Goal: Transaction & Acquisition: Purchase product/service

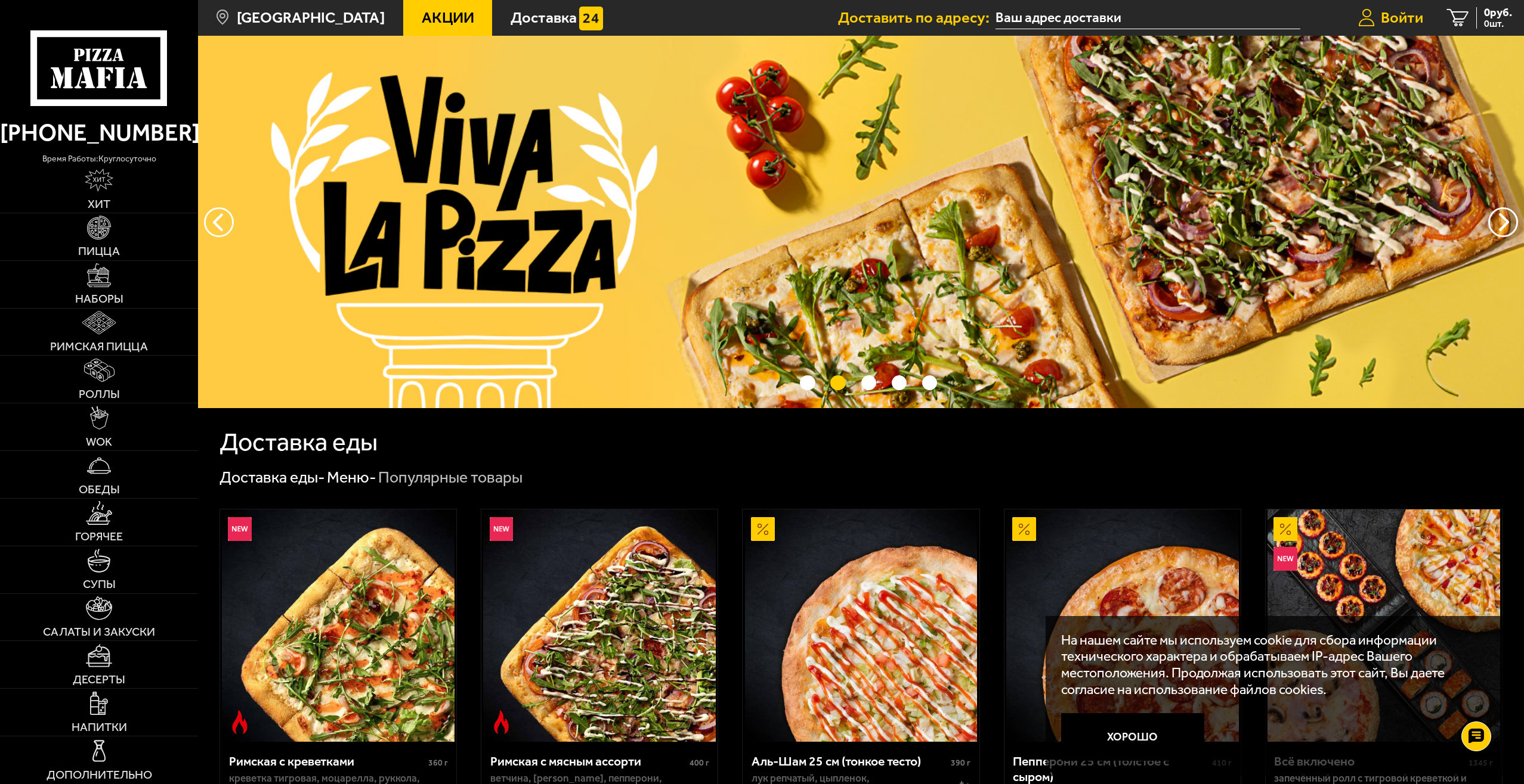
click at [1396, 20] on span "Войти" at bounding box center [1401, 18] width 42 height 16
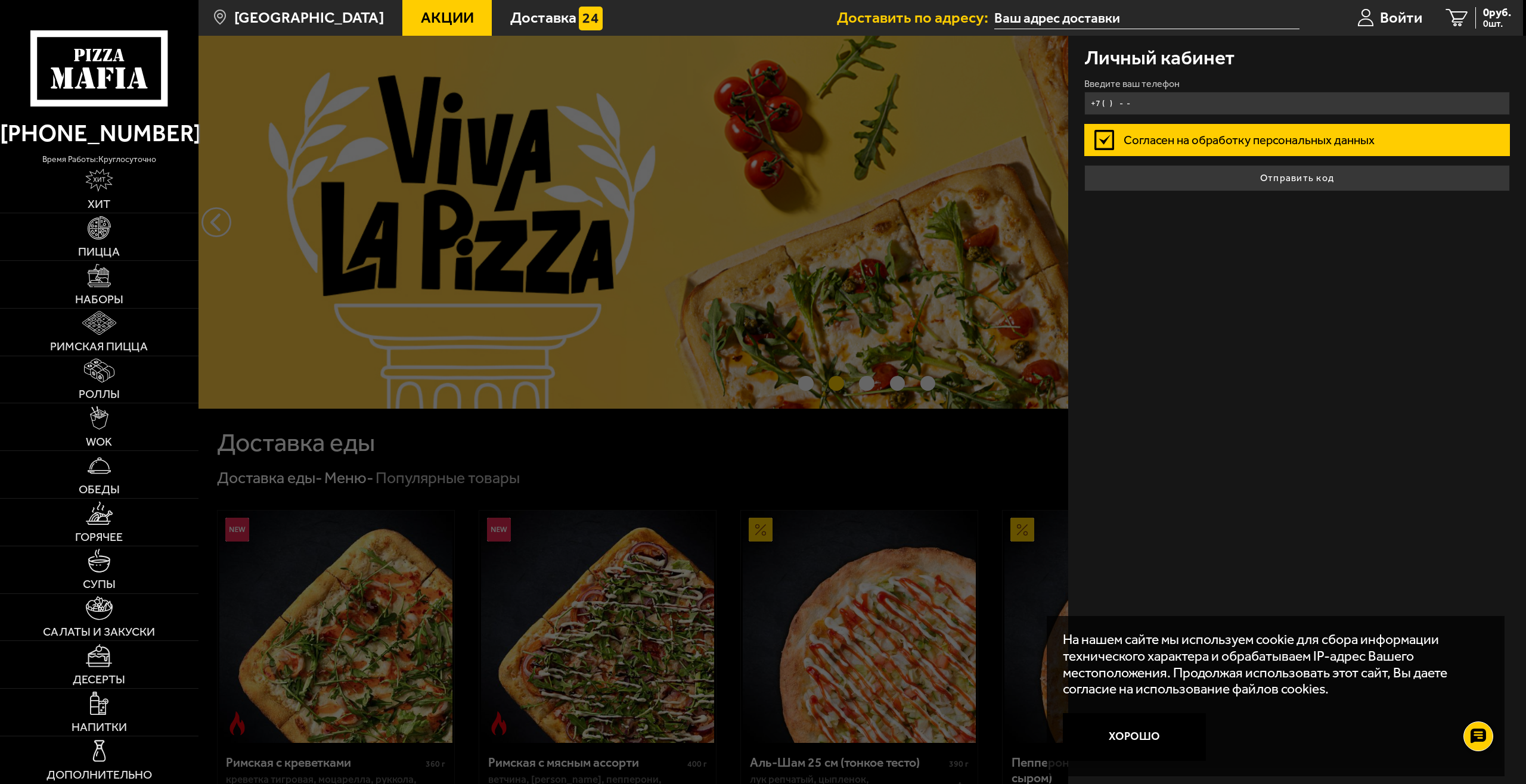
click at [1152, 106] on input "+7 ( ) - -" at bounding box center [1297, 103] width 426 height 23
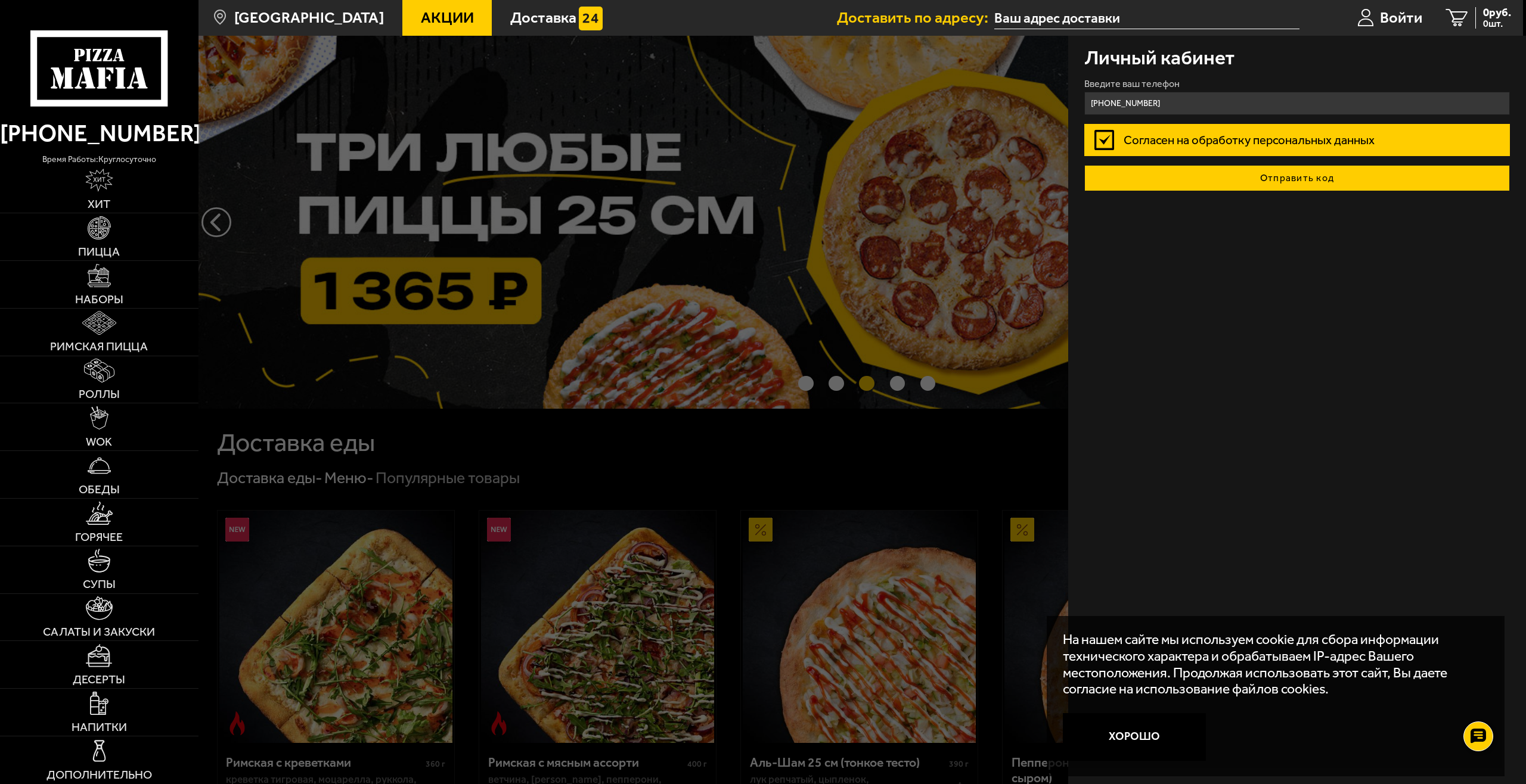
type input "+7 (999) 244-00-01"
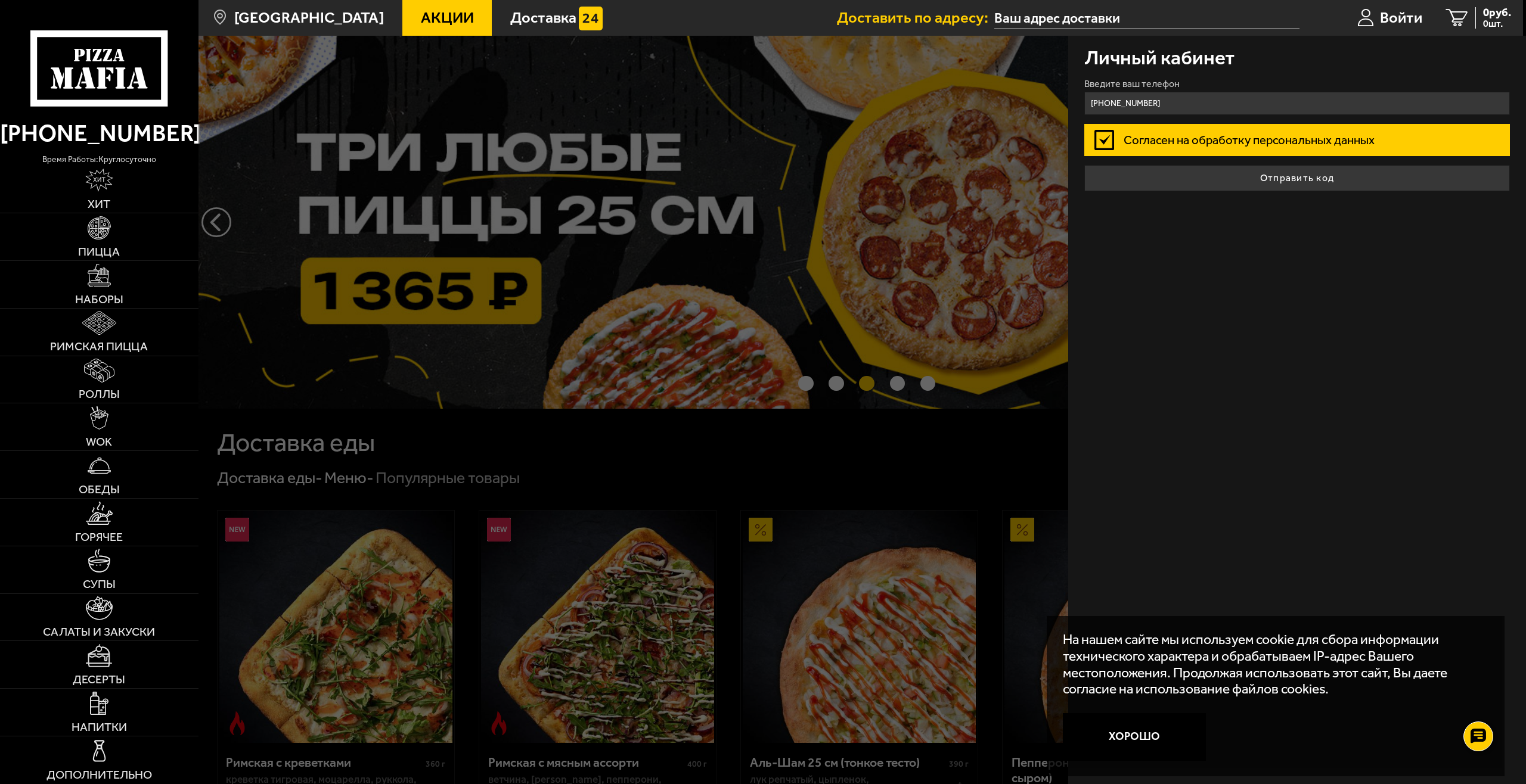
click at [1265, 177] on button "Отправить код" at bounding box center [1297, 178] width 426 height 26
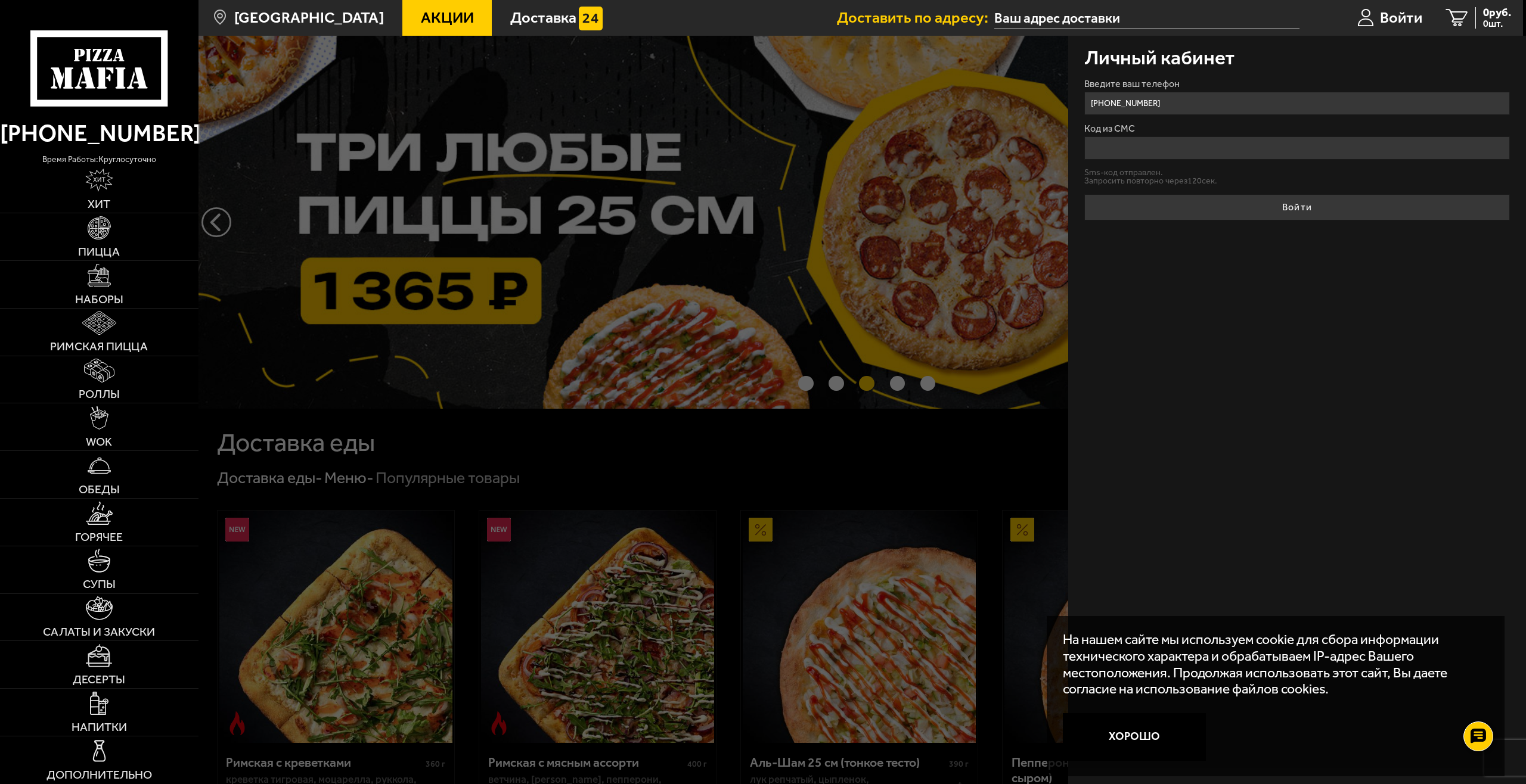
click at [1186, 147] on input "Код из СМС" at bounding box center [1297, 147] width 426 height 23
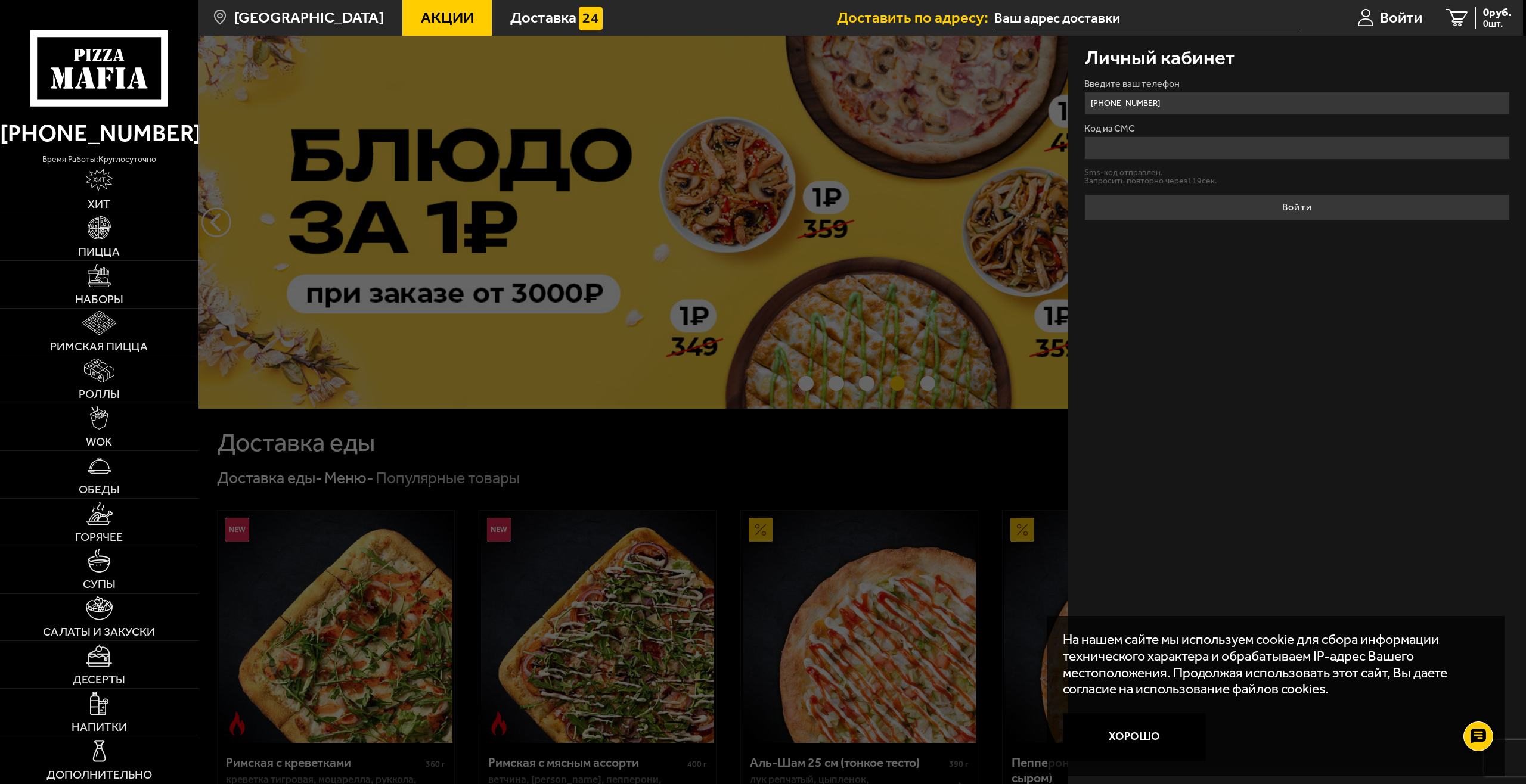
click at [1184, 148] on input "Код из СМС" at bounding box center [1297, 147] width 426 height 23
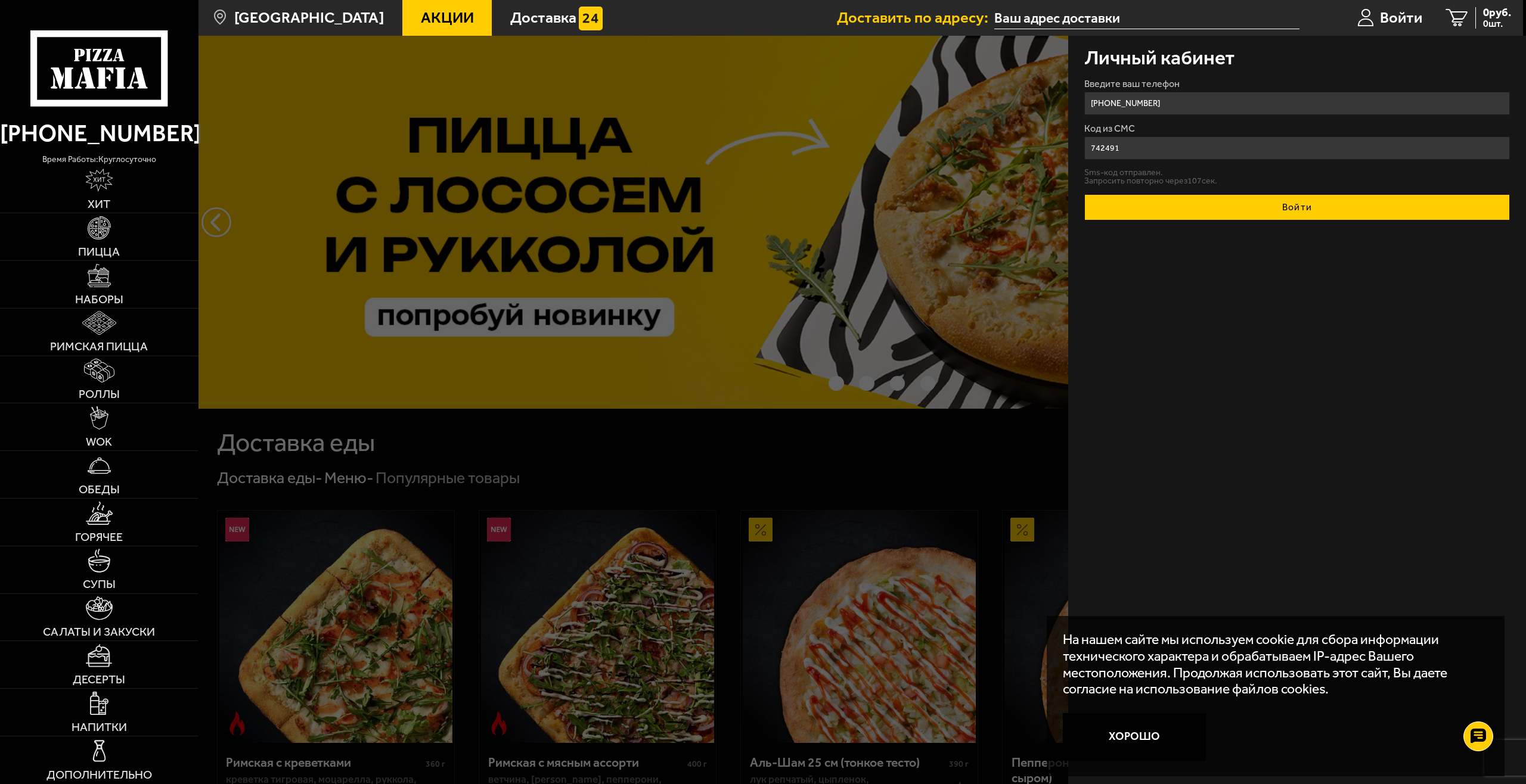
type input "742491"
click at [1254, 213] on button "Войти" at bounding box center [1297, 207] width 426 height 26
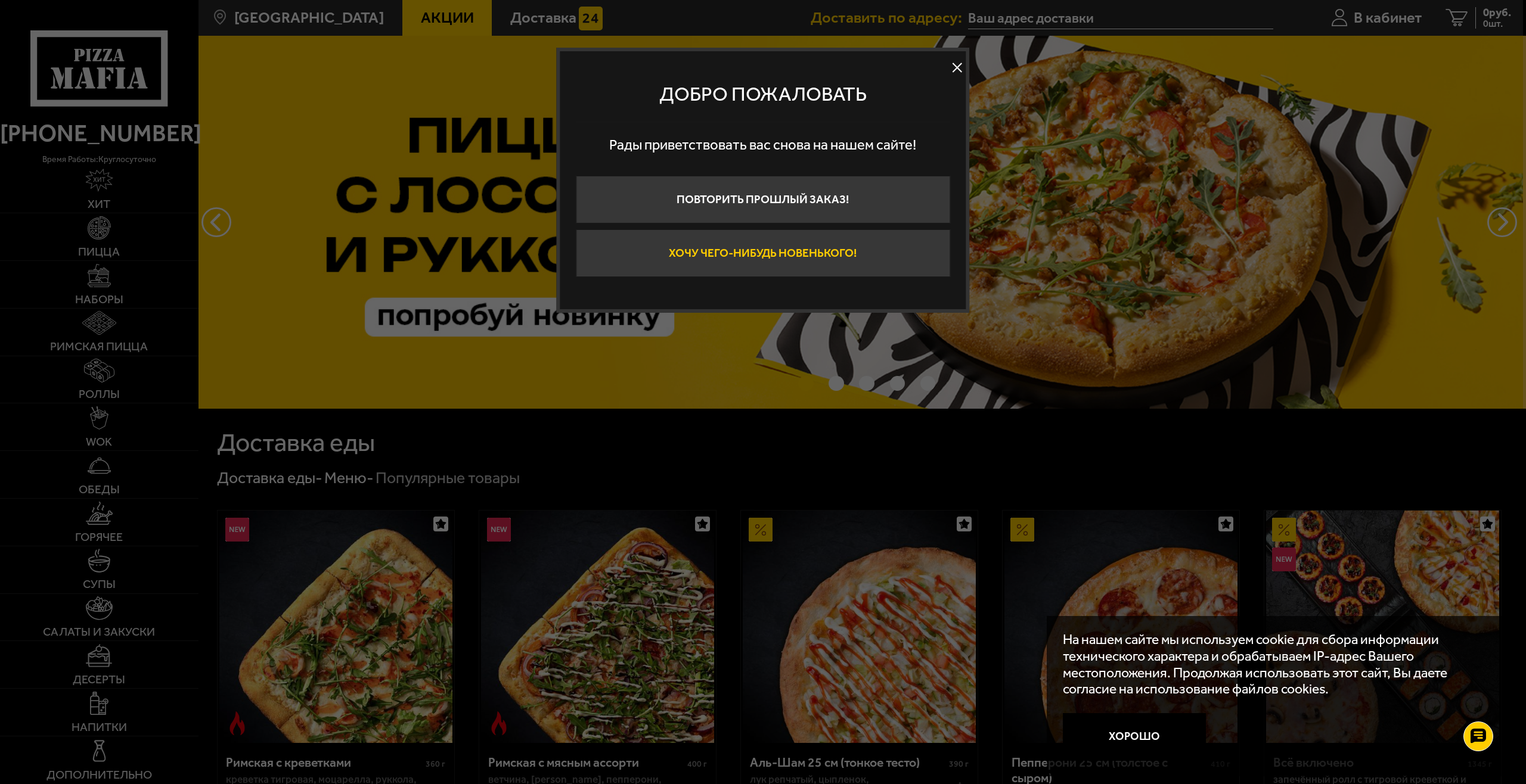
click at [757, 253] on button "Хочу чего-нибудь новенького!" at bounding box center [763, 253] width 374 height 47
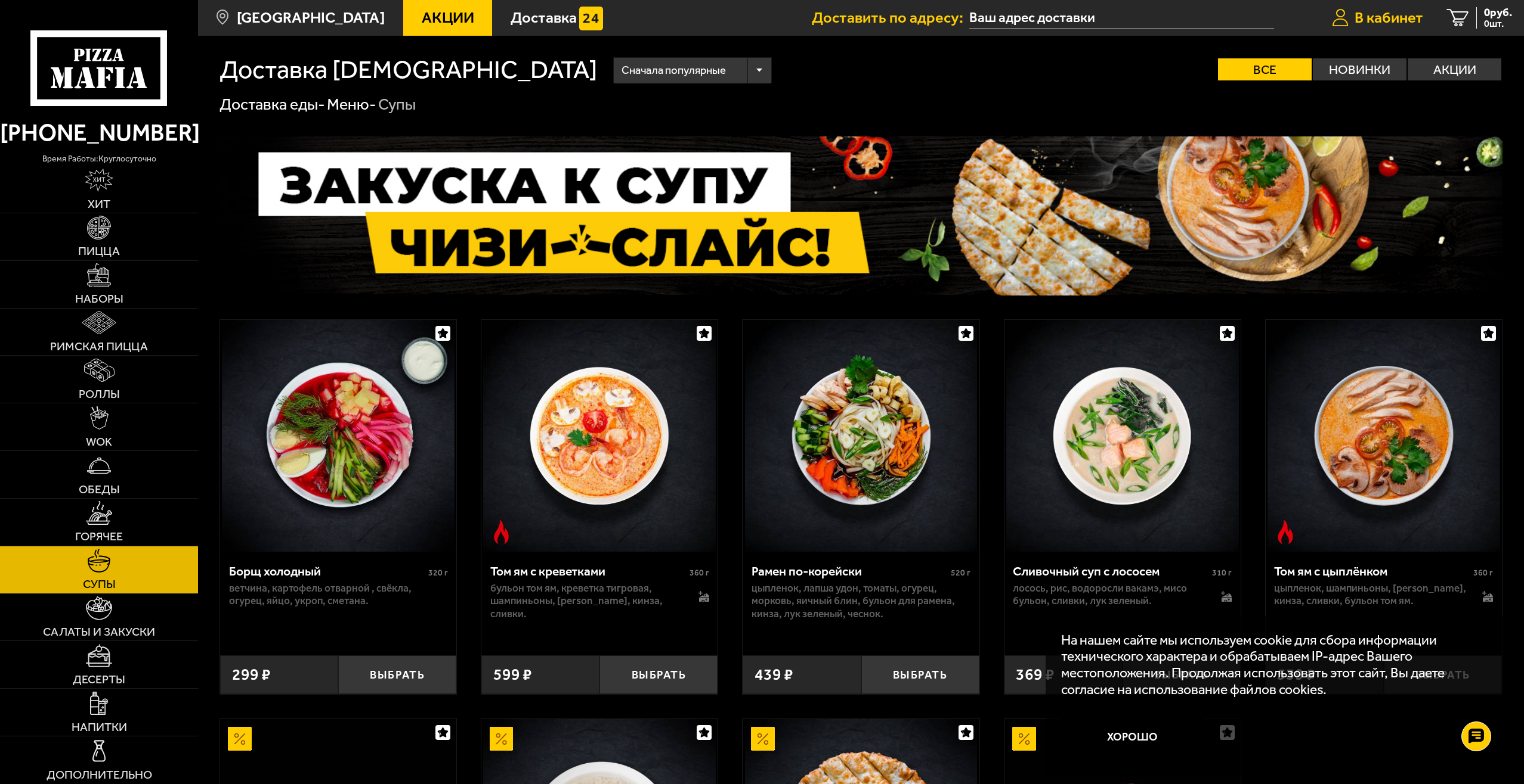
click at [1393, 22] on span "В кабинет" at bounding box center [1388, 18] width 68 height 16
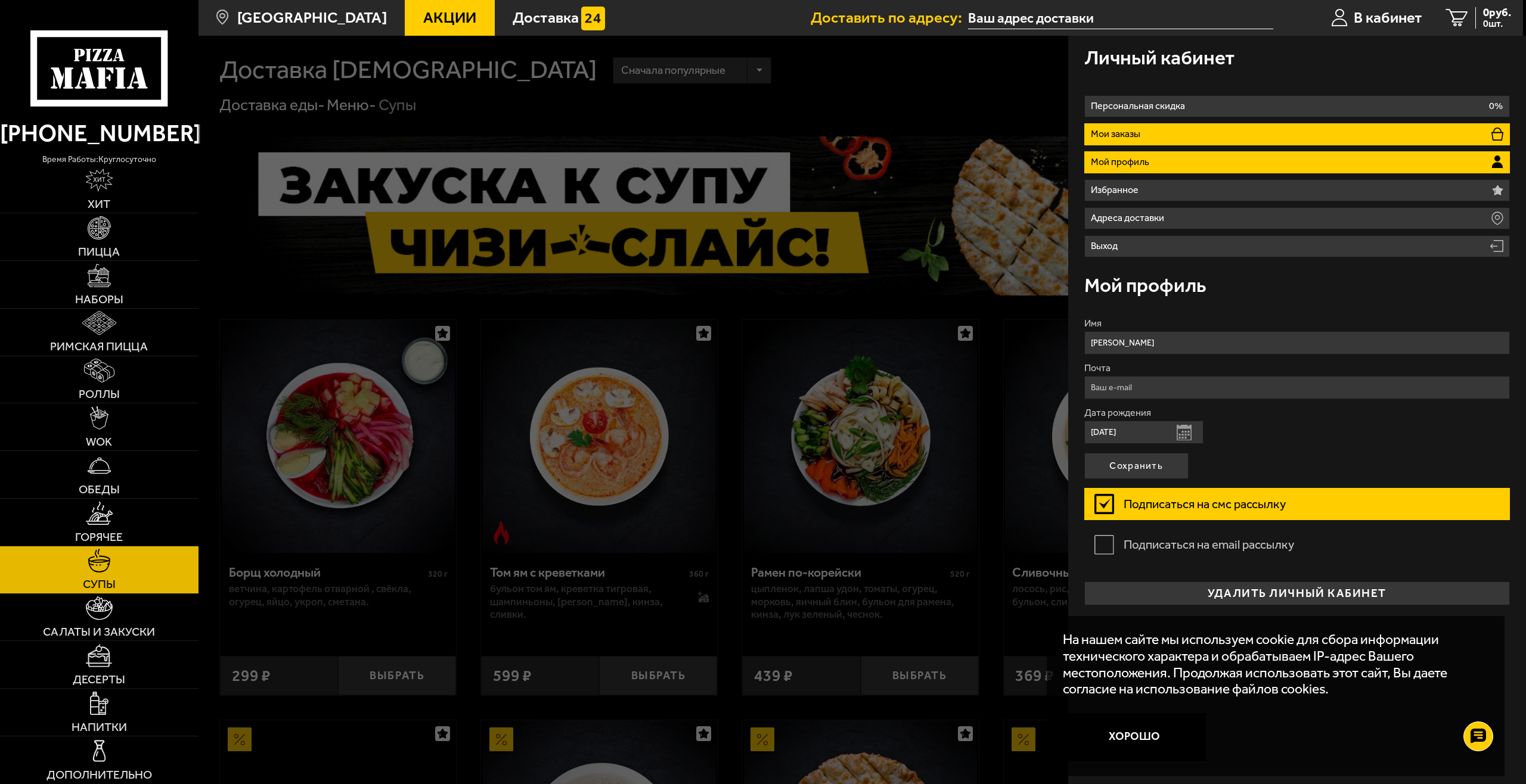
click at [1146, 136] on li "Мои заказы" at bounding box center [1297, 135] width 426 height 22
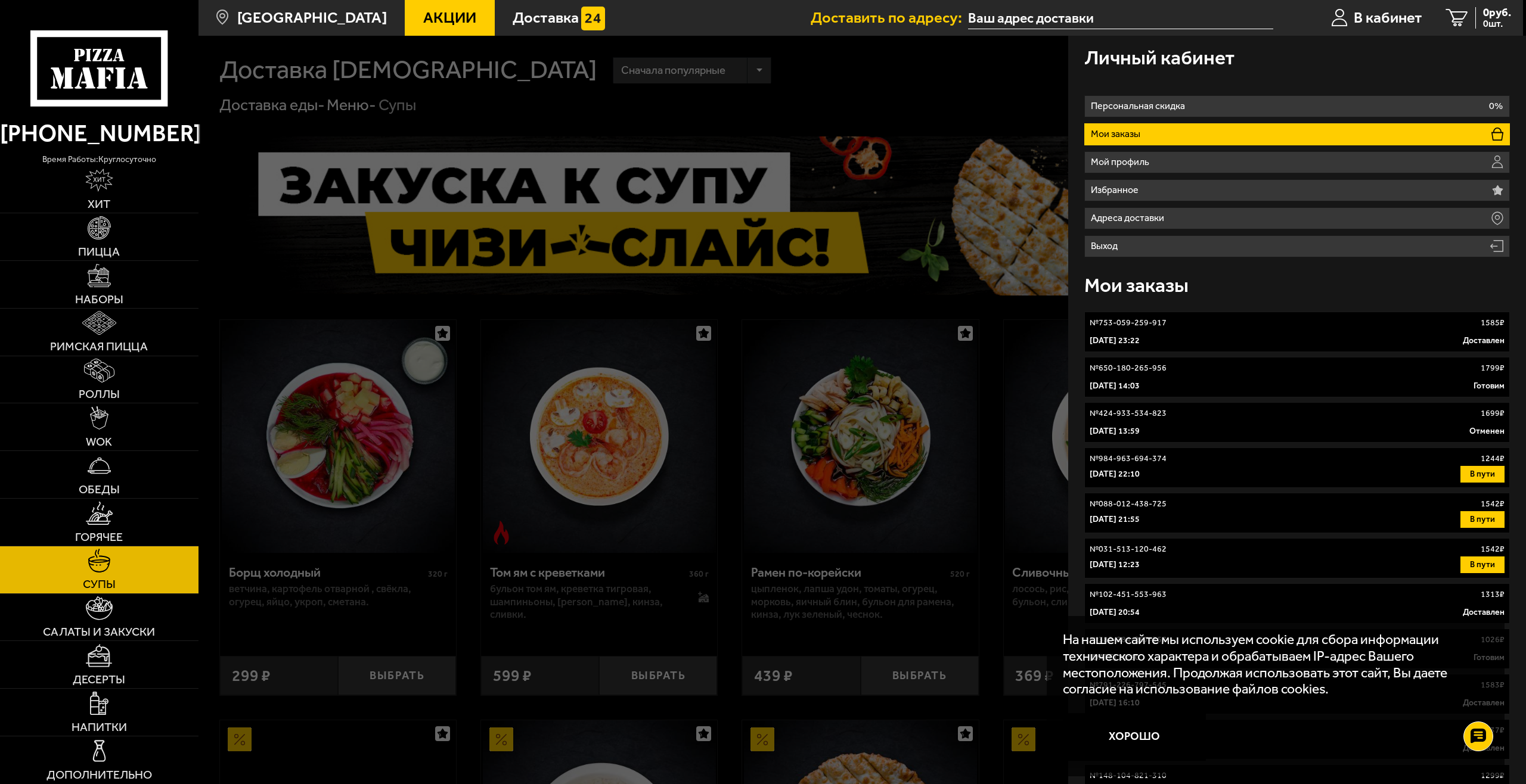
click at [1140, 338] on p "[DATE] 23:22" at bounding box center [1115, 341] width 50 height 12
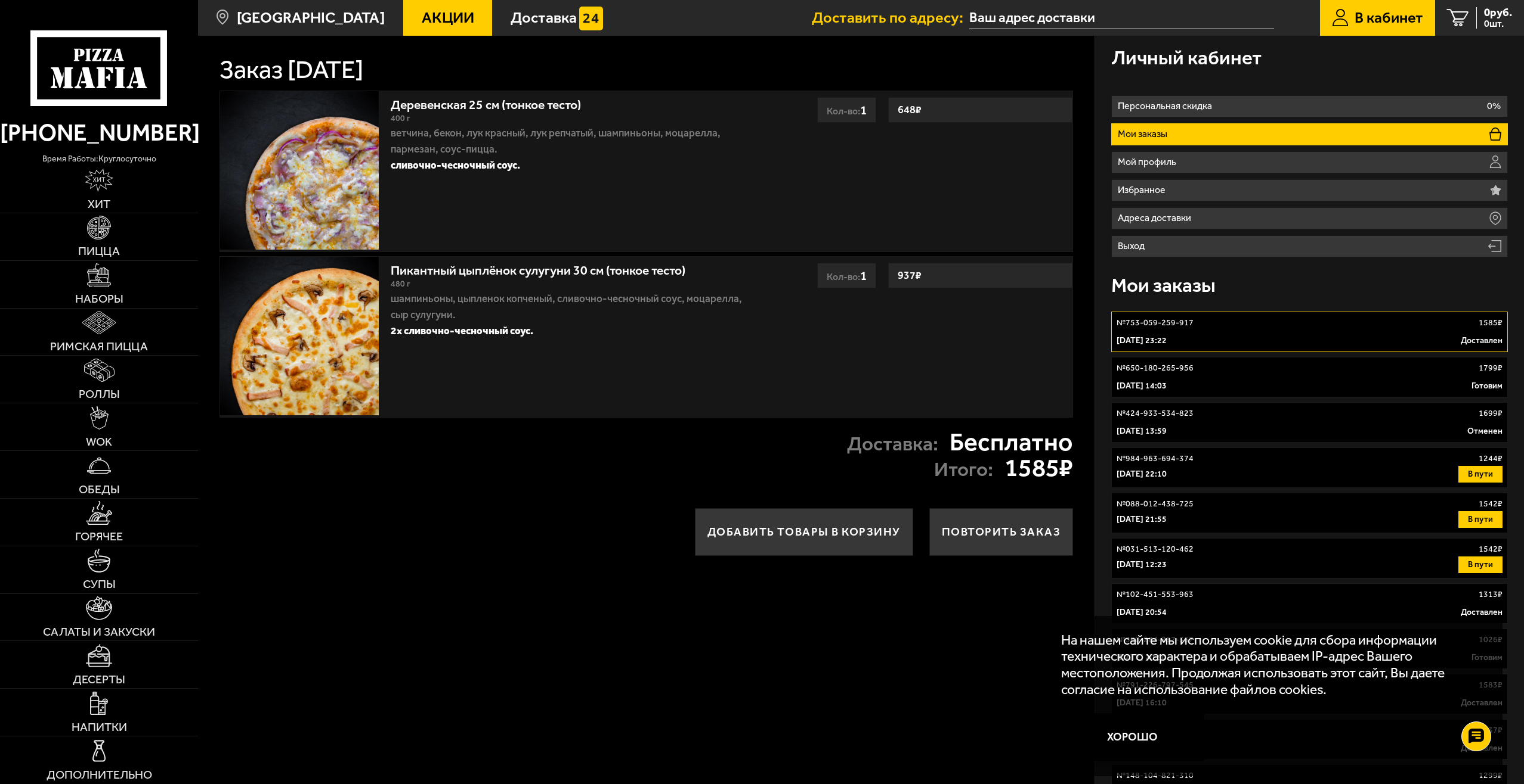
click at [457, 273] on link "Пикантный цыплёнок сулугуни 30 см (тонкое тесто)" at bounding box center [546, 267] width 311 height 20
click at [779, 532] on button "Добавить товары в корзину" at bounding box center [803, 532] width 218 height 47
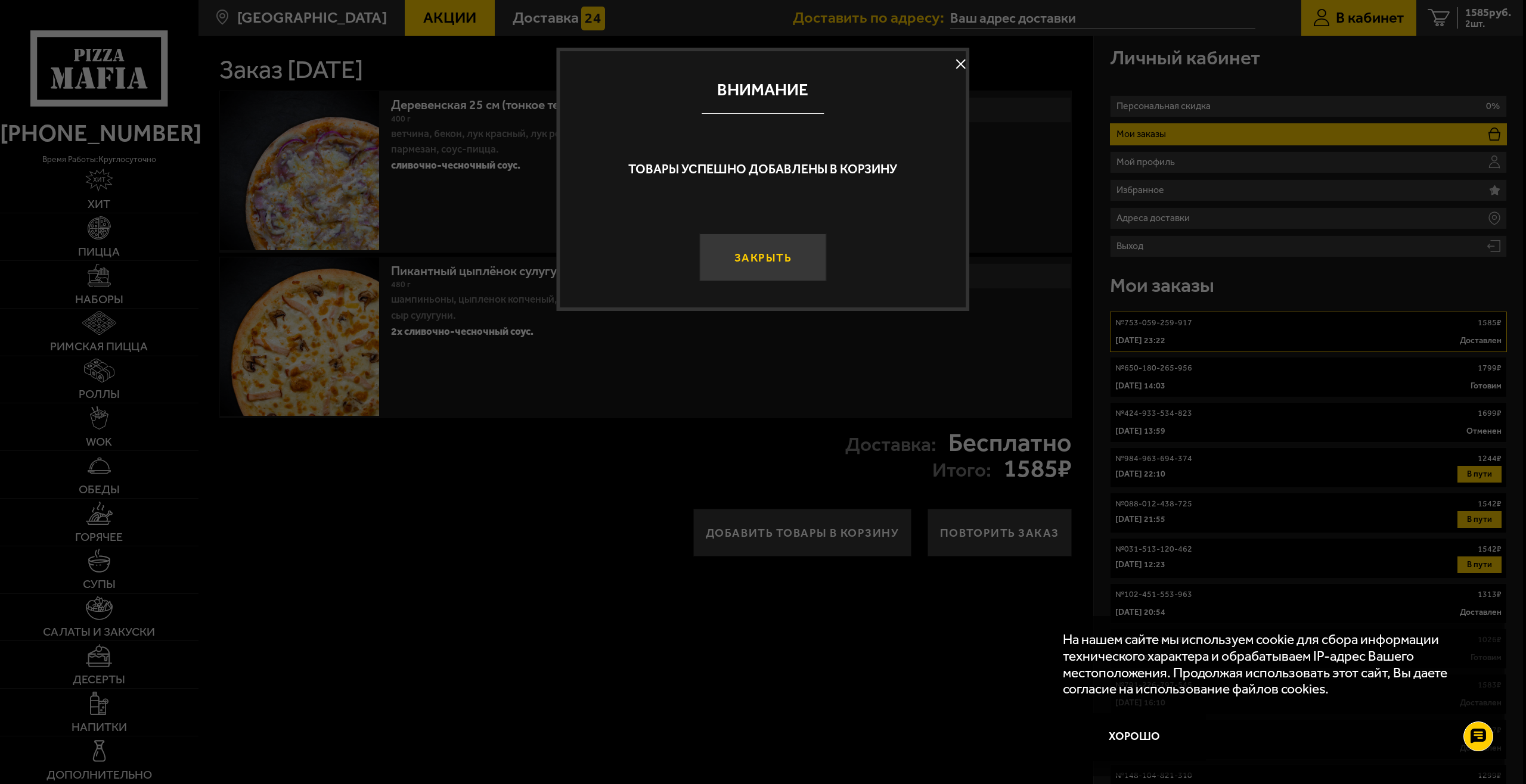
click at [744, 257] on button "Закрыть" at bounding box center [763, 257] width 127 height 47
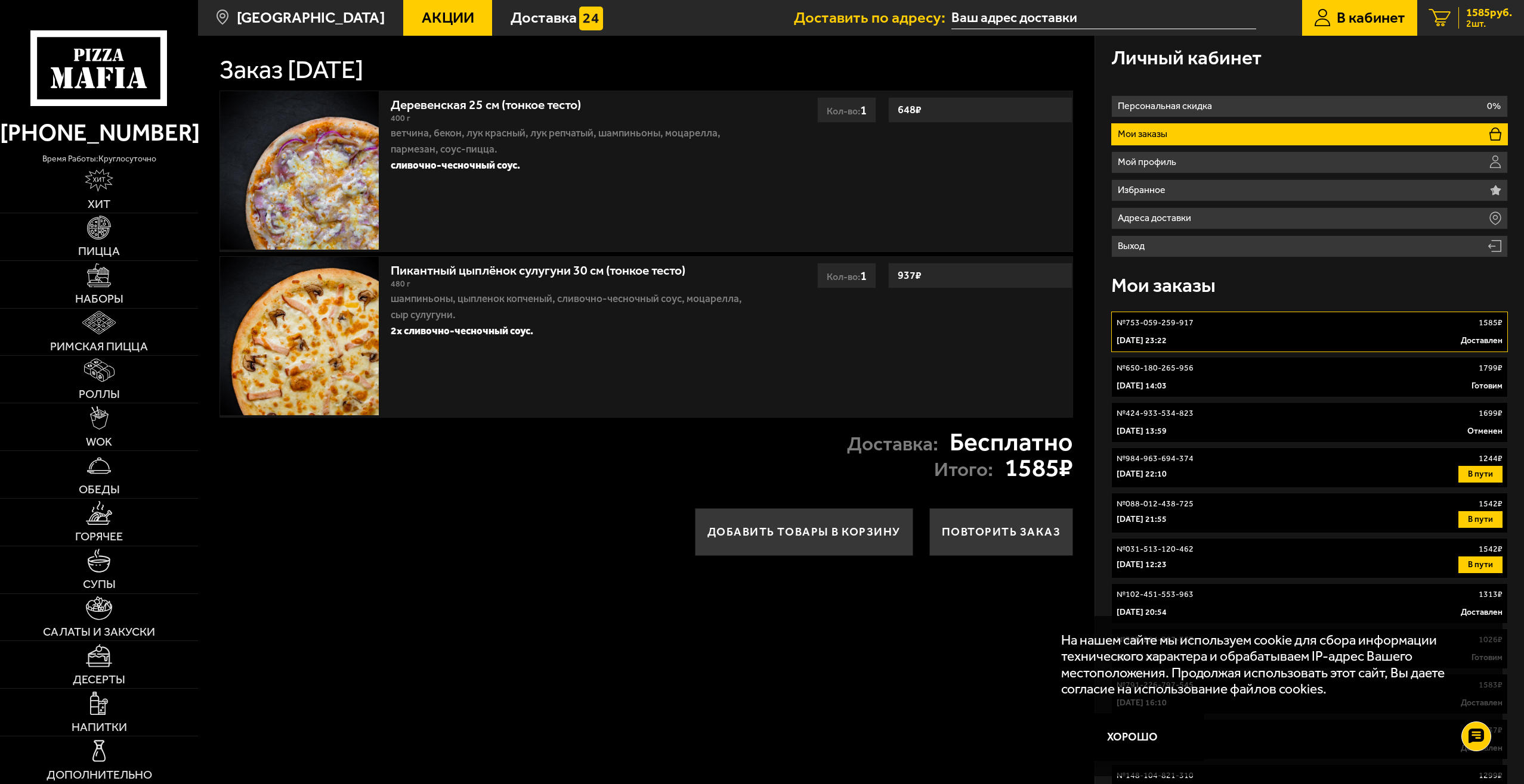
click at [1485, 25] on span "2 шт." at bounding box center [1489, 23] width 46 height 9
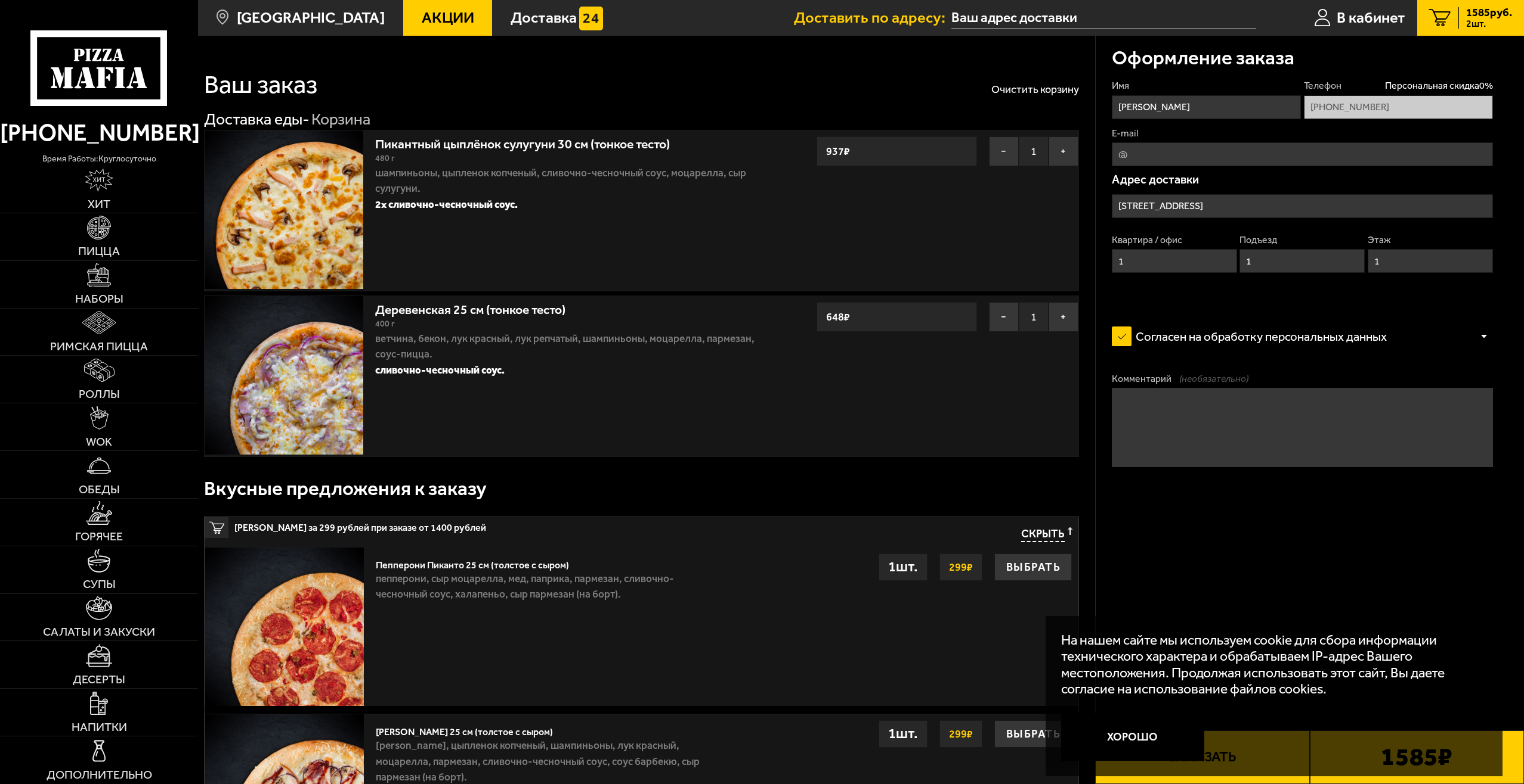
type input "[STREET_ADDRESS]"
click at [1005, 323] on button "−" at bounding box center [1004, 317] width 30 height 30
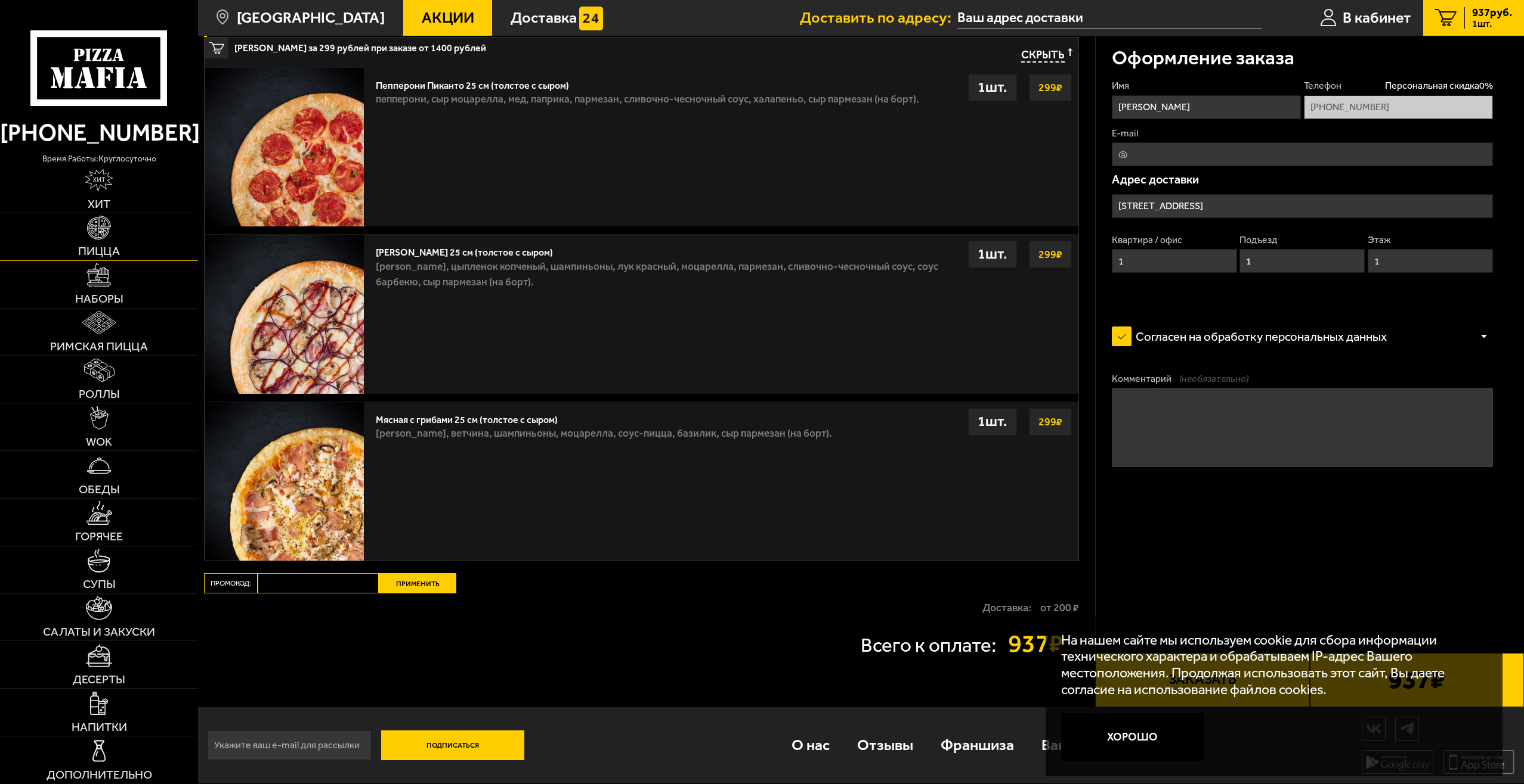
scroll to position [599, 0]
click at [98, 239] on img at bounding box center [98, 227] width 23 height 23
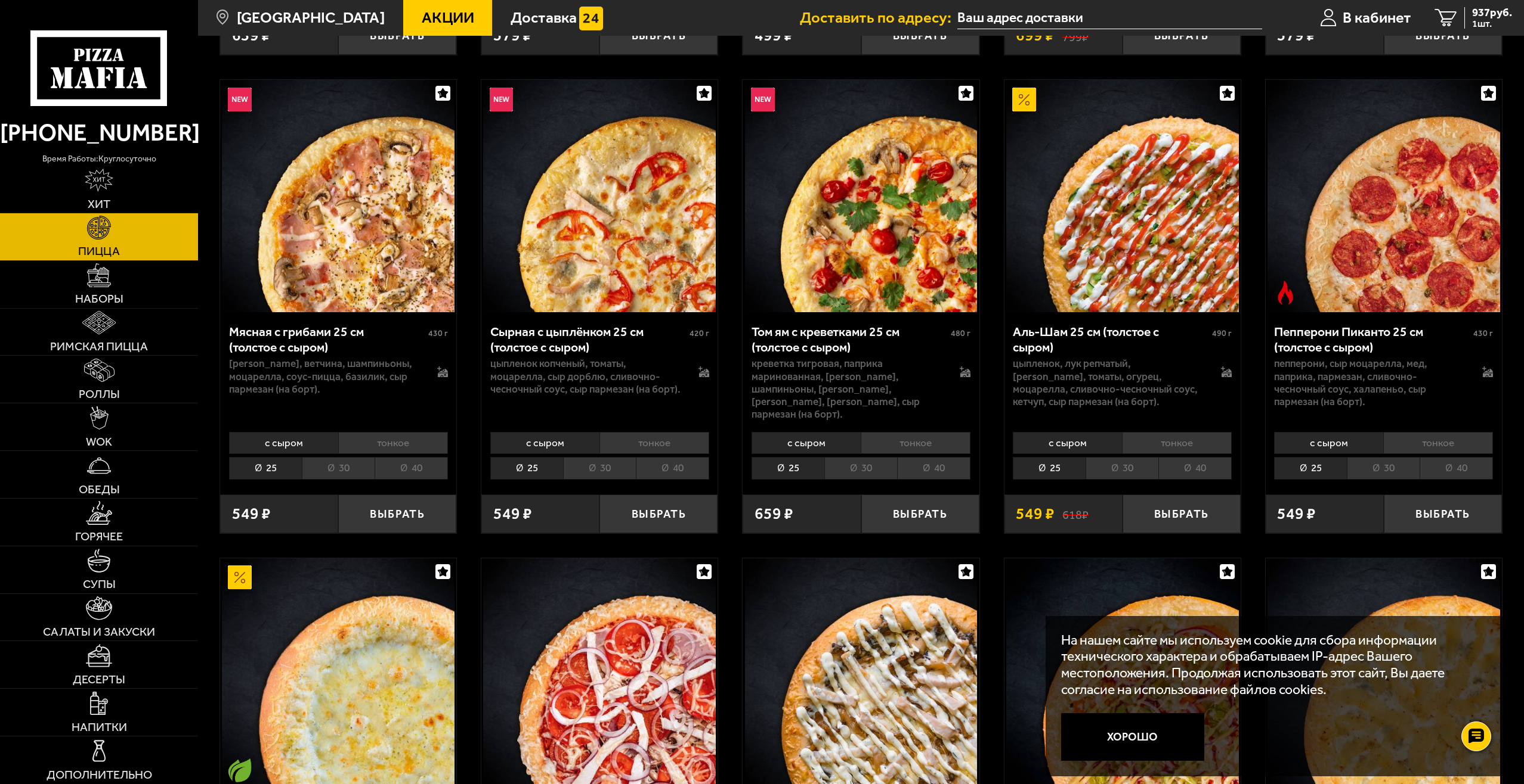
scroll to position [536, 0]
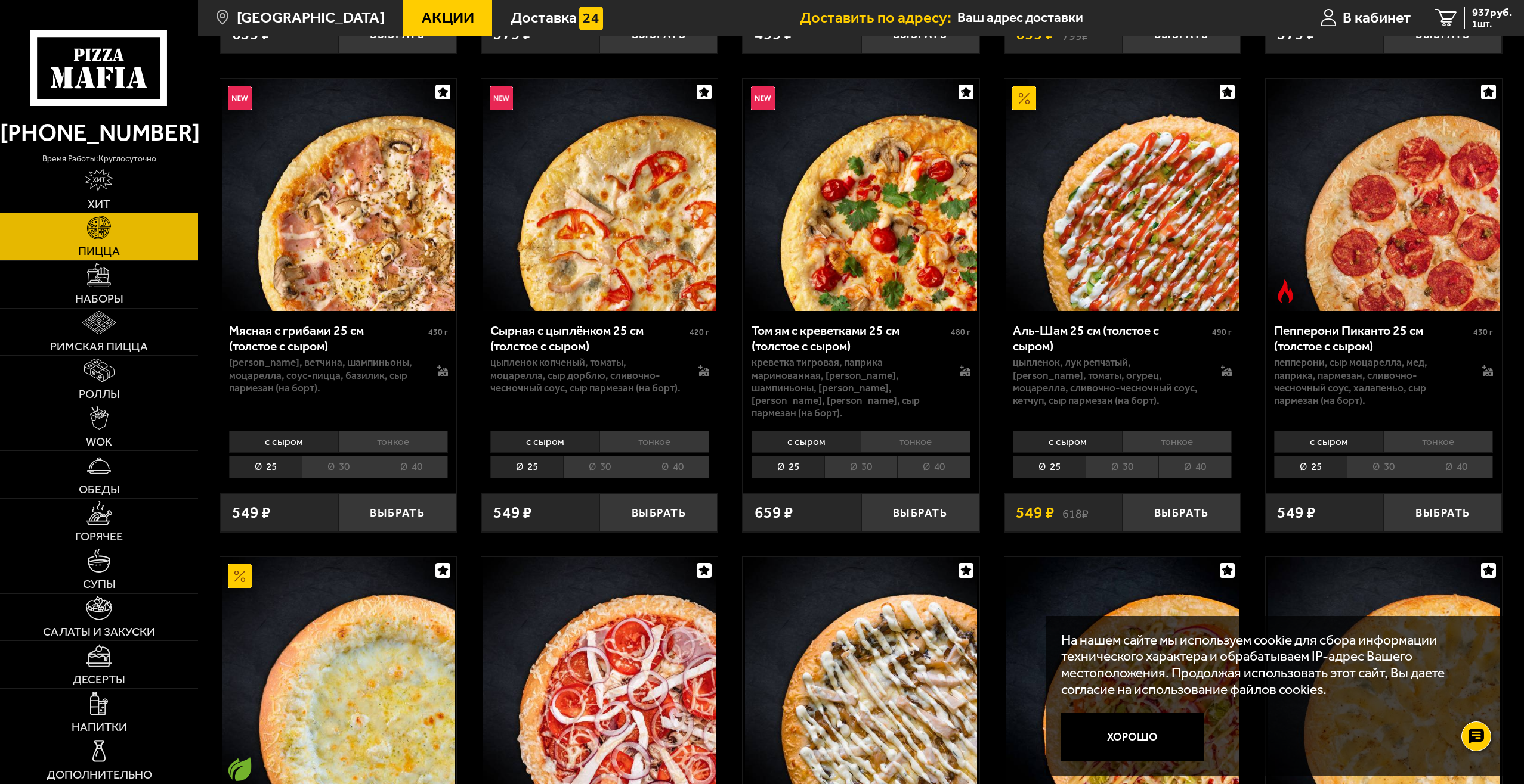
click at [1141, 745] on button "Хорошо" at bounding box center [1132, 737] width 143 height 47
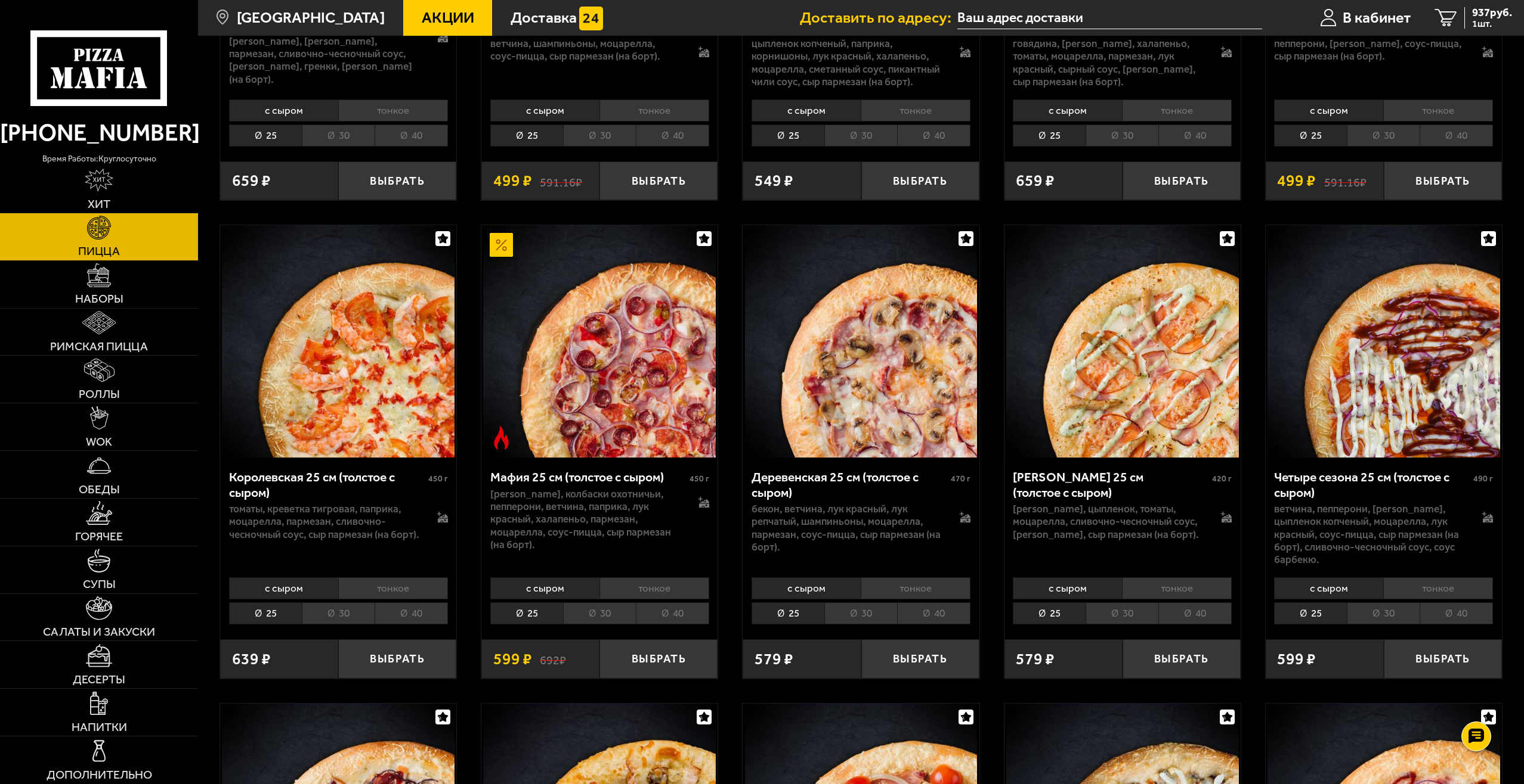
scroll to position [1967, 0]
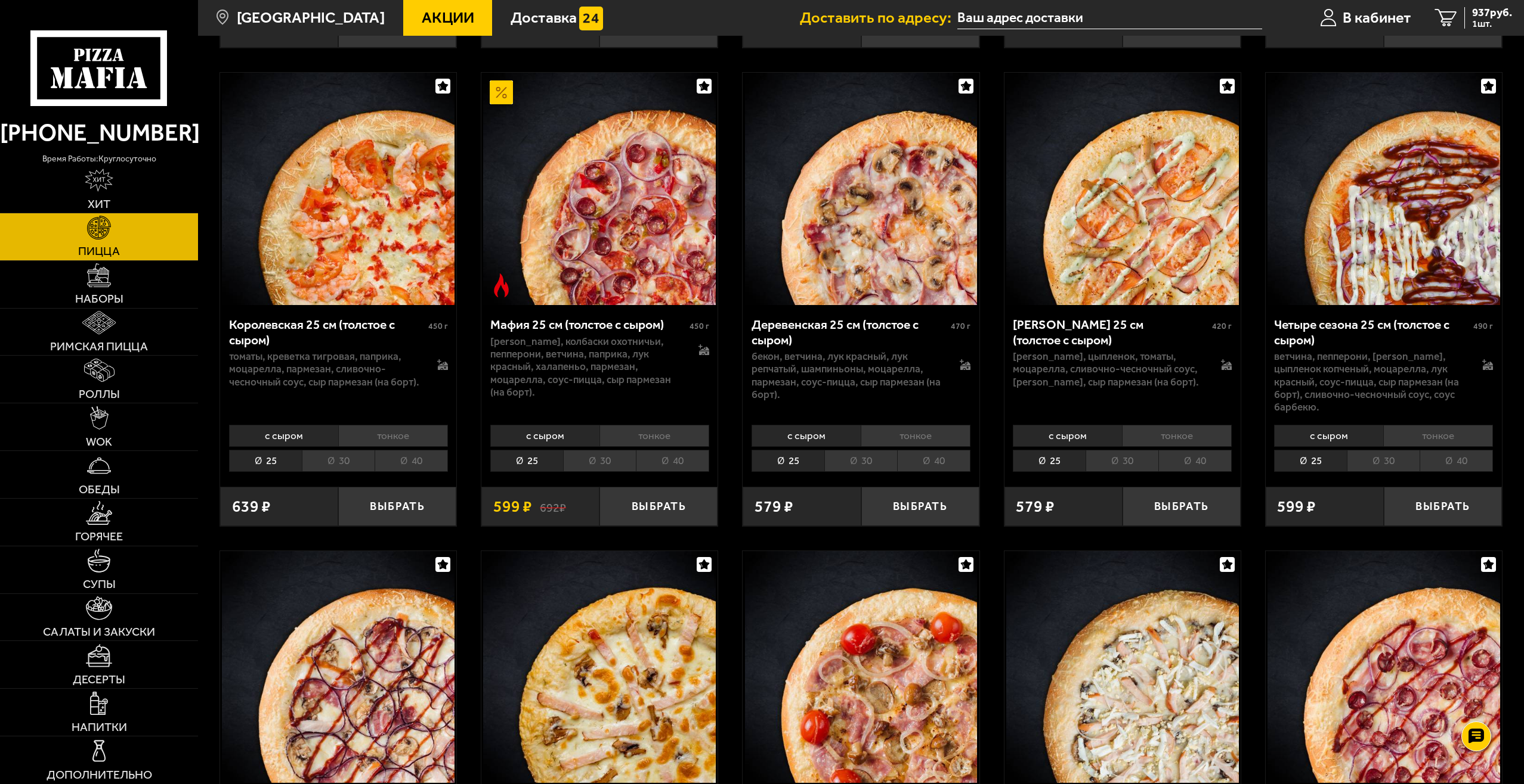
click at [1121, 457] on li "30" at bounding box center [1122, 461] width 72 height 22
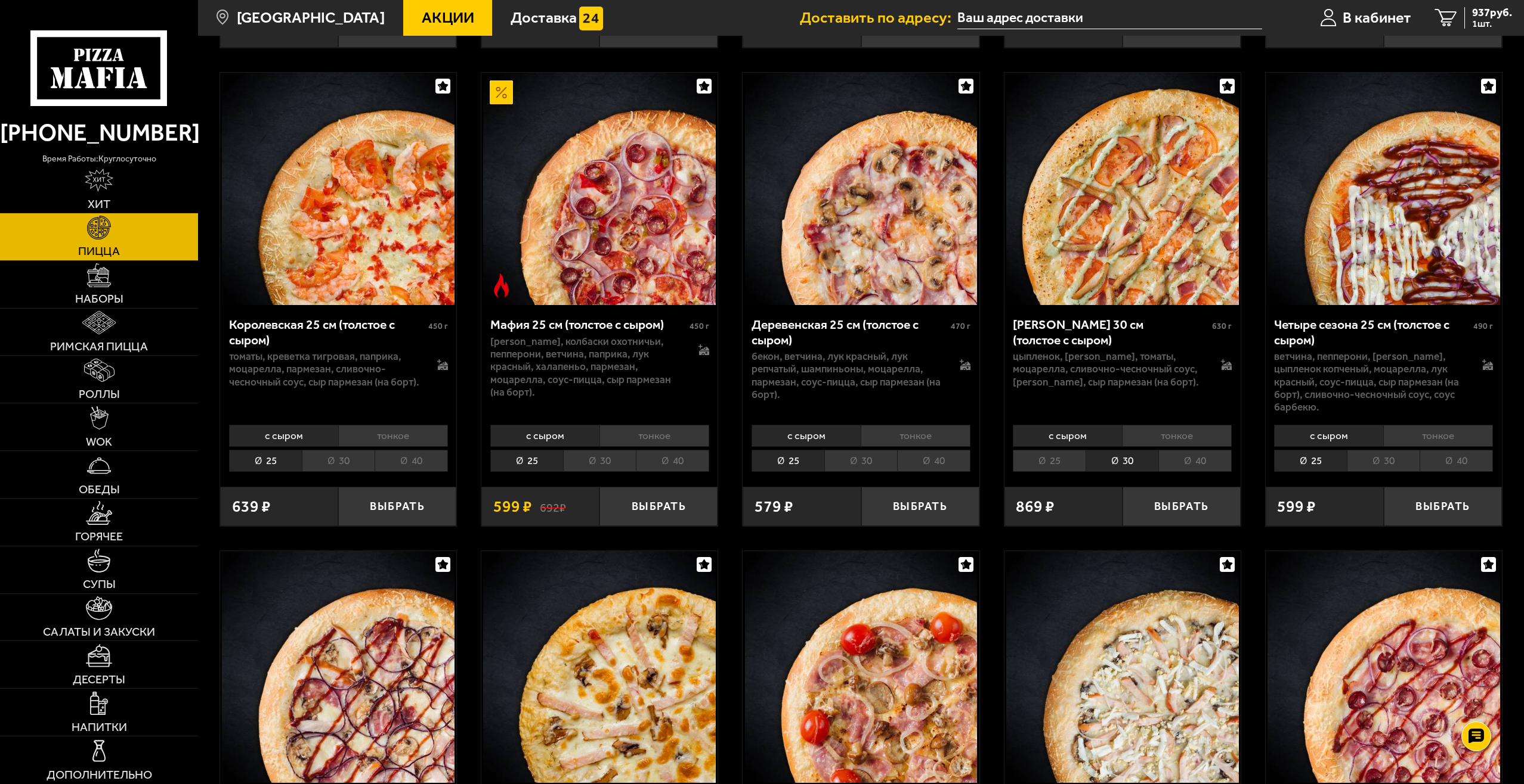
click at [1163, 425] on li "тонкое" at bounding box center [1176, 436] width 110 height 22
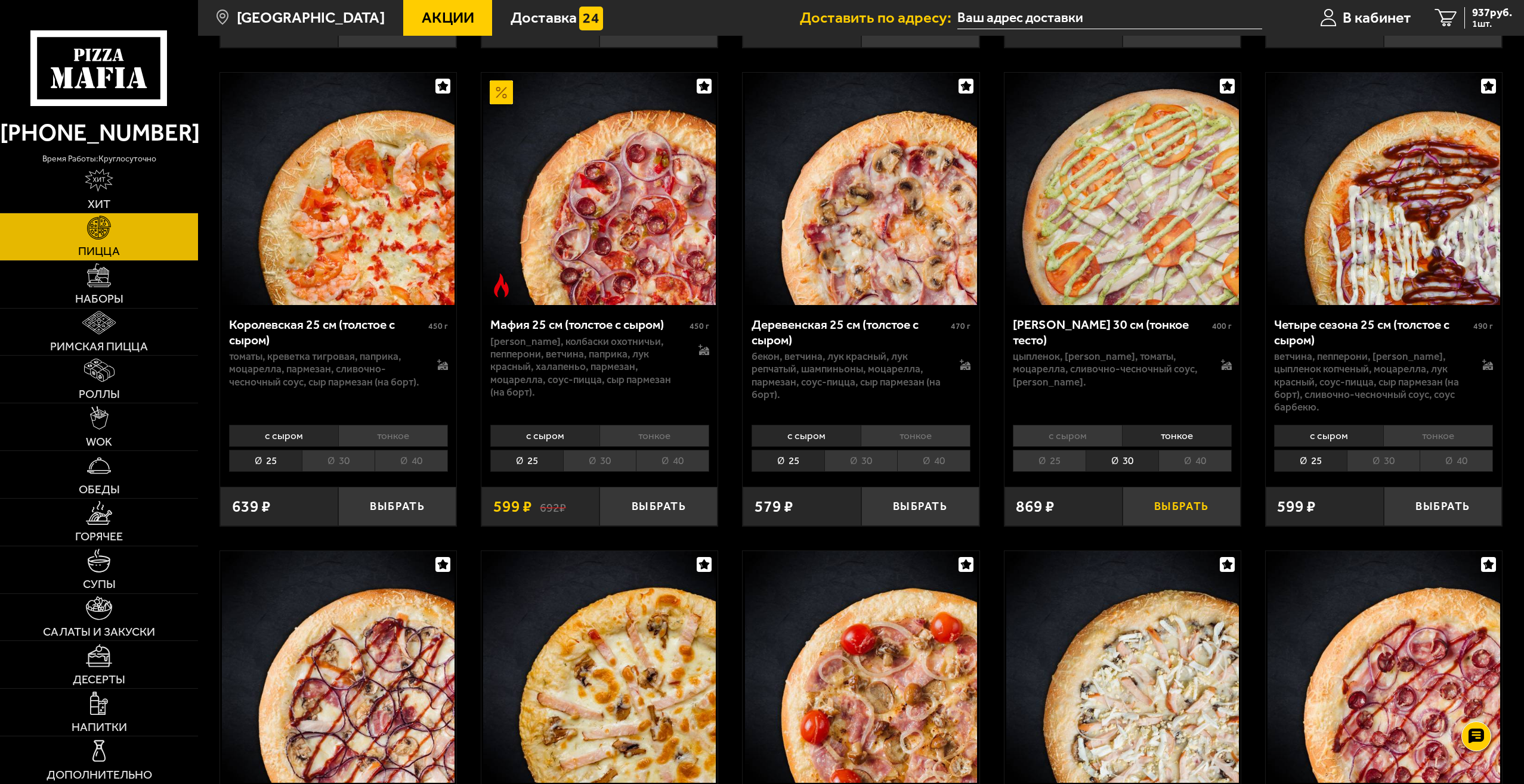
click at [1169, 497] on button "Выбрать" at bounding box center [1181, 506] width 118 height 39
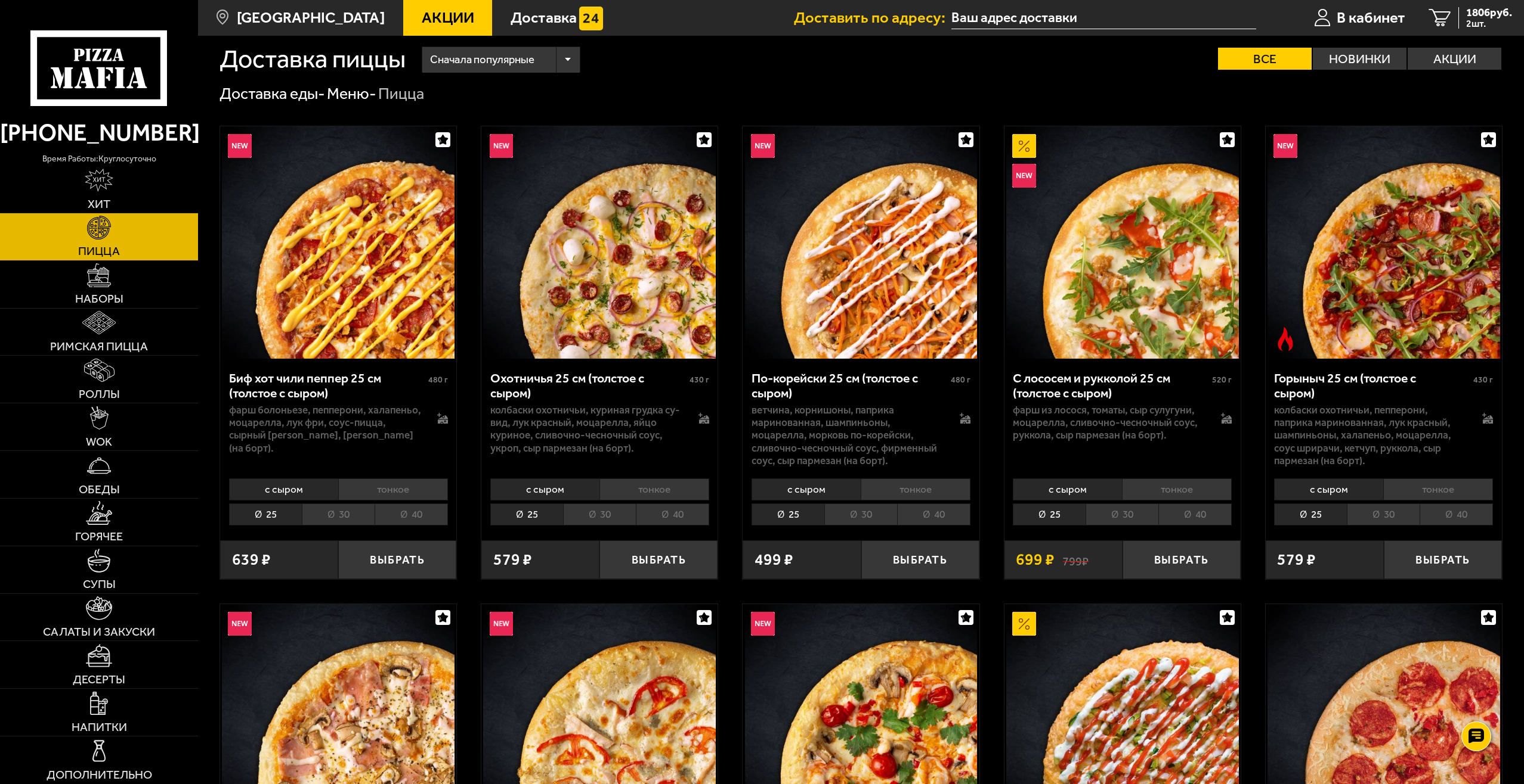
scroll to position [0, 0]
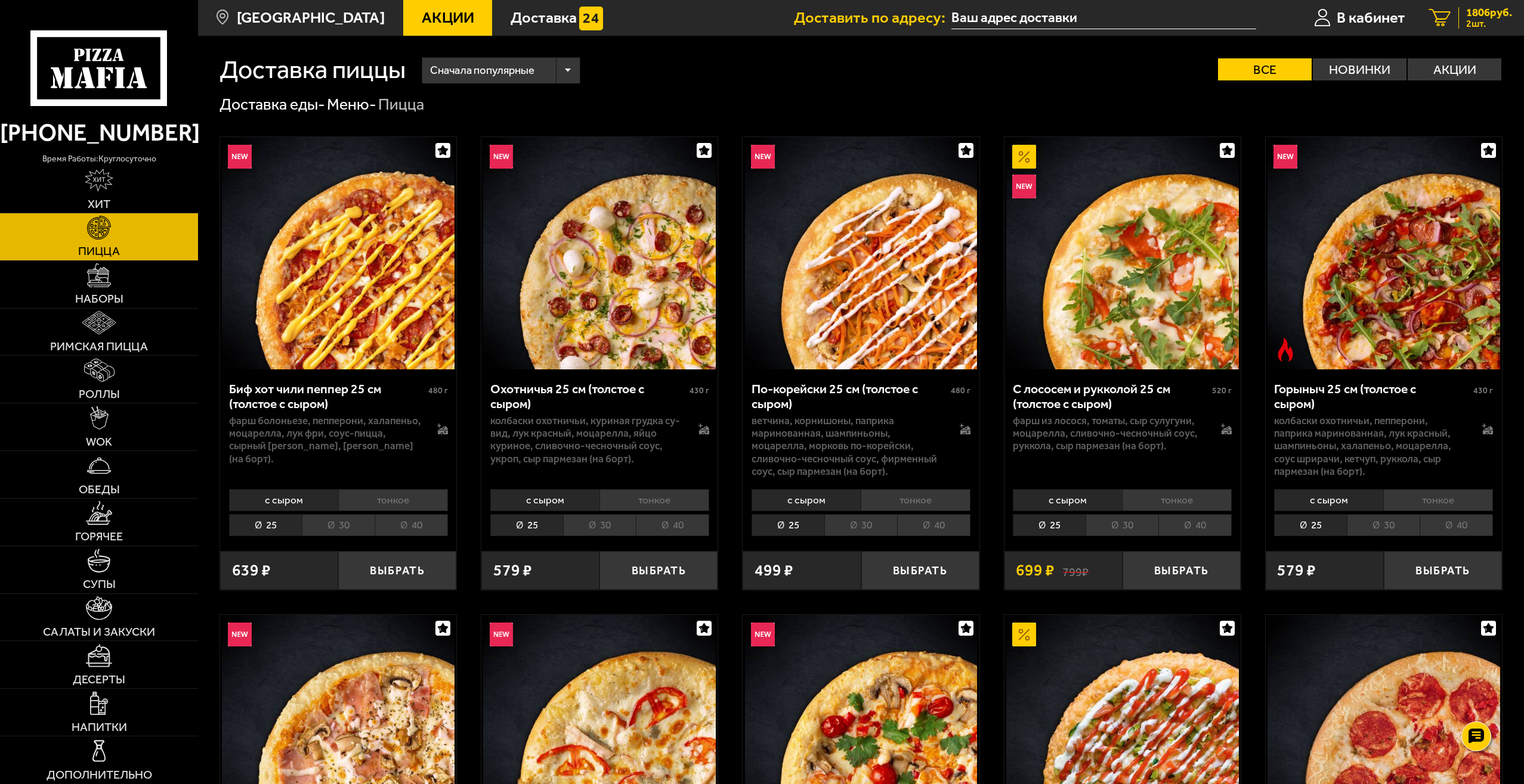
click at [1483, 21] on span "2 шт." at bounding box center [1489, 23] width 46 height 9
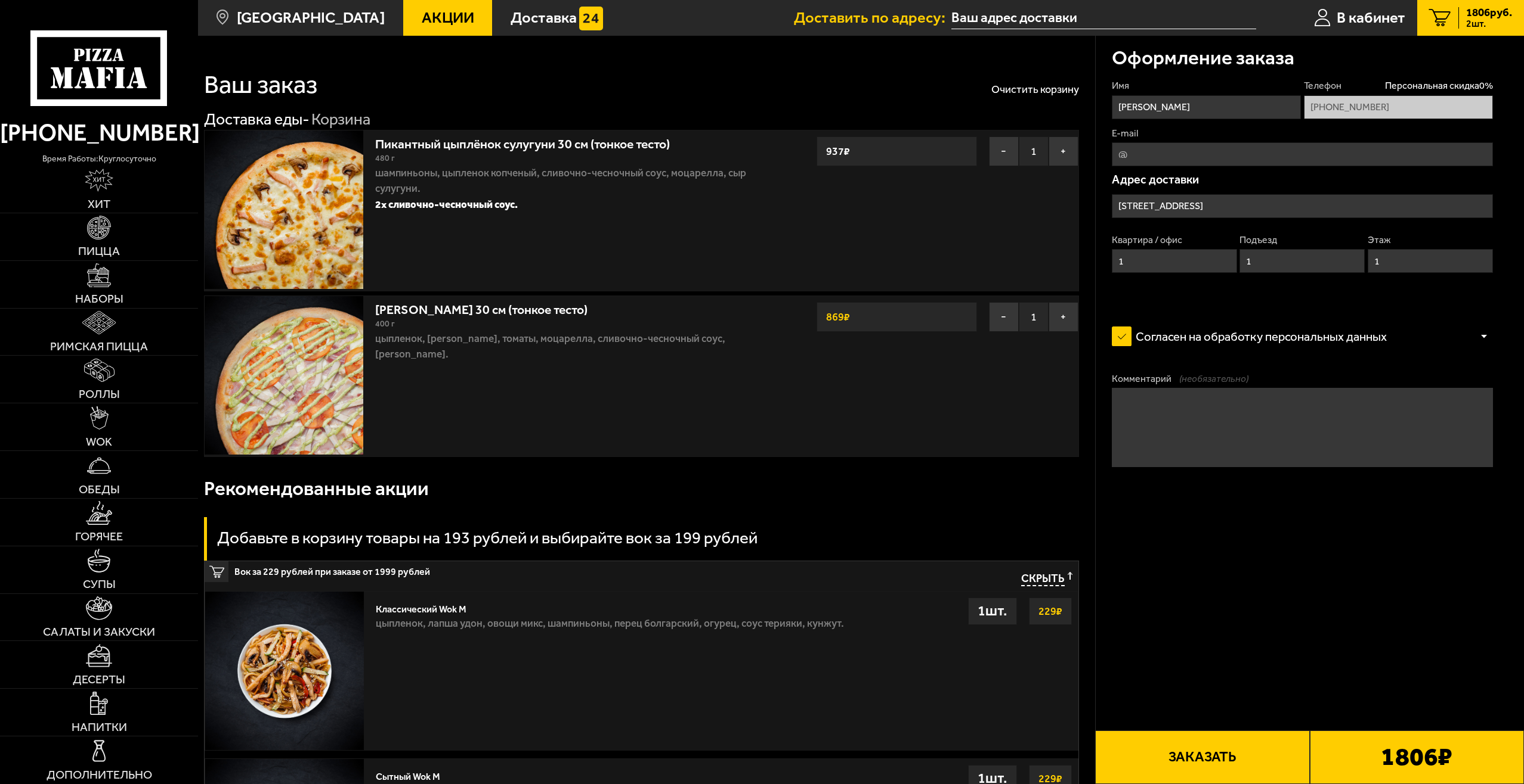
type input "[STREET_ADDRESS]"
click at [1219, 210] on input "[STREET_ADDRESS]" at bounding box center [1302, 206] width 381 height 24
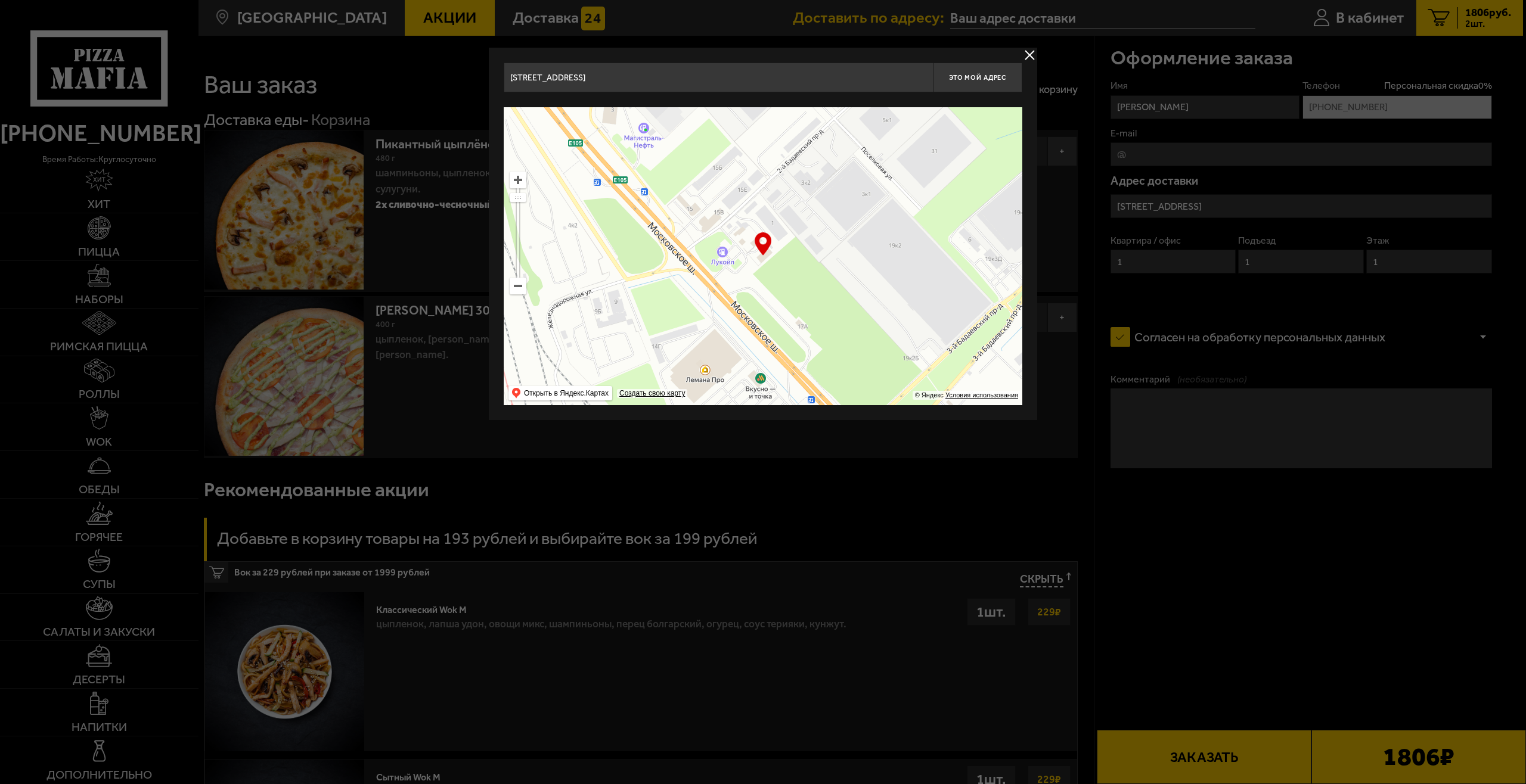
click at [804, 73] on input "[STREET_ADDRESS]" at bounding box center [719, 78] width 430 height 30
drag, startPoint x: 797, startPoint y: 78, endPoint x: 481, endPoint y: 64, distance: 316.3
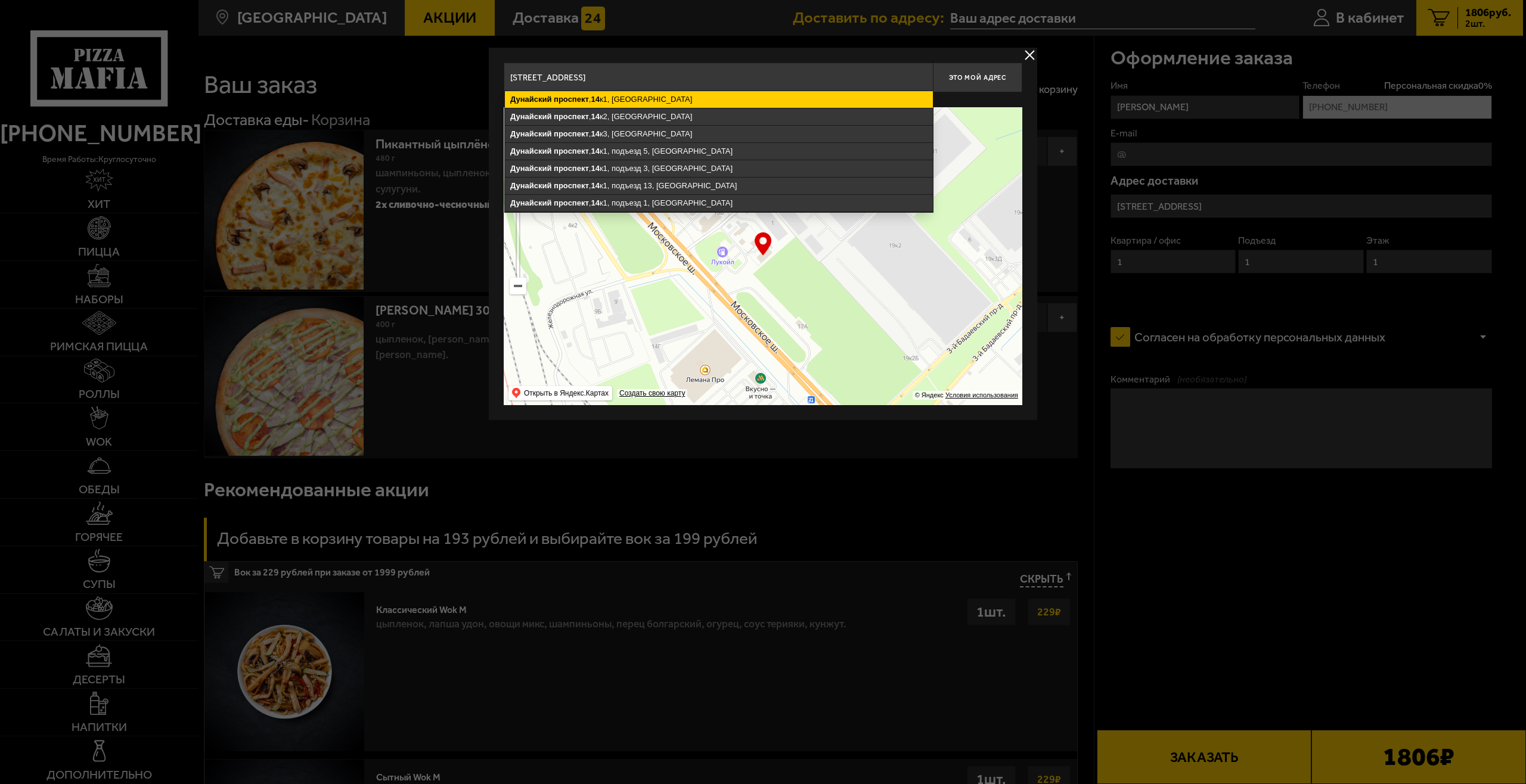
click at [637, 101] on ymaps "Дунайский проспект , 14 к1, Санкт-Петербург" at bounding box center [719, 99] width 428 height 16
type input "Санкт-Петербург, Дунайский проспект, 14к1"
type input "[STREET_ADDRESS]"
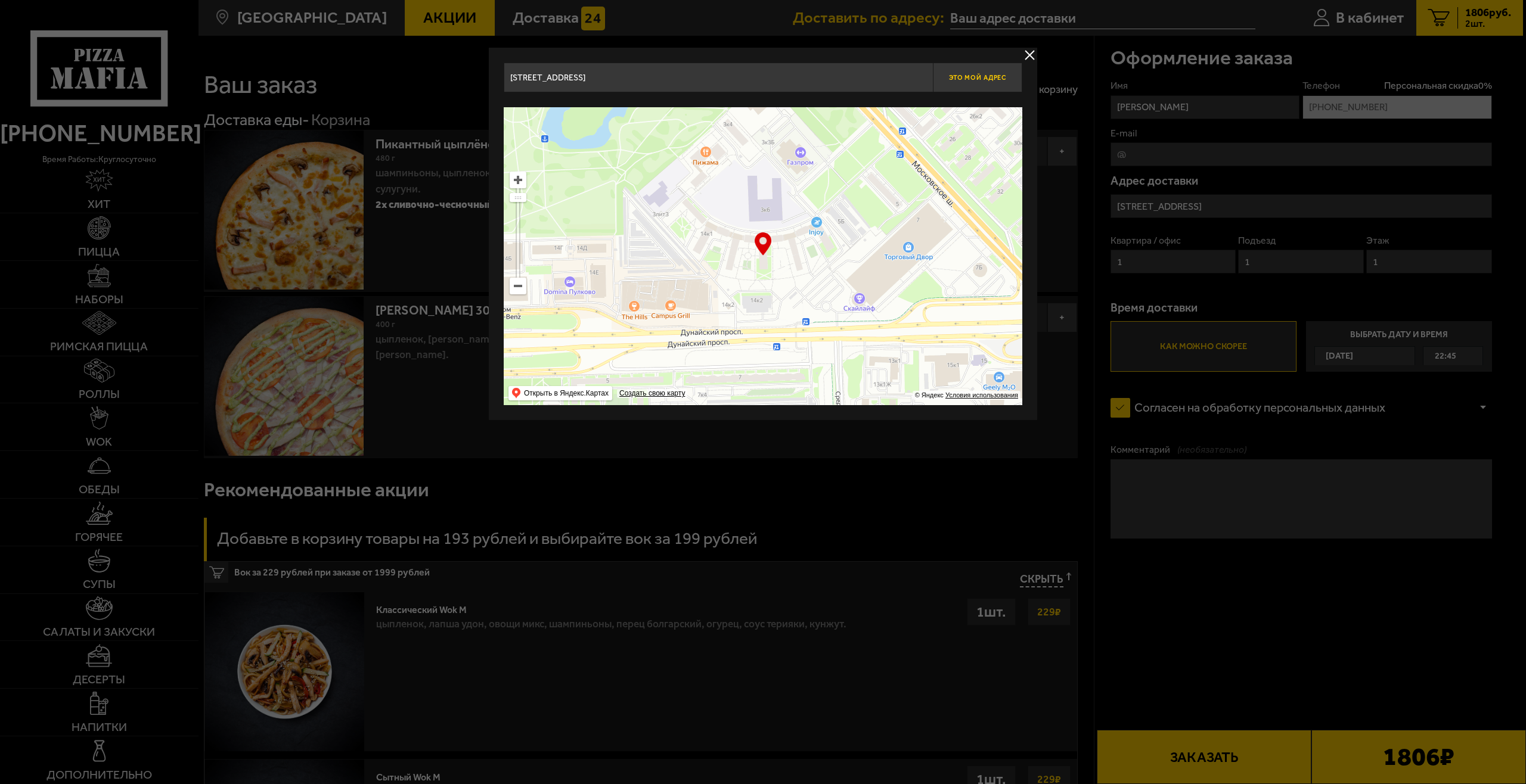
click at [973, 79] on span "Это мой адрес" at bounding box center [977, 78] width 57 height 8
type input "[STREET_ADDRESS]"
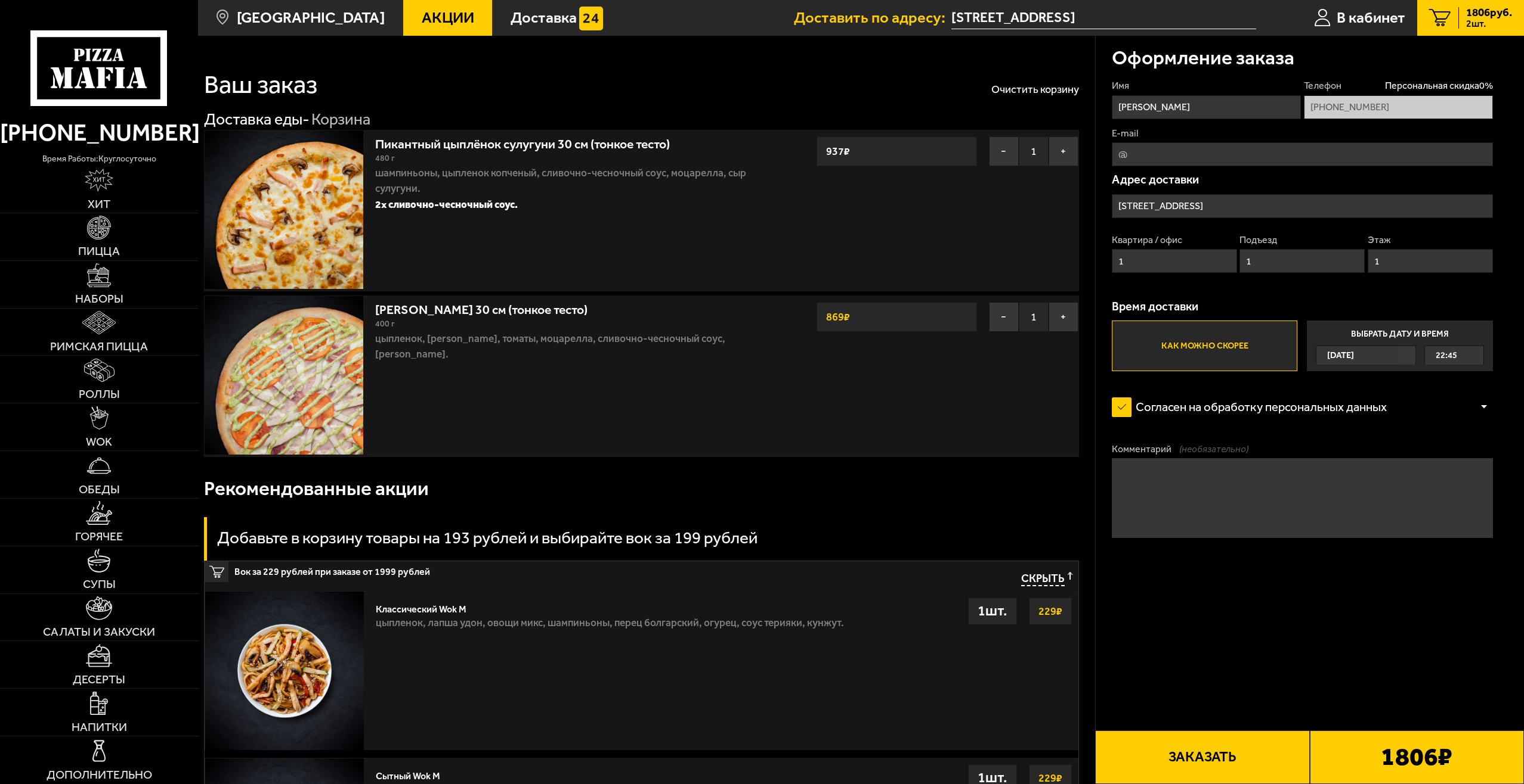
click at [1148, 264] on input "1" at bounding box center [1174, 261] width 125 height 24
drag, startPoint x: 1148, startPoint y: 264, endPoint x: 1091, endPoint y: 255, distance: 57.7
type input "1437"
click at [1281, 271] on input "1" at bounding box center [1301, 261] width 125 height 24
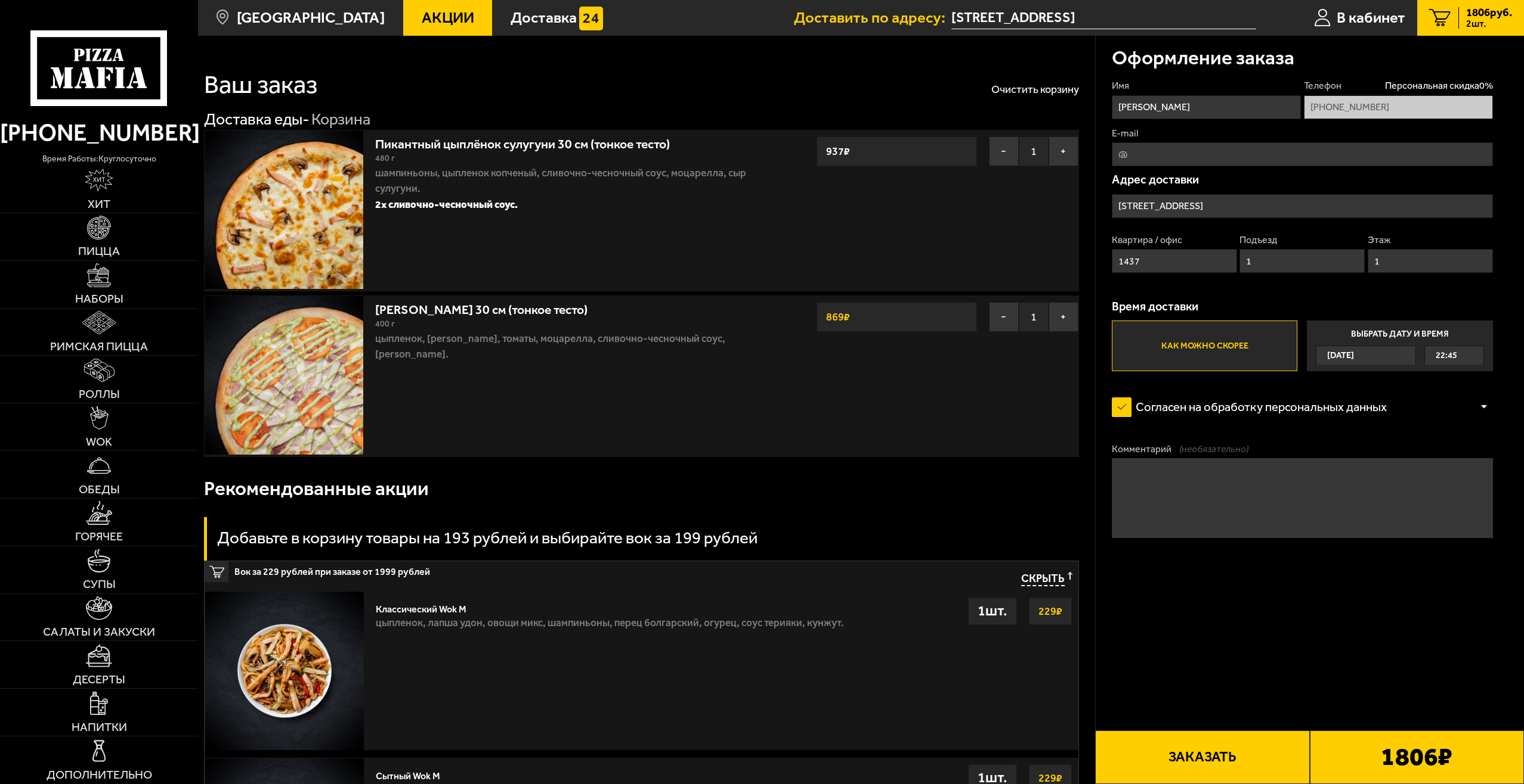
drag, startPoint x: 1261, startPoint y: 266, endPoint x: 1234, endPoint y: 262, distance: 27.3
click at [1234, 262] on div "Квартира / офис 1437 Подъезд 1 Этаж 1" at bounding box center [1302, 257] width 381 height 47
type input "10"
drag, startPoint x: 1401, startPoint y: 262, endPoint x: 1357, endPoint y: 259, distance: 44.1
click at [1357, 259] on div "Квартира / офис 1437 Подъезд 10 Этаж 1" at bounding box center [1302, 257] width 381 height 47
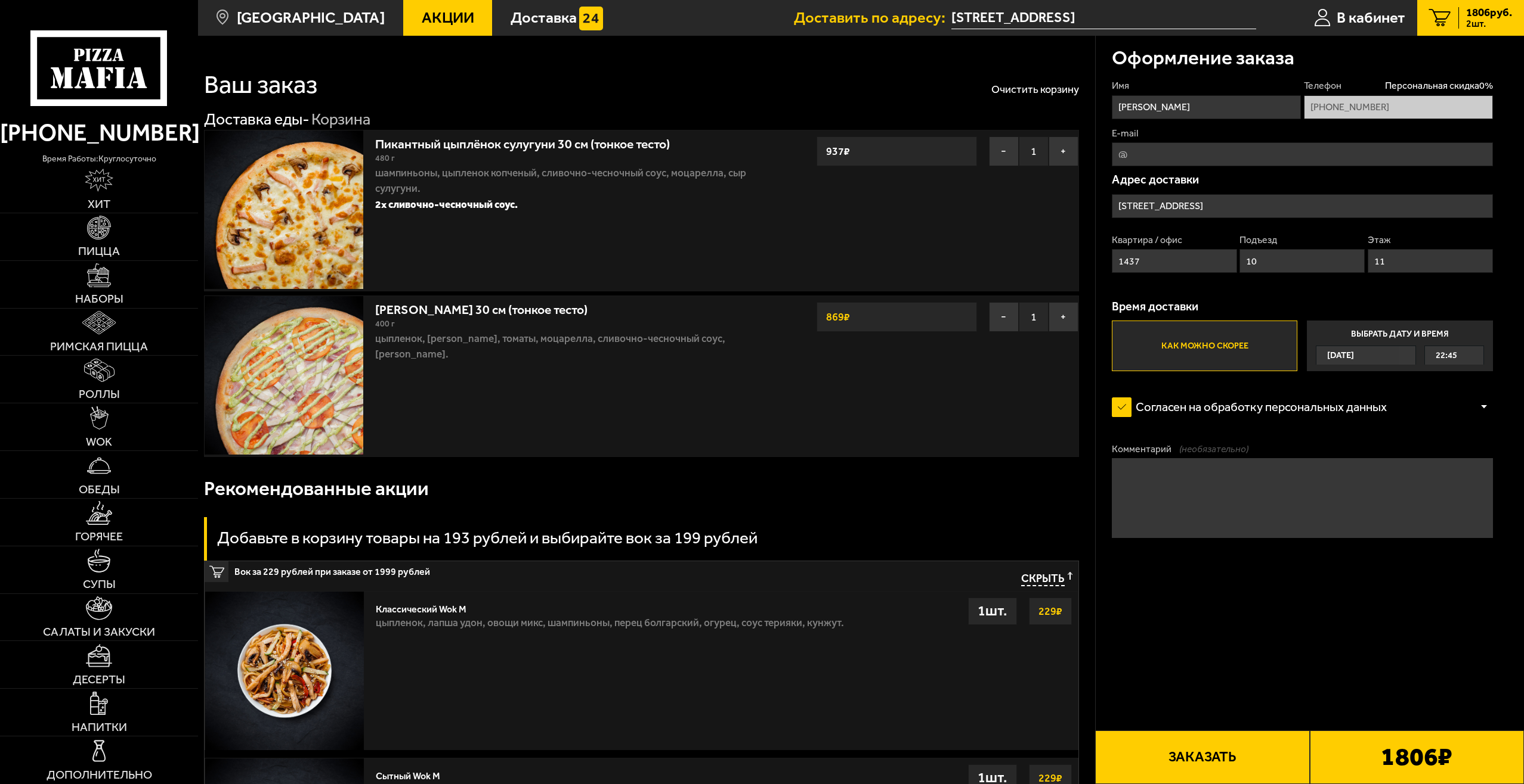
type input "11"
click at [1352, 292] on div "Имя Никита Телефон Персональная скидка 0 % +7 (999) 244-00-01 E-mail Адрес дост…" at bounding box center [1302, 225] width 381 height 292
click at [1176, 479] on textarea "Комментарий (необязательно)" at bounding box center [1302, 498] width 381 height 79
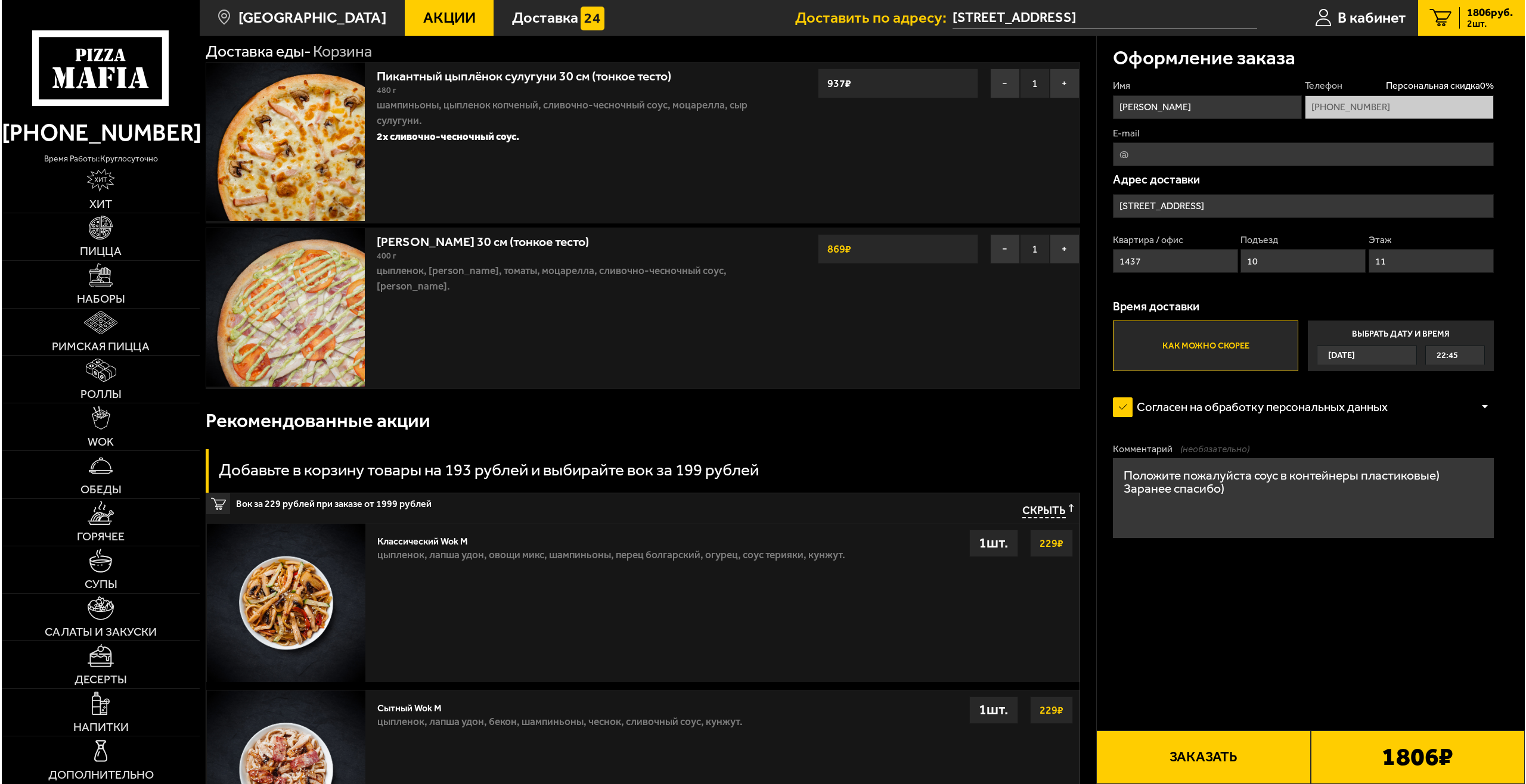
scroll to position [119, 0]
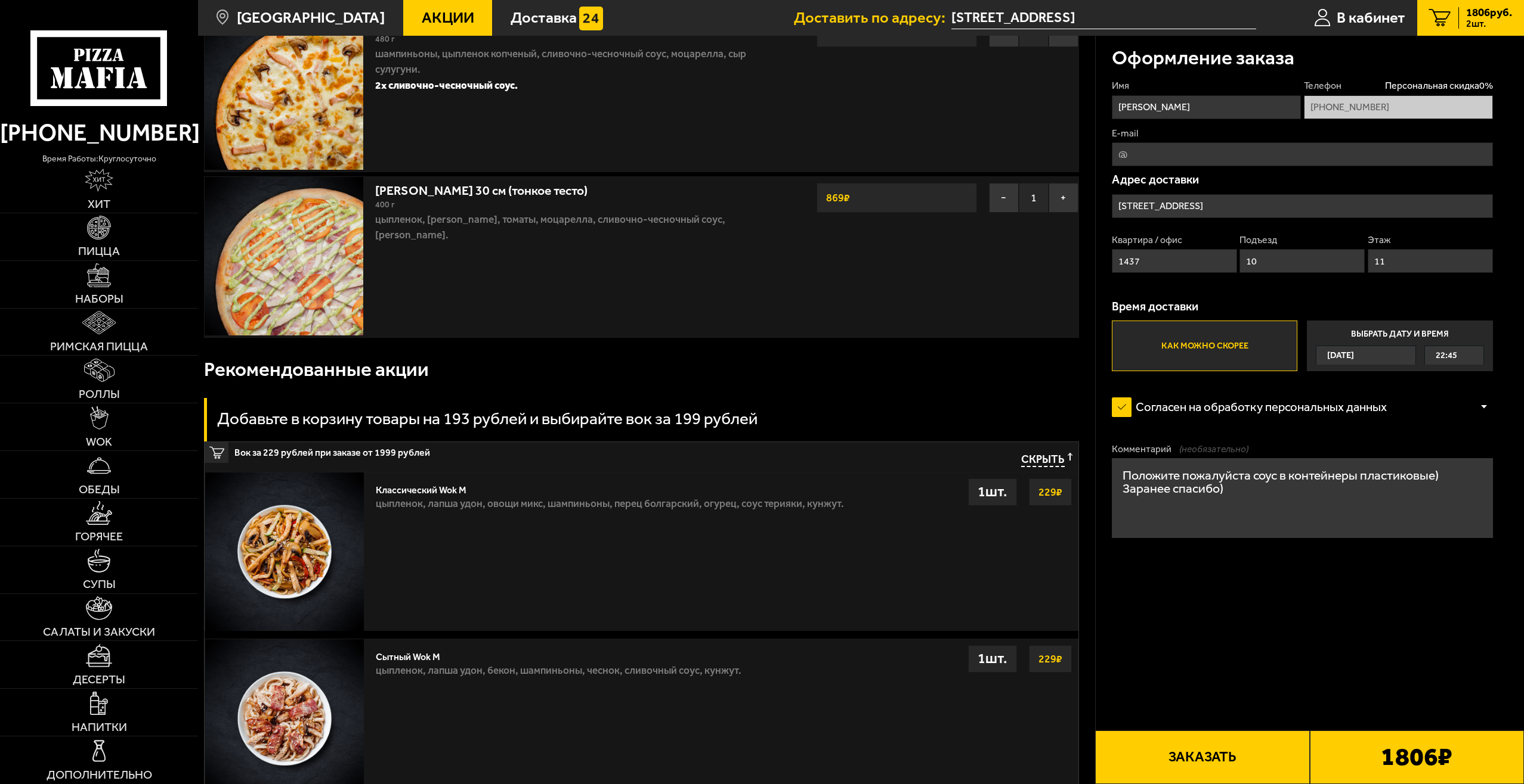
type textarea "Положите пожалуйста соус в контейнеры пластиковые) Заранее спасибо)"
click at [1239, 757] on button "Заказать" at bounding box center [1202, 757] width 214 height 53
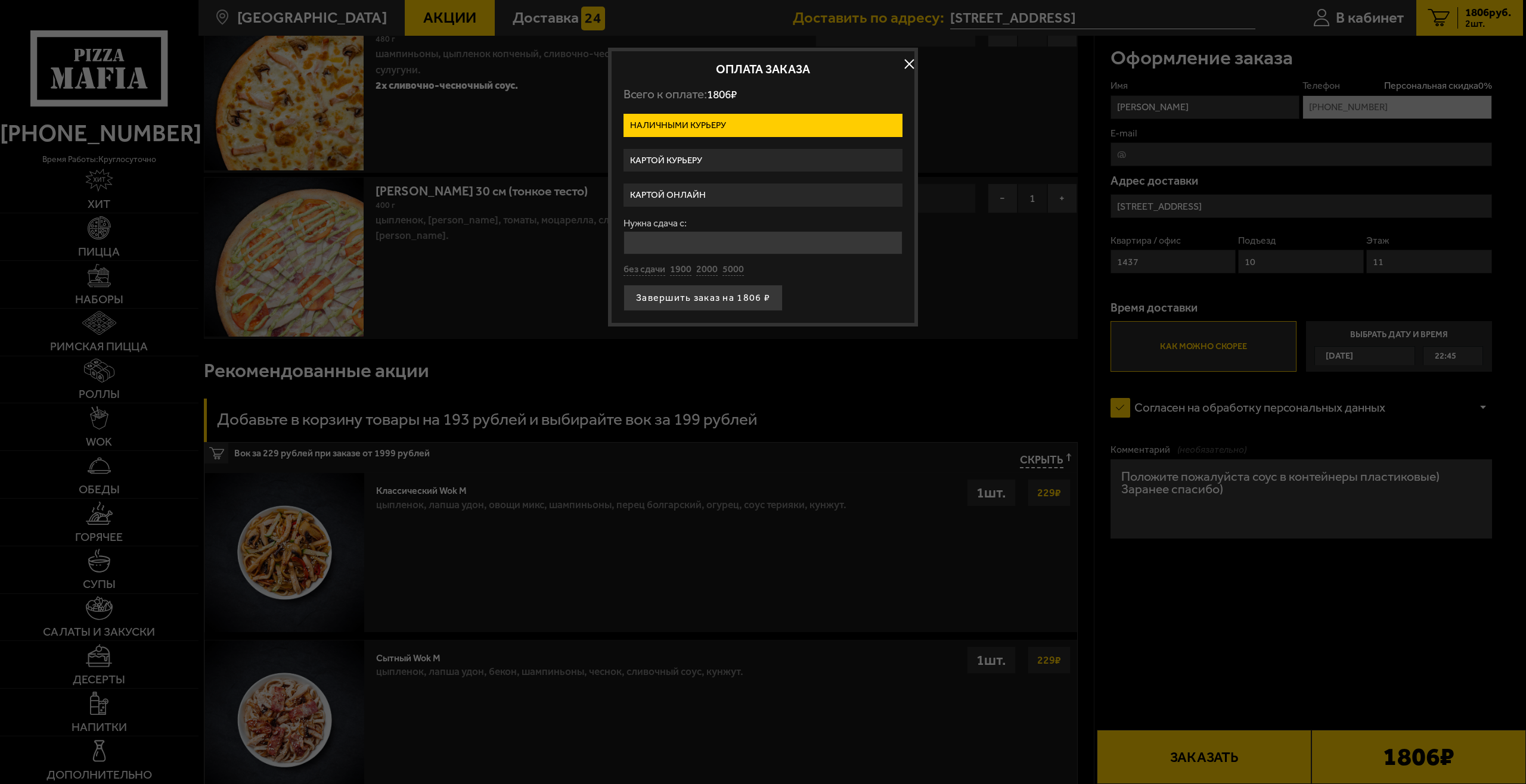
click at [704, 194] on label "Картой онлайн" at bounding box center [763, 195] width 279 height 23
click at [0, 0] on input "Картой онлайн" at bounding box center [0, 0] width 0 height 0
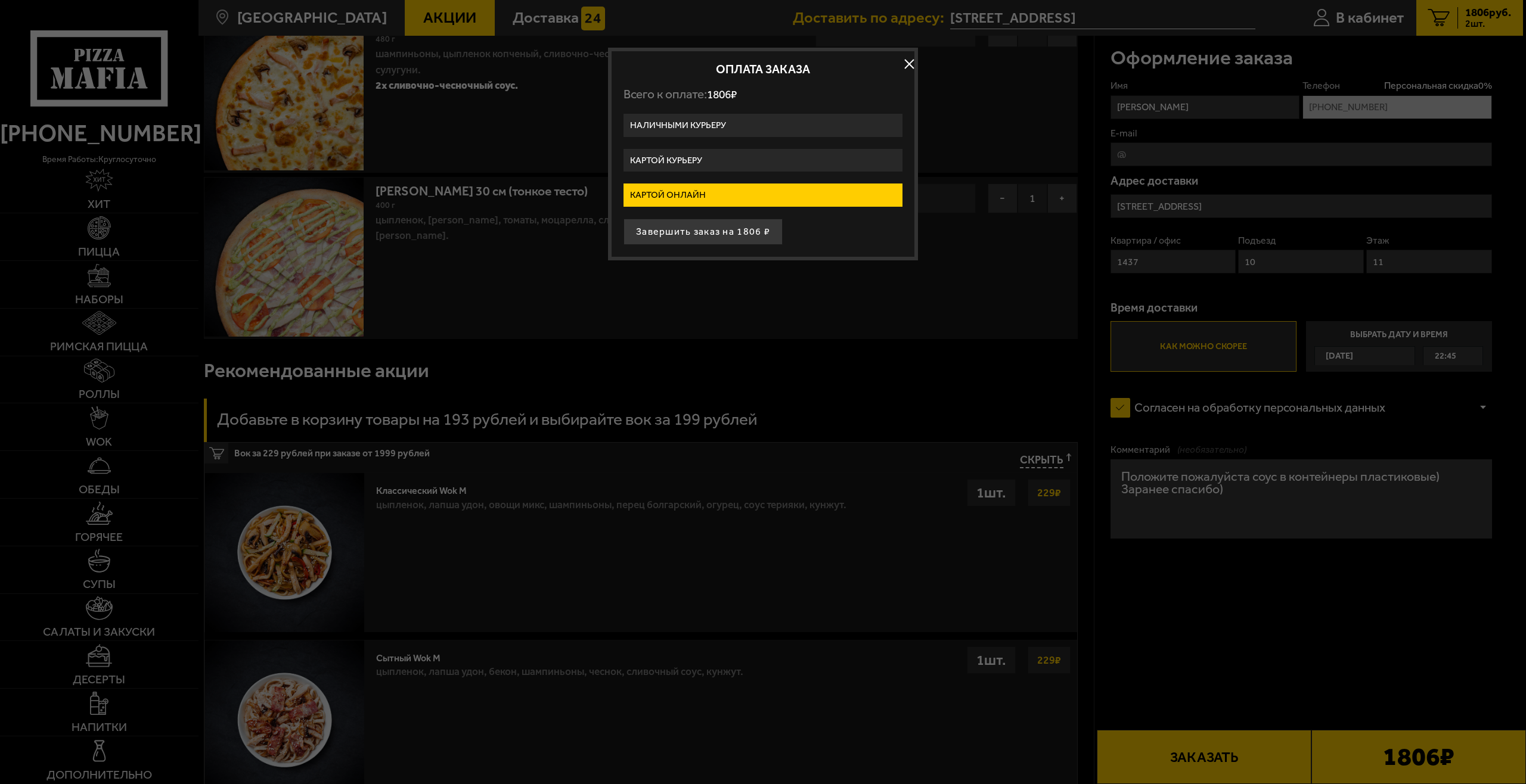
click at [710, 233] on button "Завершить заказ на 1806 ₽" at bounding box center [703, 232] width 160 height 26
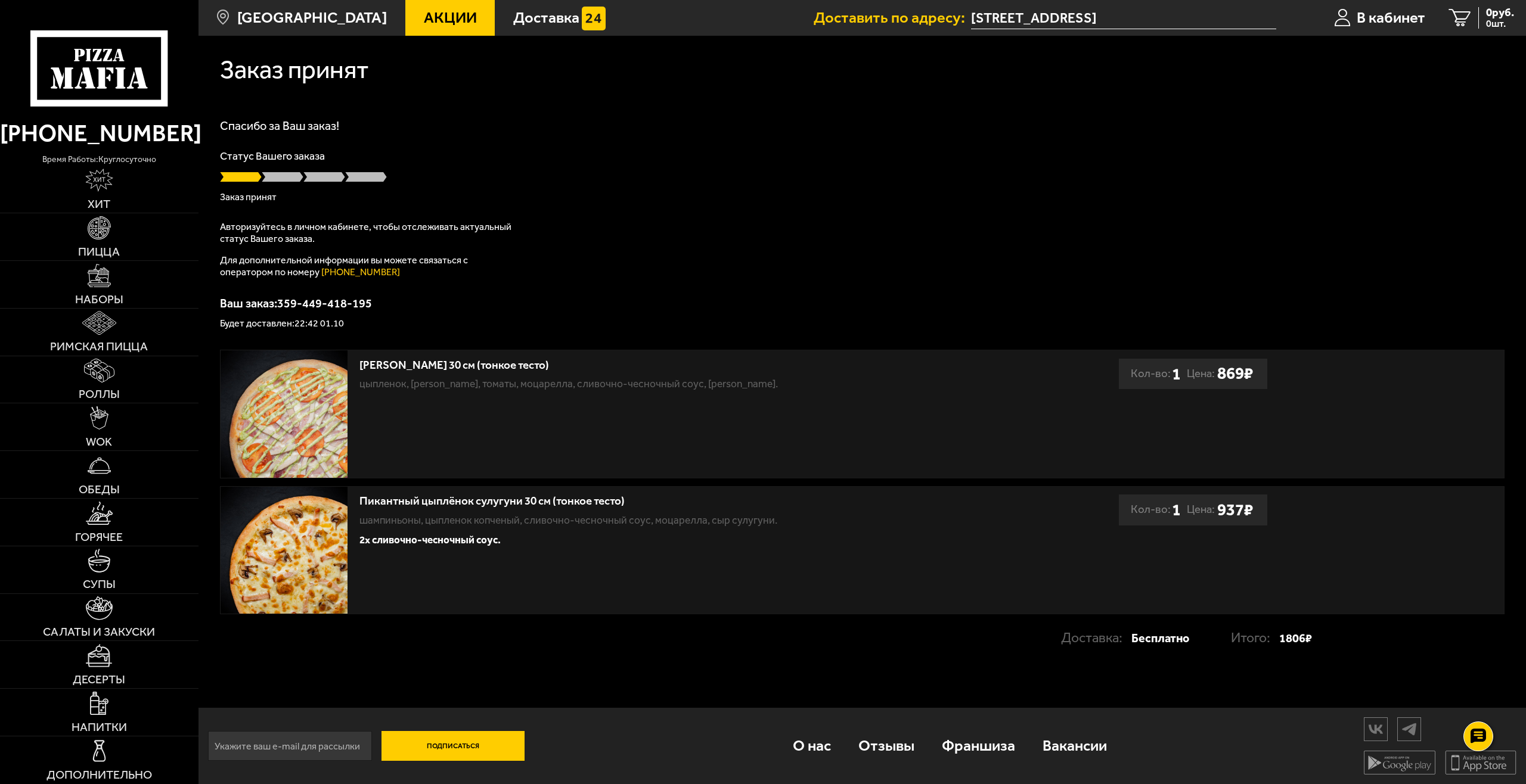
click at [1077, 18] on input "[STREET_ADDRESS]" at bounding box center [1124, 18] width 305 height 22
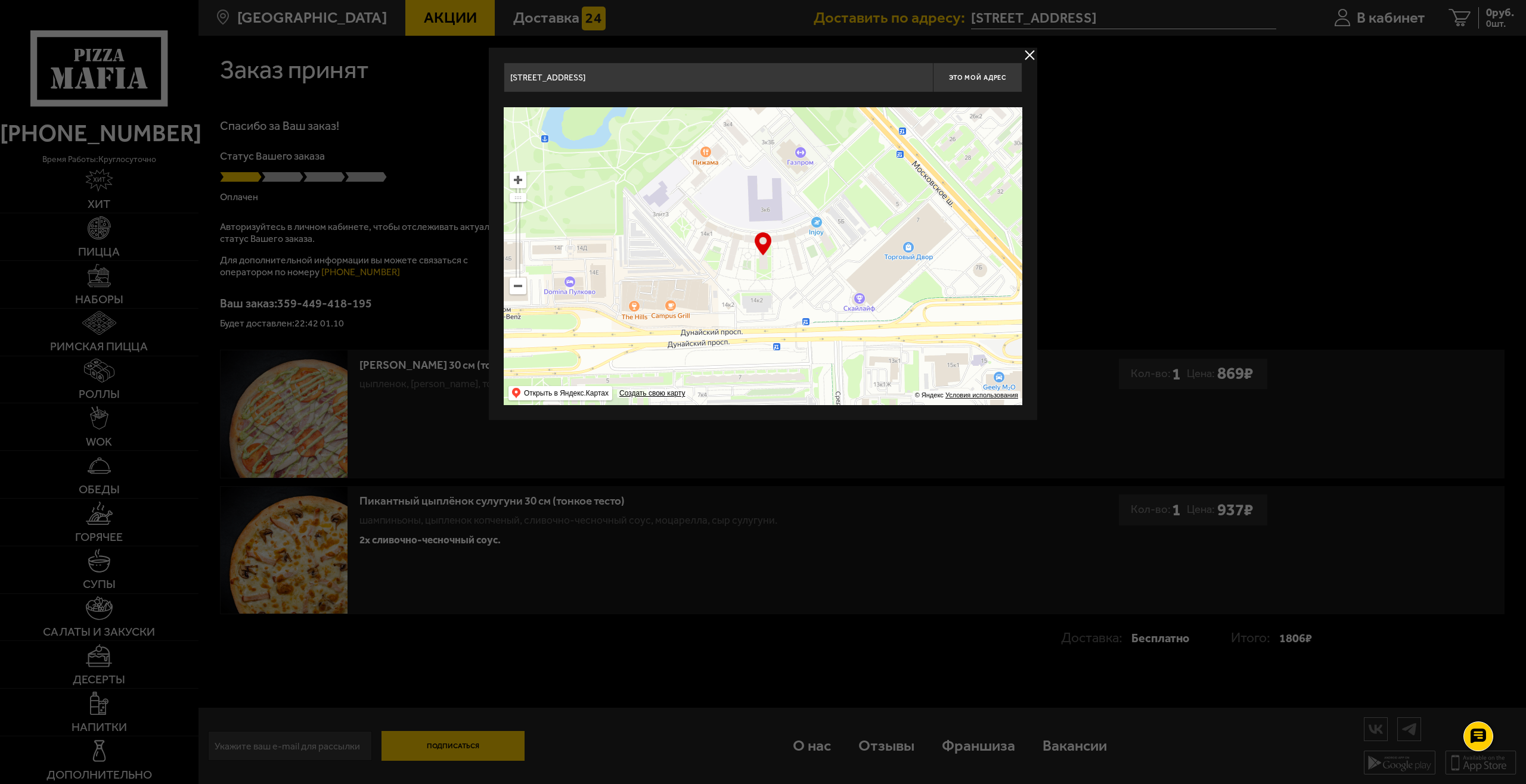
click at [1030, 50] on button "delivery type" at bounding box center [1029, 54] width 15 height 15
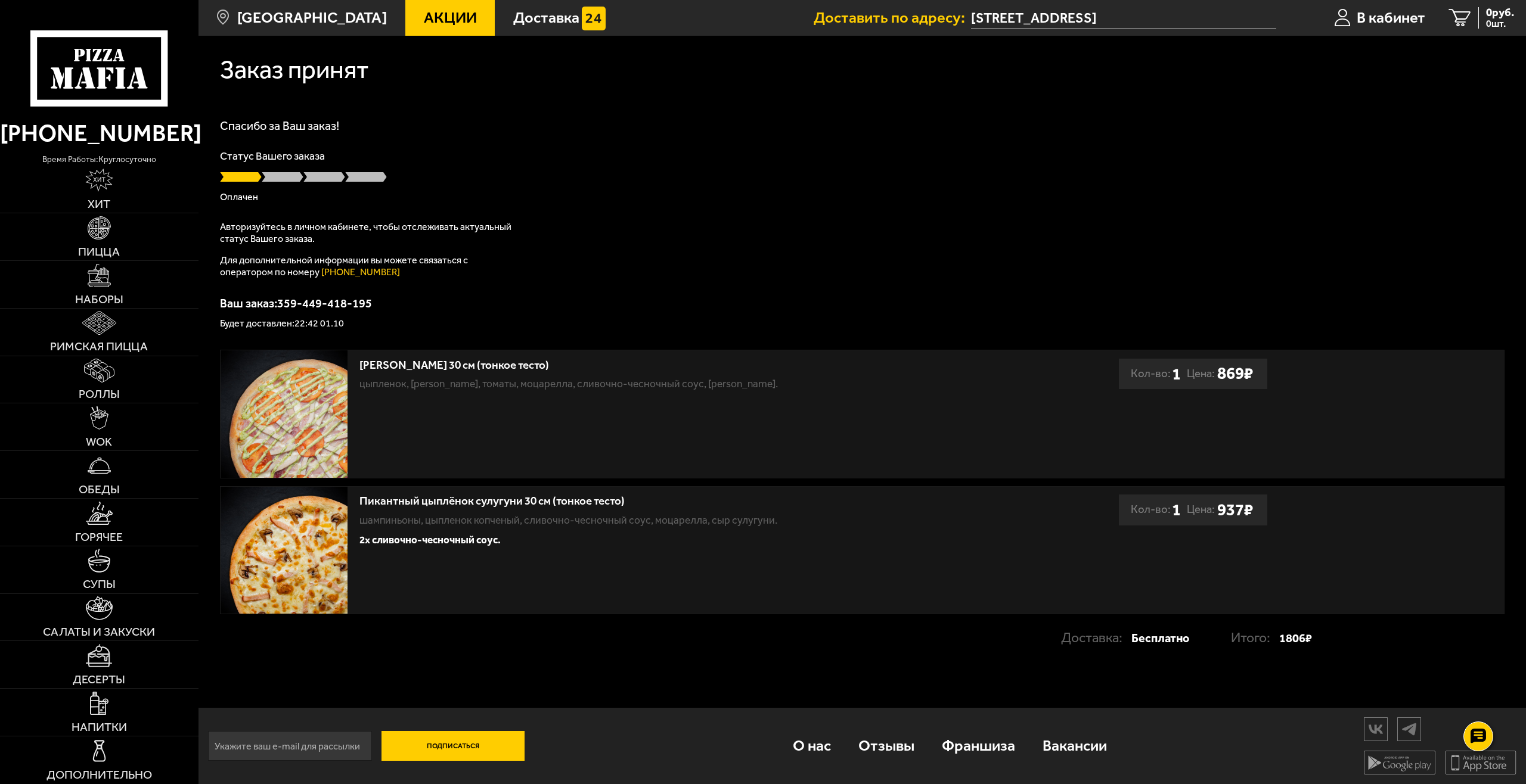
click at [1068, 20] on input "[STREET_ADDRESS]" at bounding box center [1124, 18] width 305 height 22
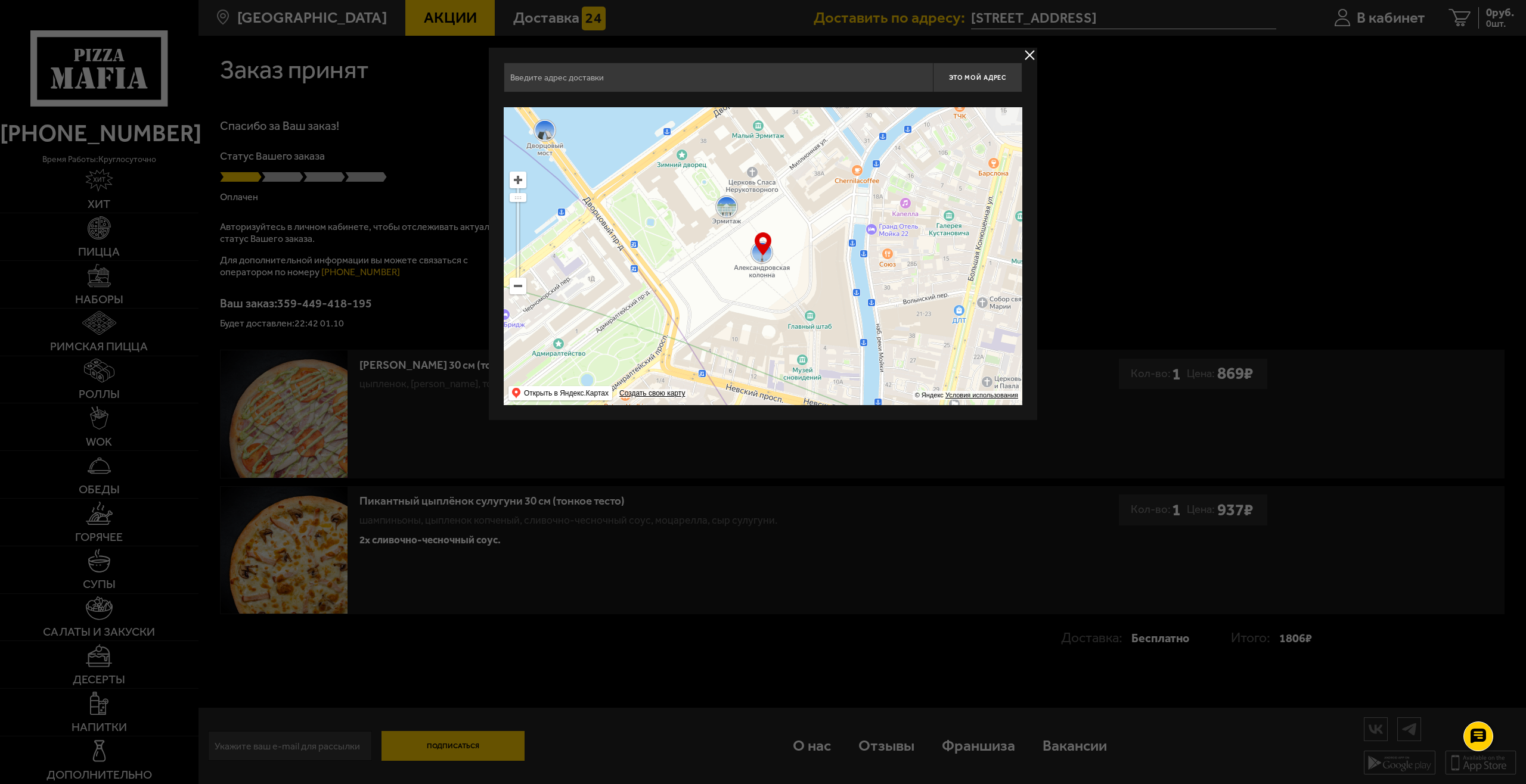
click at [1026, 56] on button "delivery type" at bounding box center [1029, 54] width 15 height 15
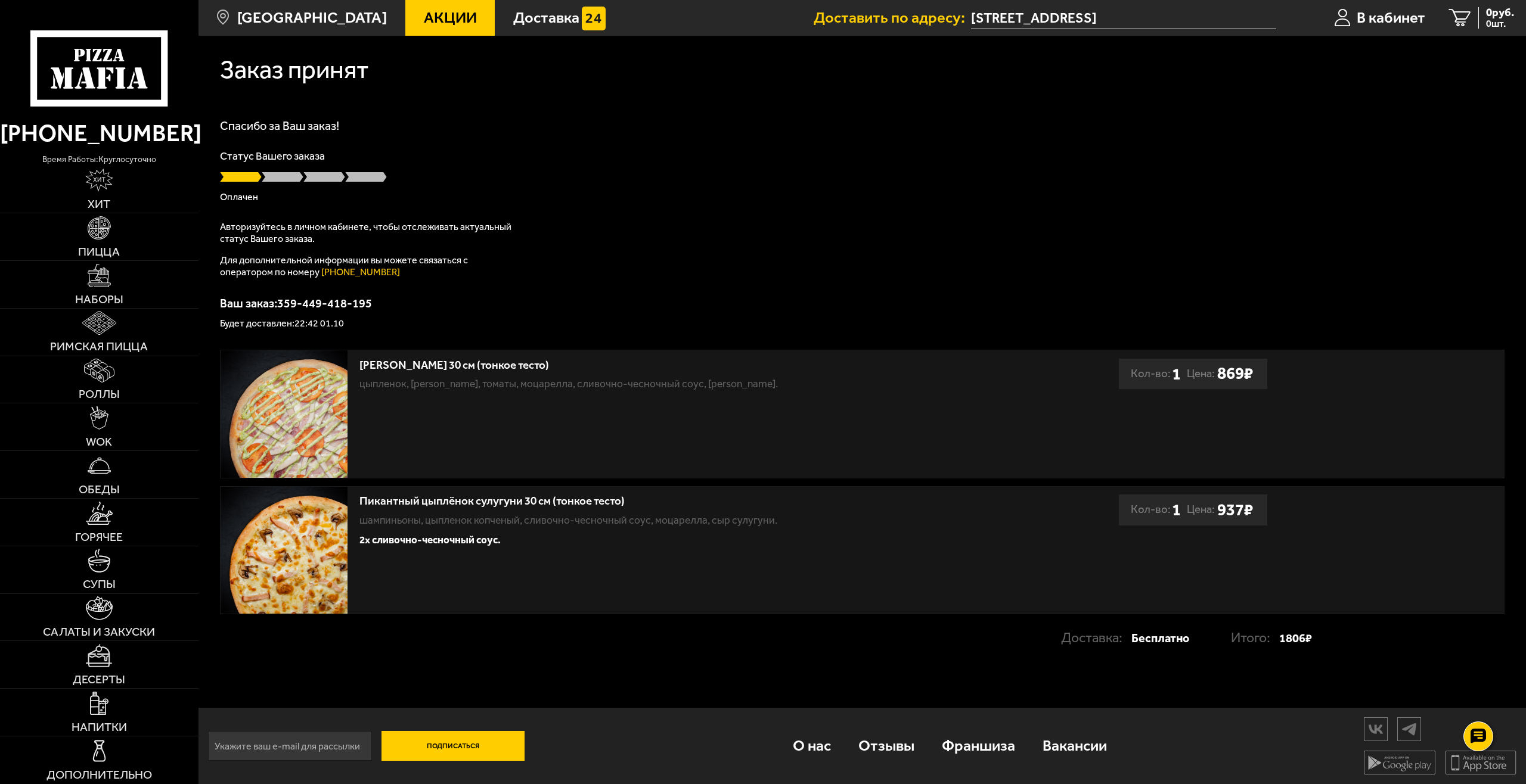
click at [999, 28] on input "[STREET_ADDRESS]" at bounding box center [1124, 18] width 305 height 22
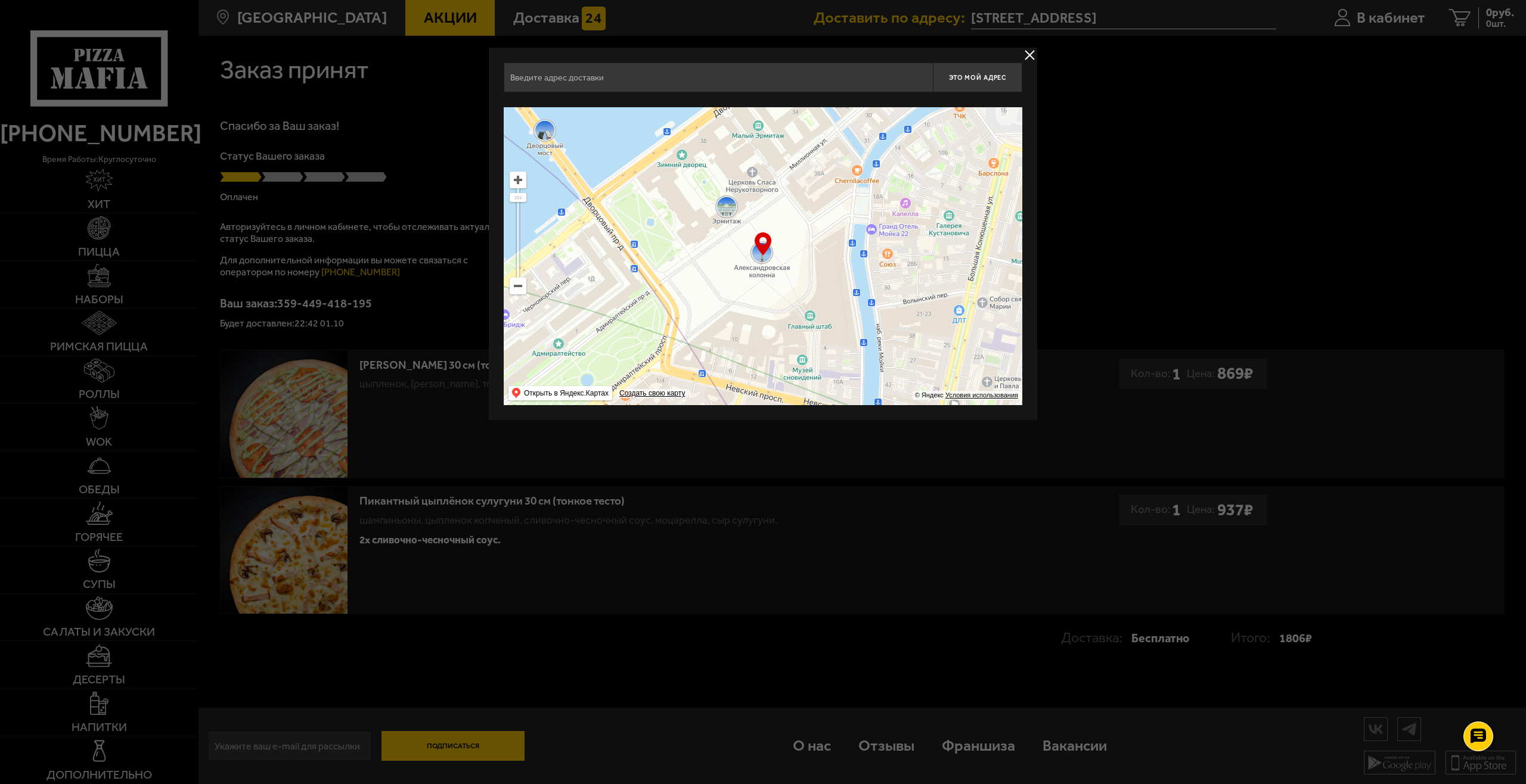
click at [1026, 53] on button "delivery type" at bounding box center [1029, 54] width 15 height 15
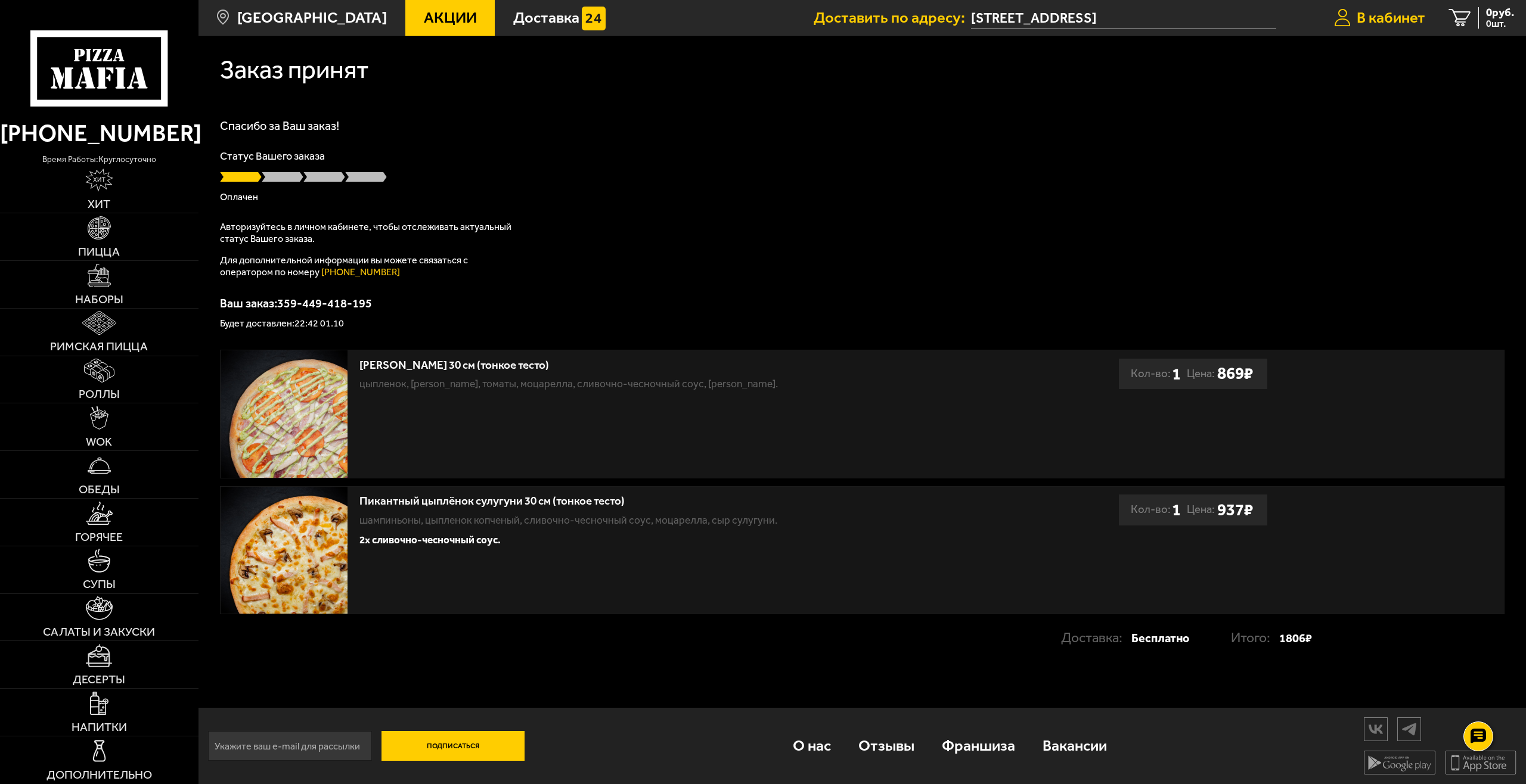
click at [1394, 17] on span "В кабинет" at bounding box center [1391, 18] width 68 height 16
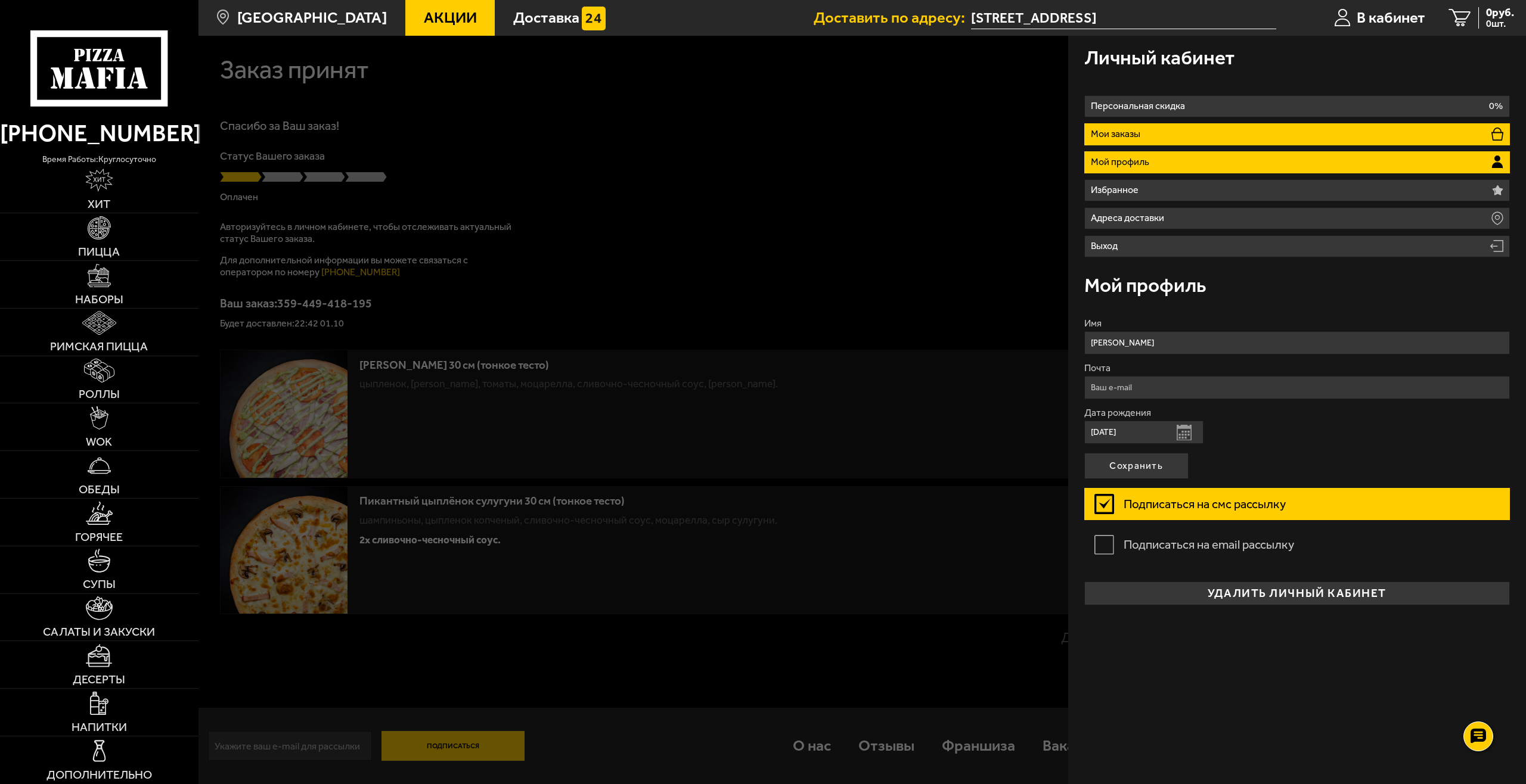
click at [1135, 132] on p "Мои заказы" at bounding box center [1118, 134] width 53 height 9
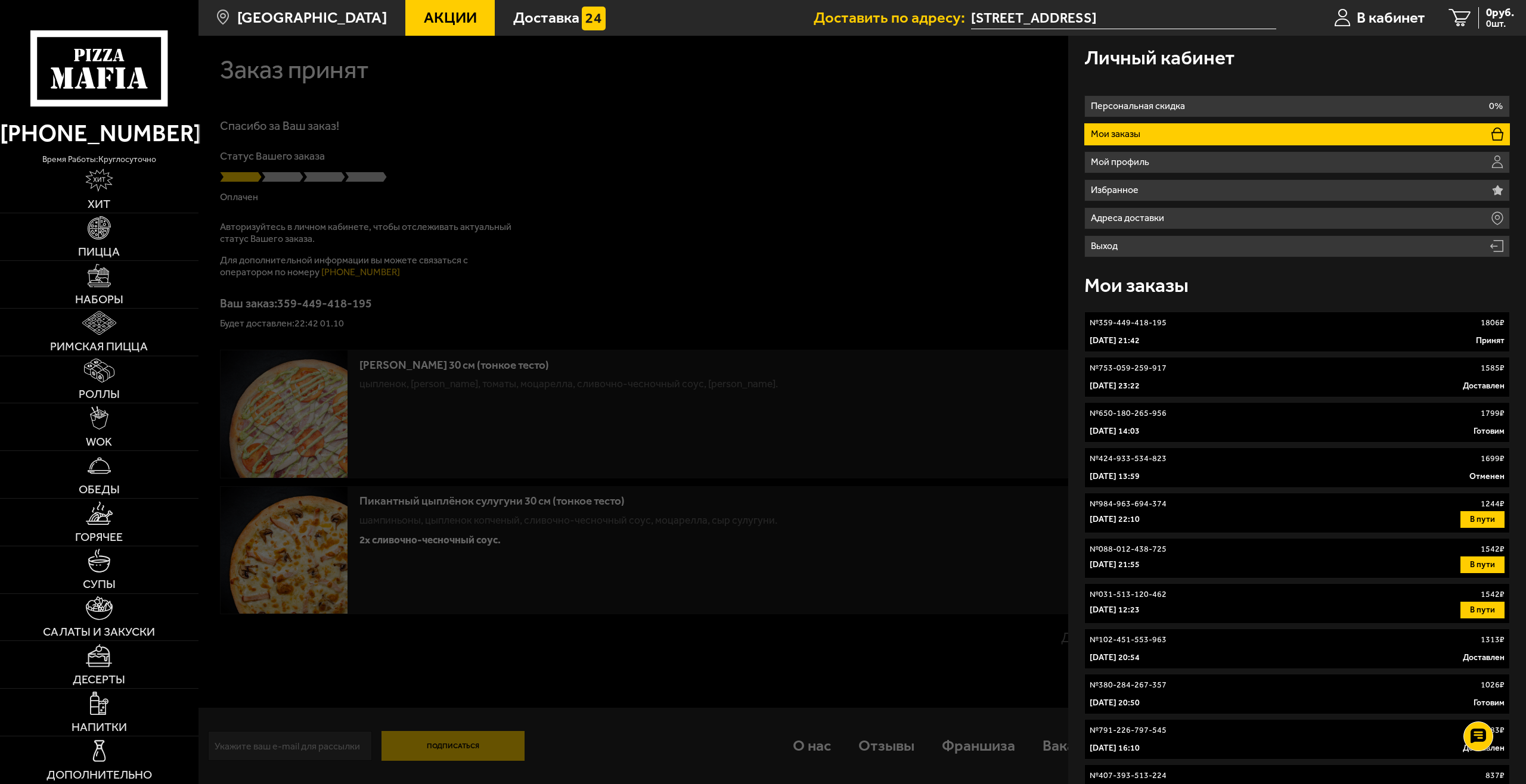
click at [1145, 331] on link "№ 359-449-418-195 1806 ₽ [DATE] 21:42 Принят" at bounding box center [1297, 331] width 426 height 41
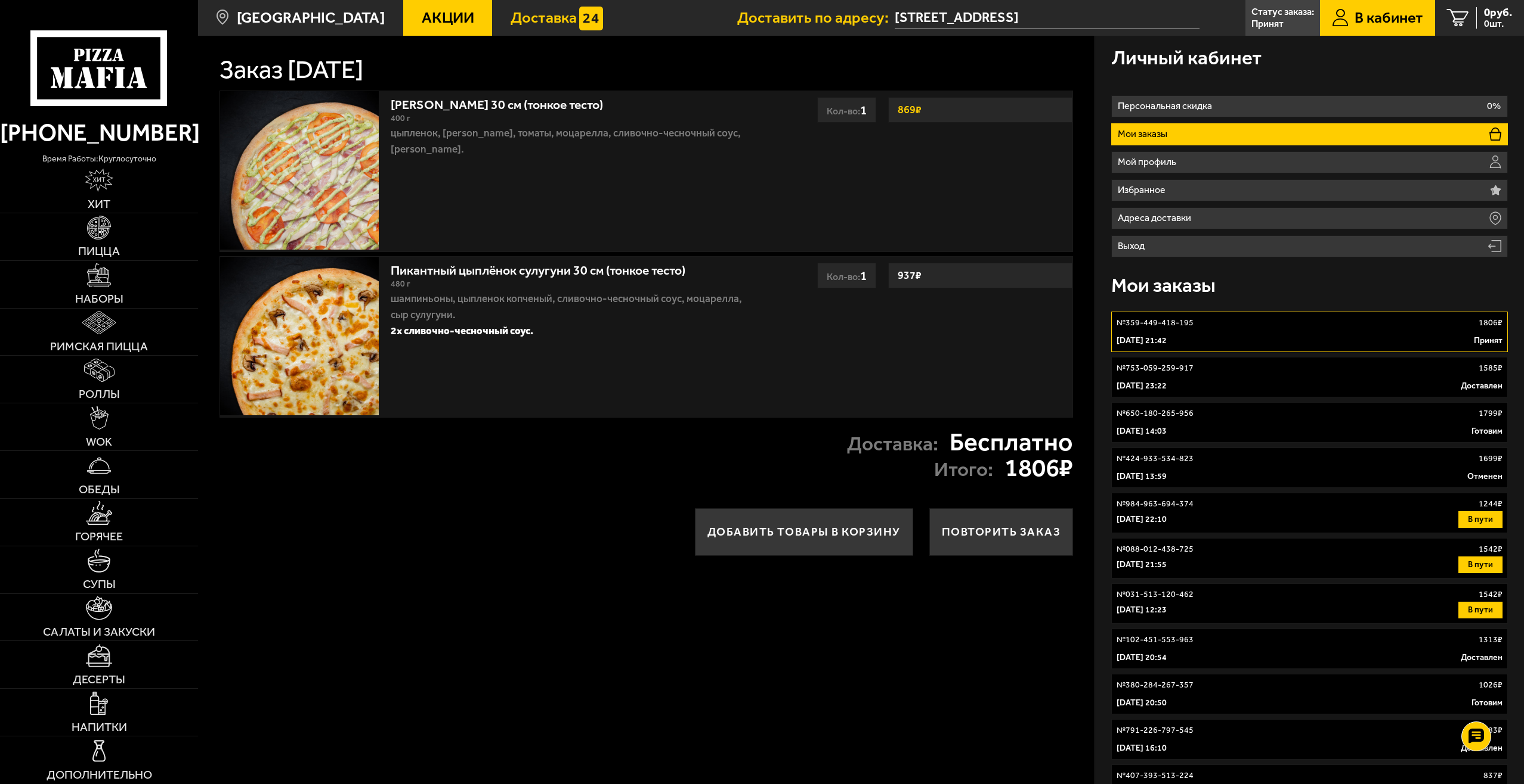
click at [528, 22] on span "Доставка" at bounding box center [544, 18] width 66 height 16
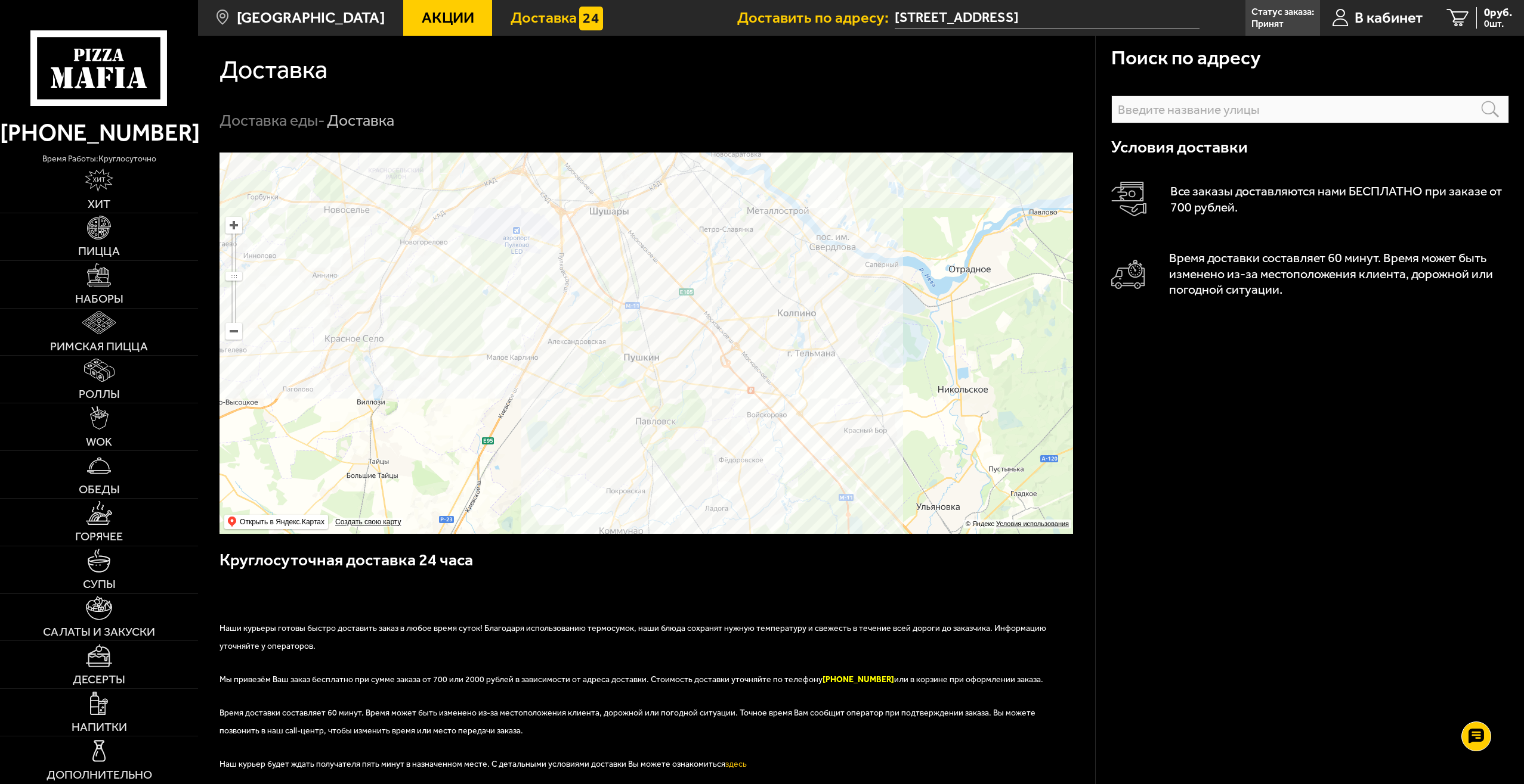
drag, startPoint x: 675, startPoint y: 394, endPoint x: 647, endPoint y: 288, distance: 109.6
click at [647, 288] on ymaps at bounding box center [645, 343] width 853 height 381
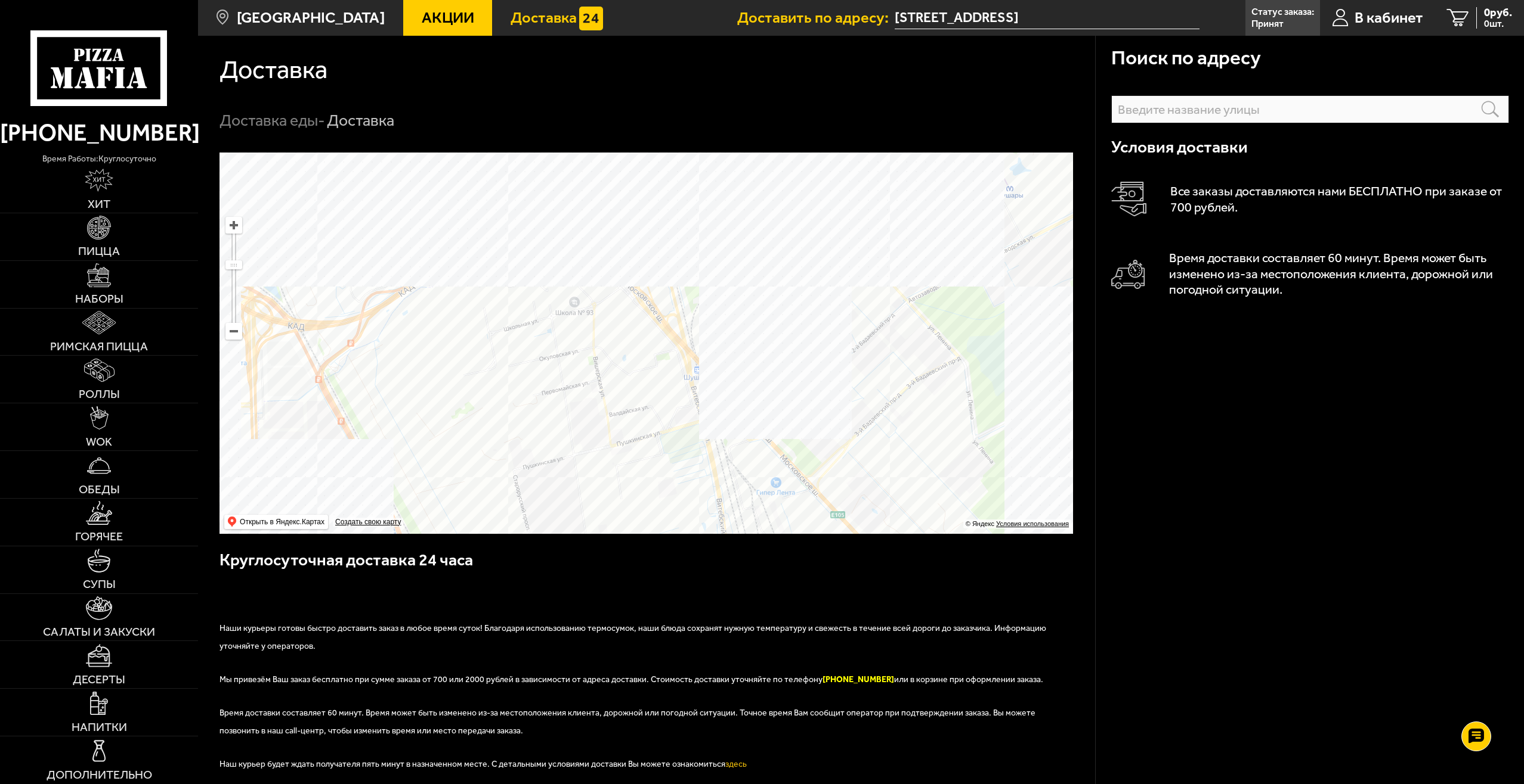
drag, startPoint x: 690, startPoint y: 208, endPoint x: 648, endPoint y: 377, distance: 174.1
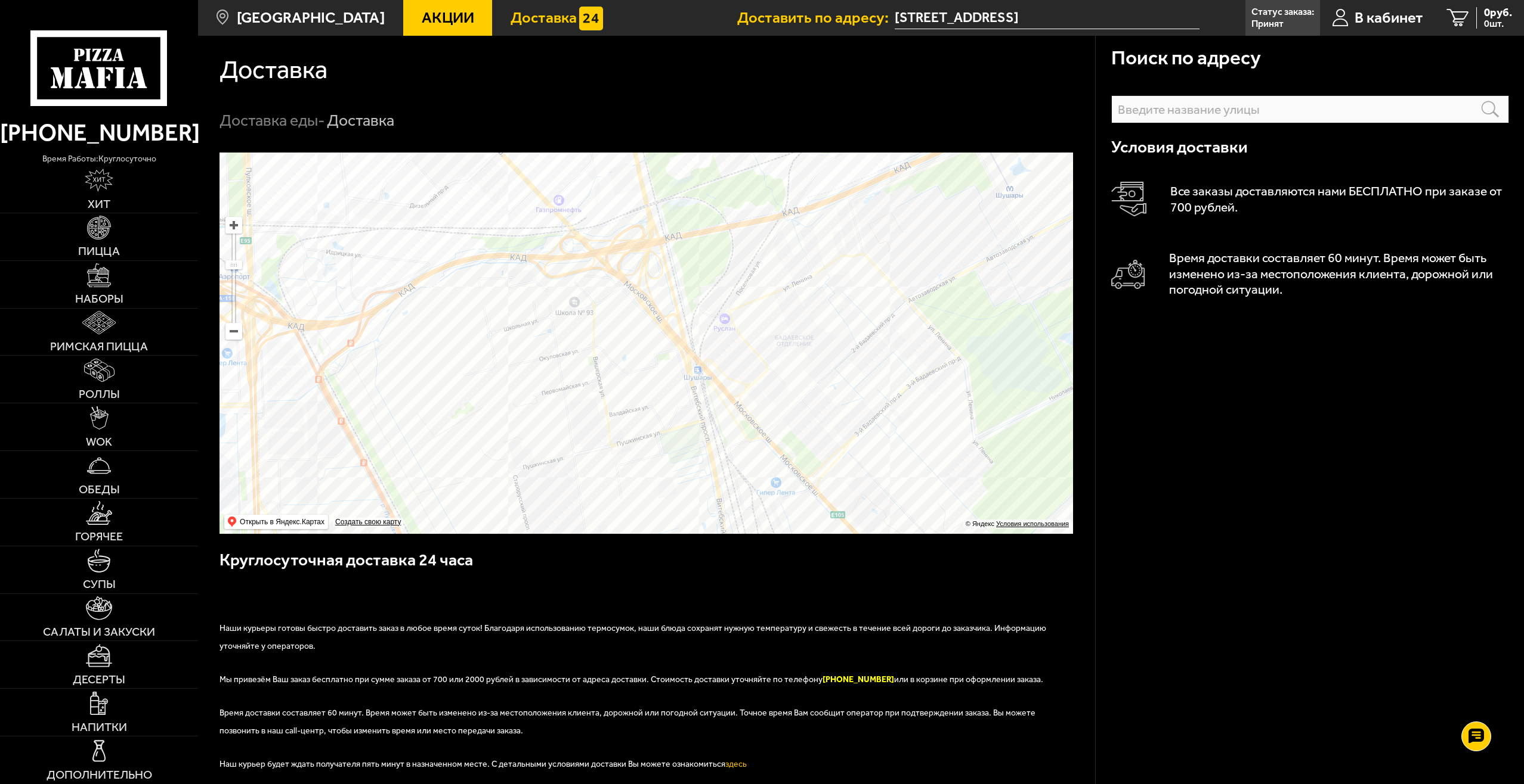
click at [648, 377] on ymaps at bounding box center [645, 343] width 853 height 381
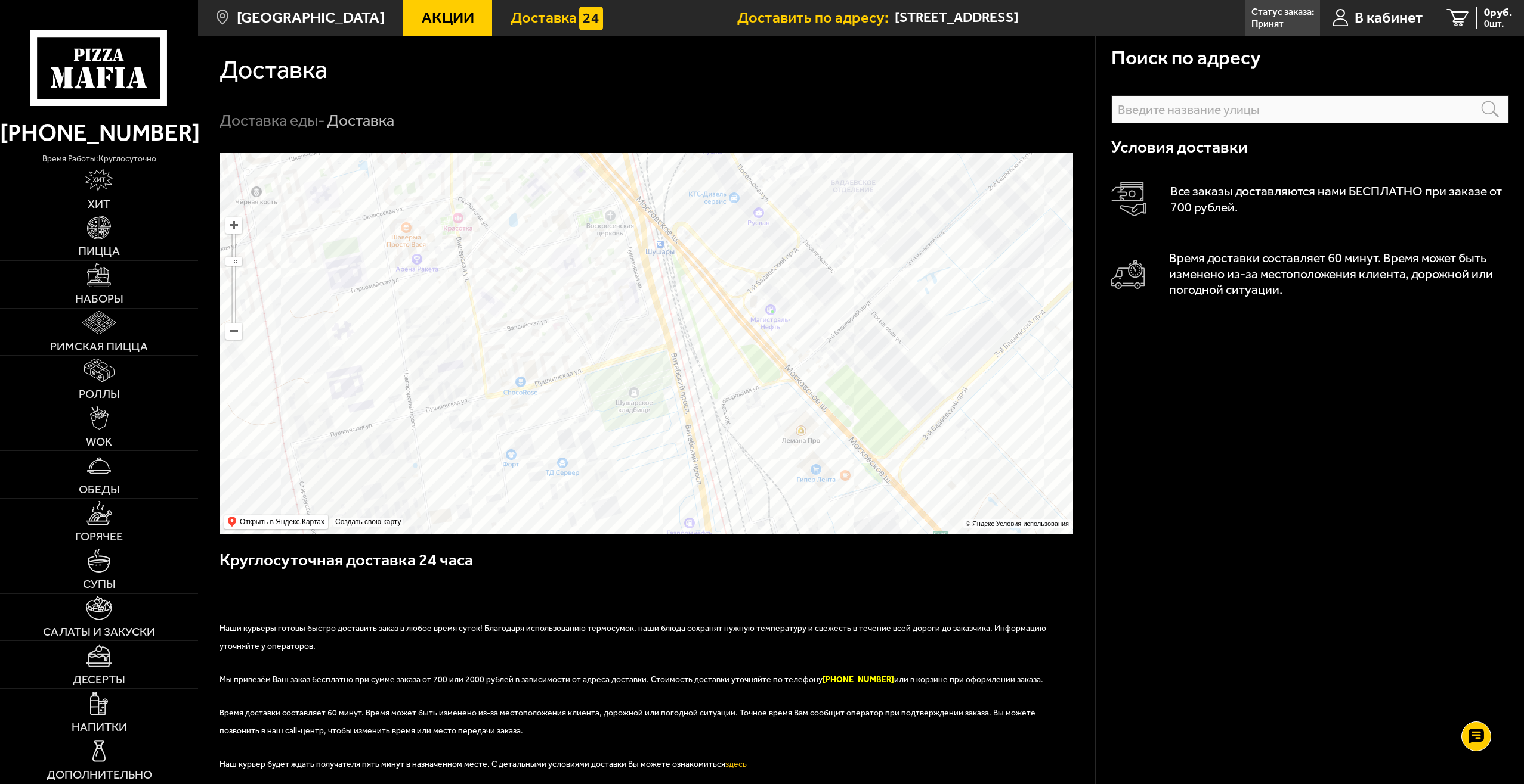
drag, startPoint x: 742, startPoint y: 402, endPoint x: 671, endPoint y: 191, distance: 222.6
click at [671, 191] on ymaps at bounding box center [645, 343] width 853 height 381
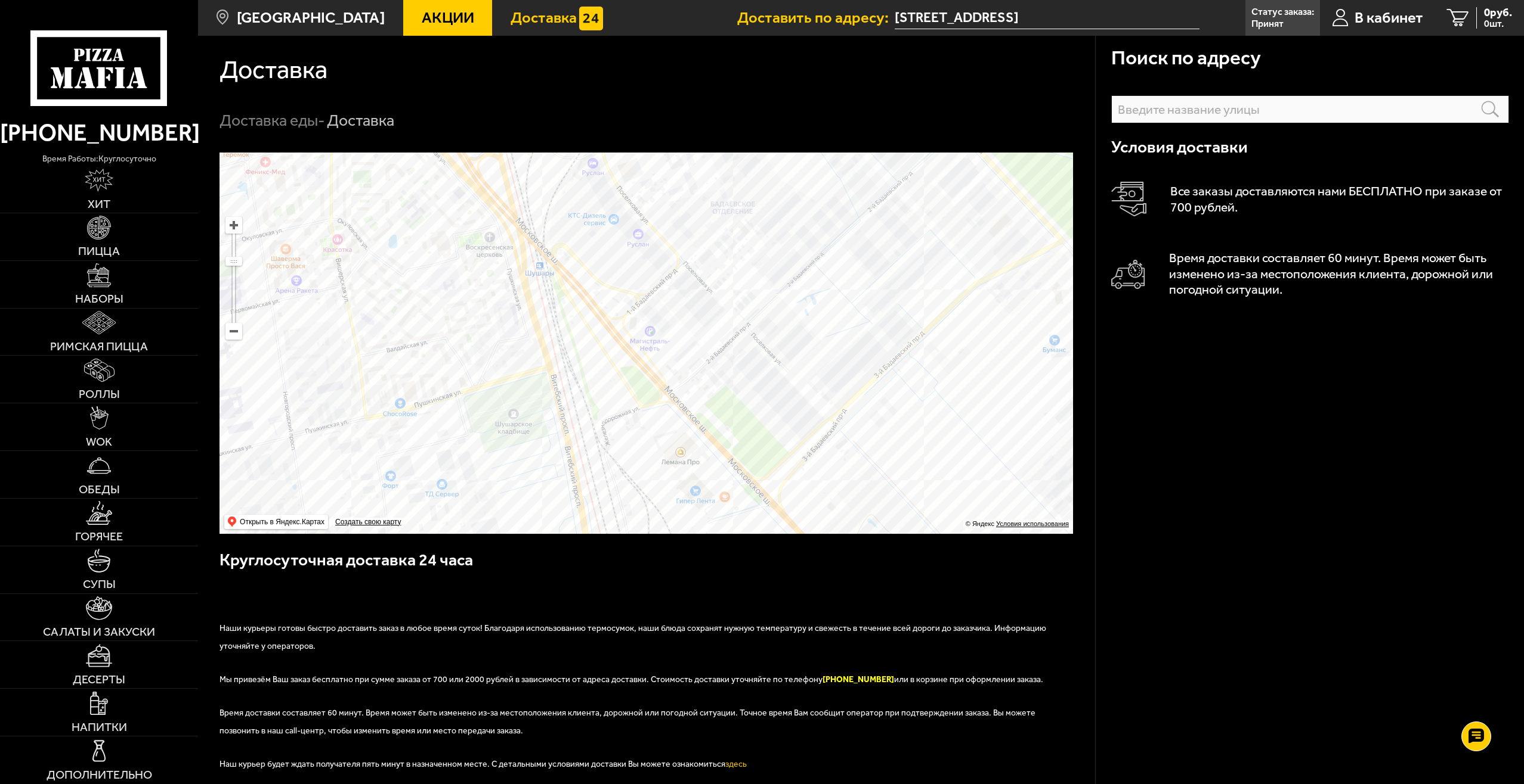
drag, startPoint x: 708, startPoint y: 325, endPoint x: 588, endPoint y: 368, distance: 127.5
click at [588, 368] on ymaps at bounding box center [645, 343] width 853 height 381
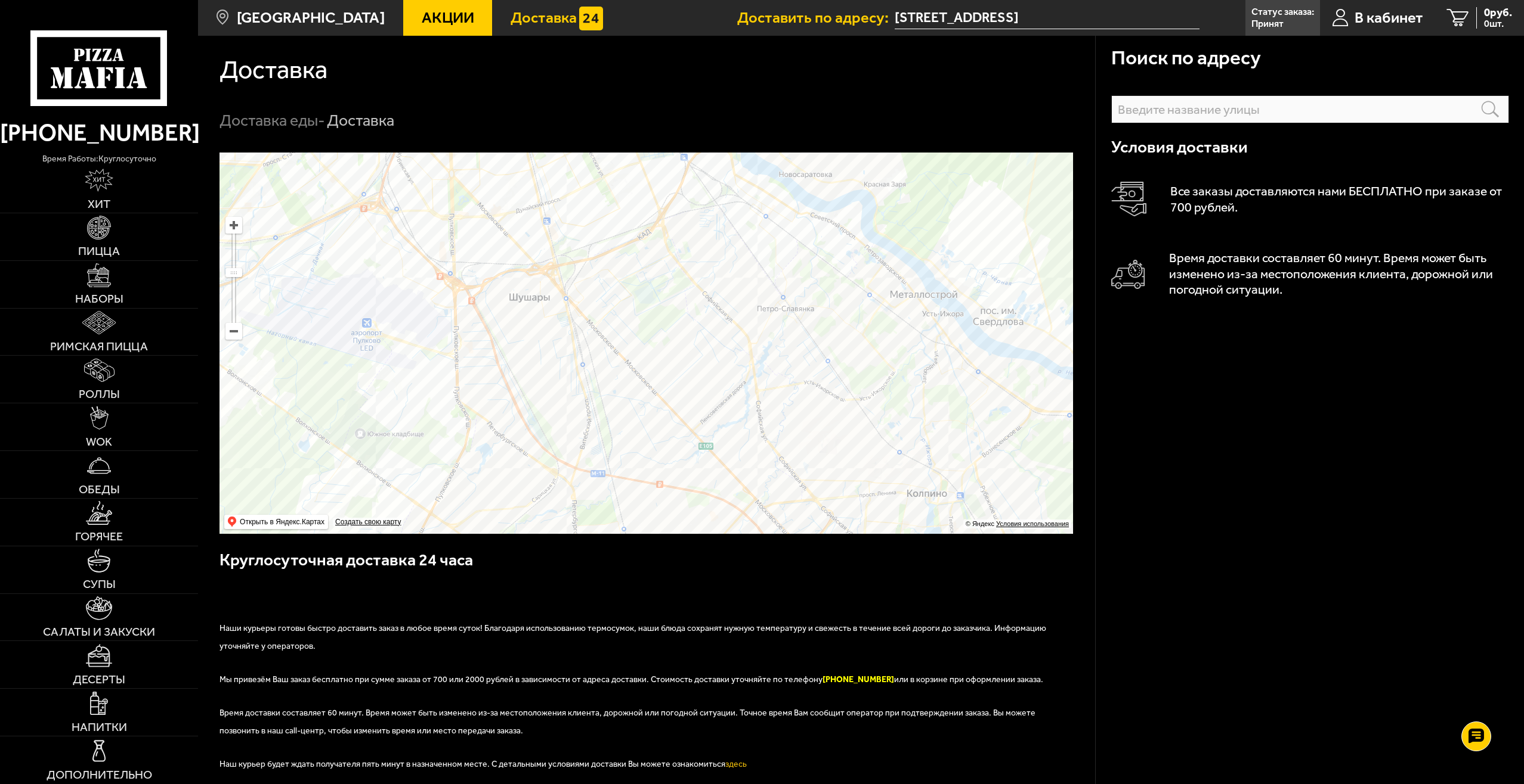
drag, startPoint x: 653, startPoint y: 286, endPoint x: 733, endPoint y: 399, distance: 138.5
click at [733, 399] on ymaps at bounding box center [645, 343] width 853 height 381
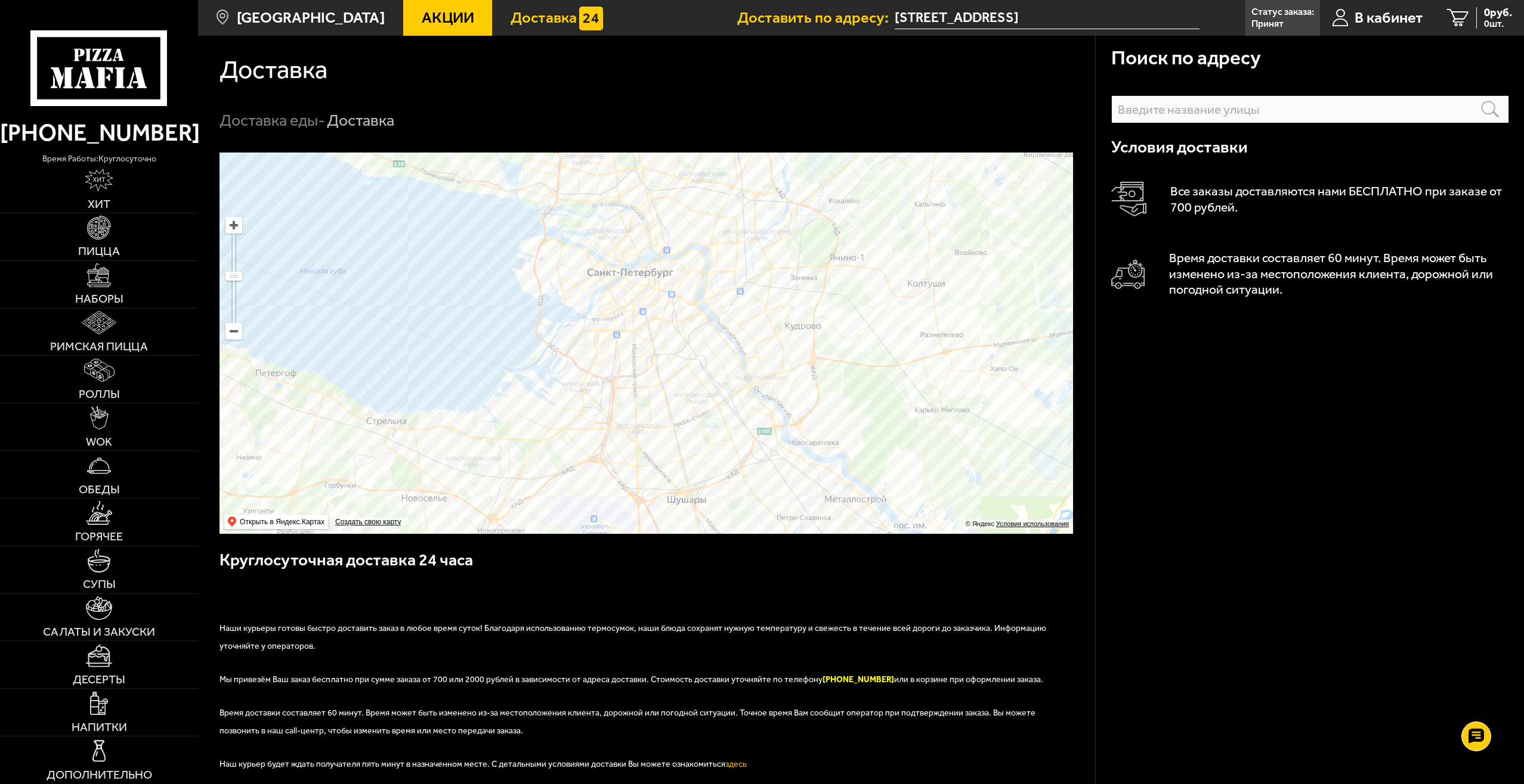
drag, startPoint x: 708, startPoint y: 320, endPoint x: 703, endPoint y: 356, distance: 36.3
click at [703, 356] on ymaps at bounding box center [645, 343] width 853 height 381
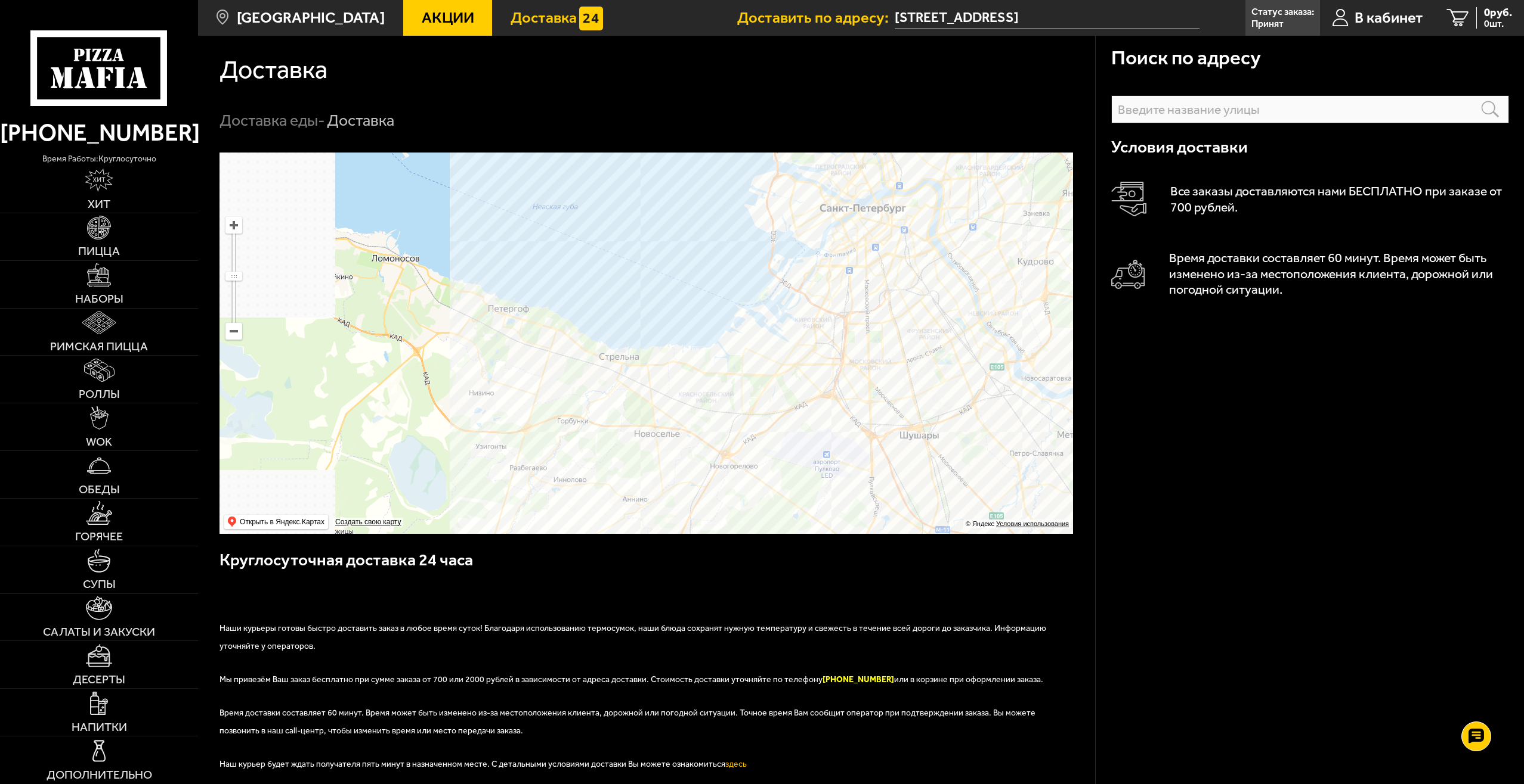
drag, startPoint x: 583, startPoint y: 357, endPoint x: 795, endPoint y: 306, distance: 218.0
click at [795, 306] on ymaps at bounding box center [645, 343] width 853 height 381
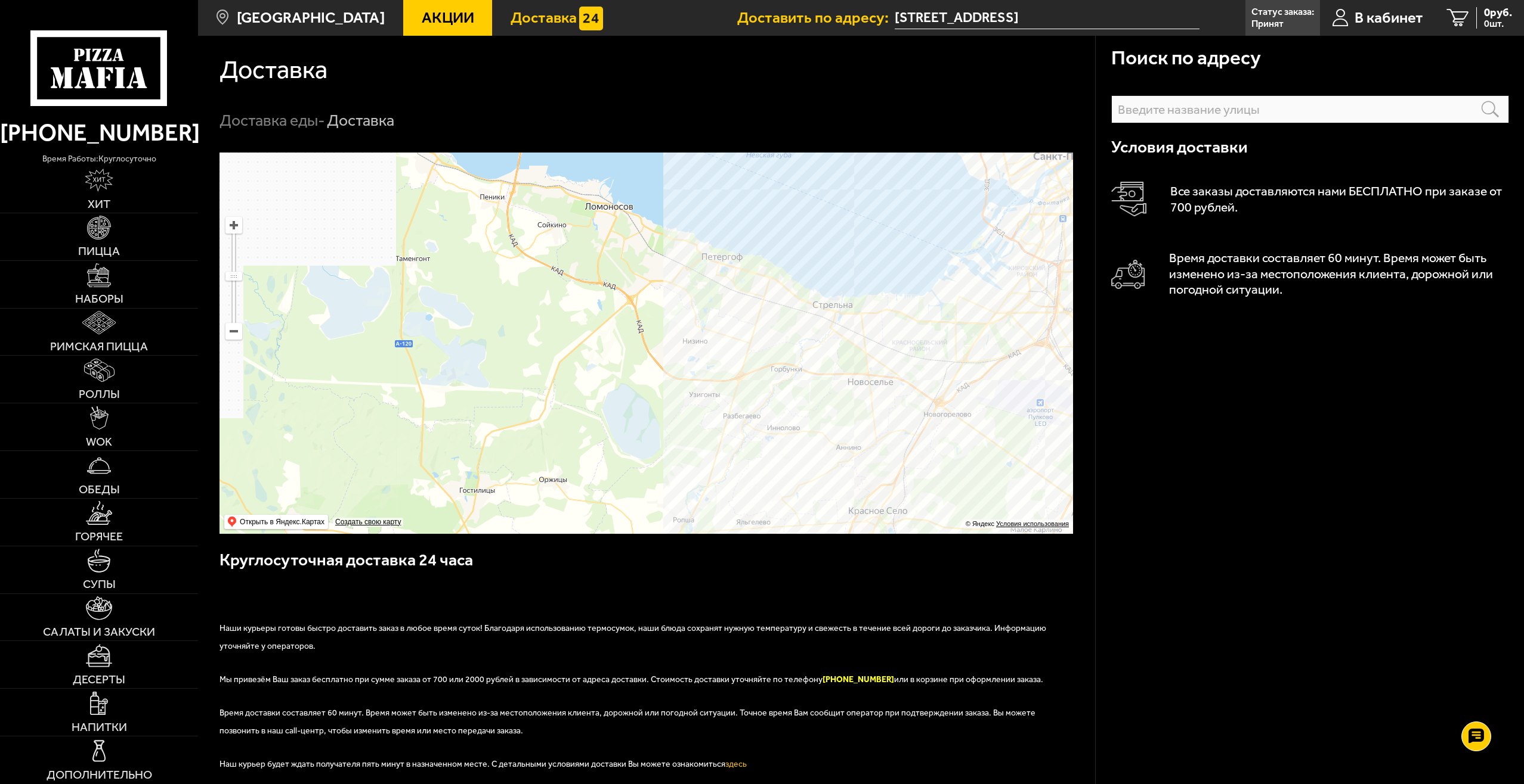
drag, startPoint x: 619, startPoint y: 336, endPoint x: 832, endPoint y: 285, distance: 219.0
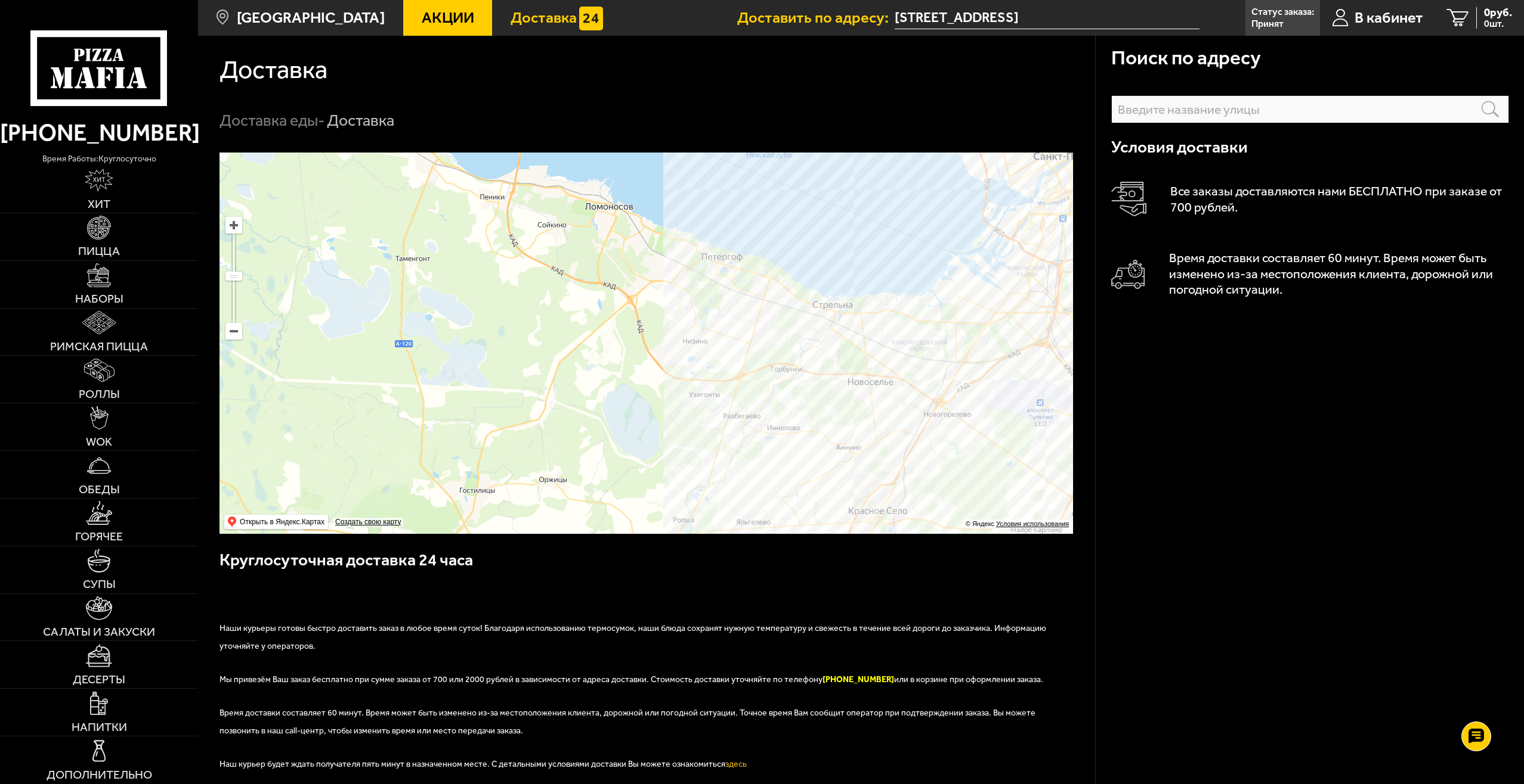
click at [832, 285] on ymaps at bounding box center [645, 343] width 853 height 381
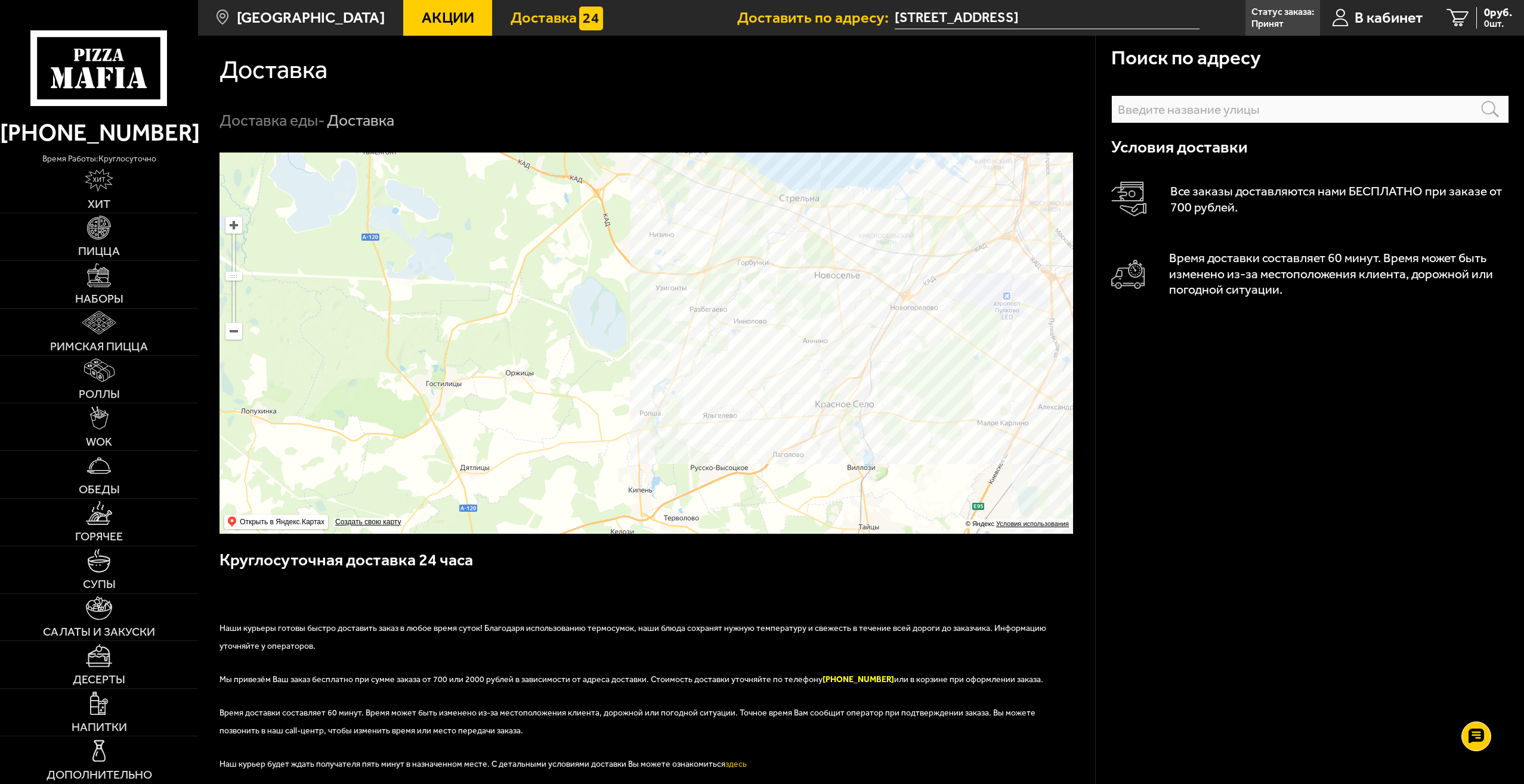
drag, startPoint x: 768, startPoint y: 369, endPoint x: 735, endPoint y: 258, distance: 115.8
click at [735, 258] on ymaps at bounding box center [645, 343] width 853 height 381
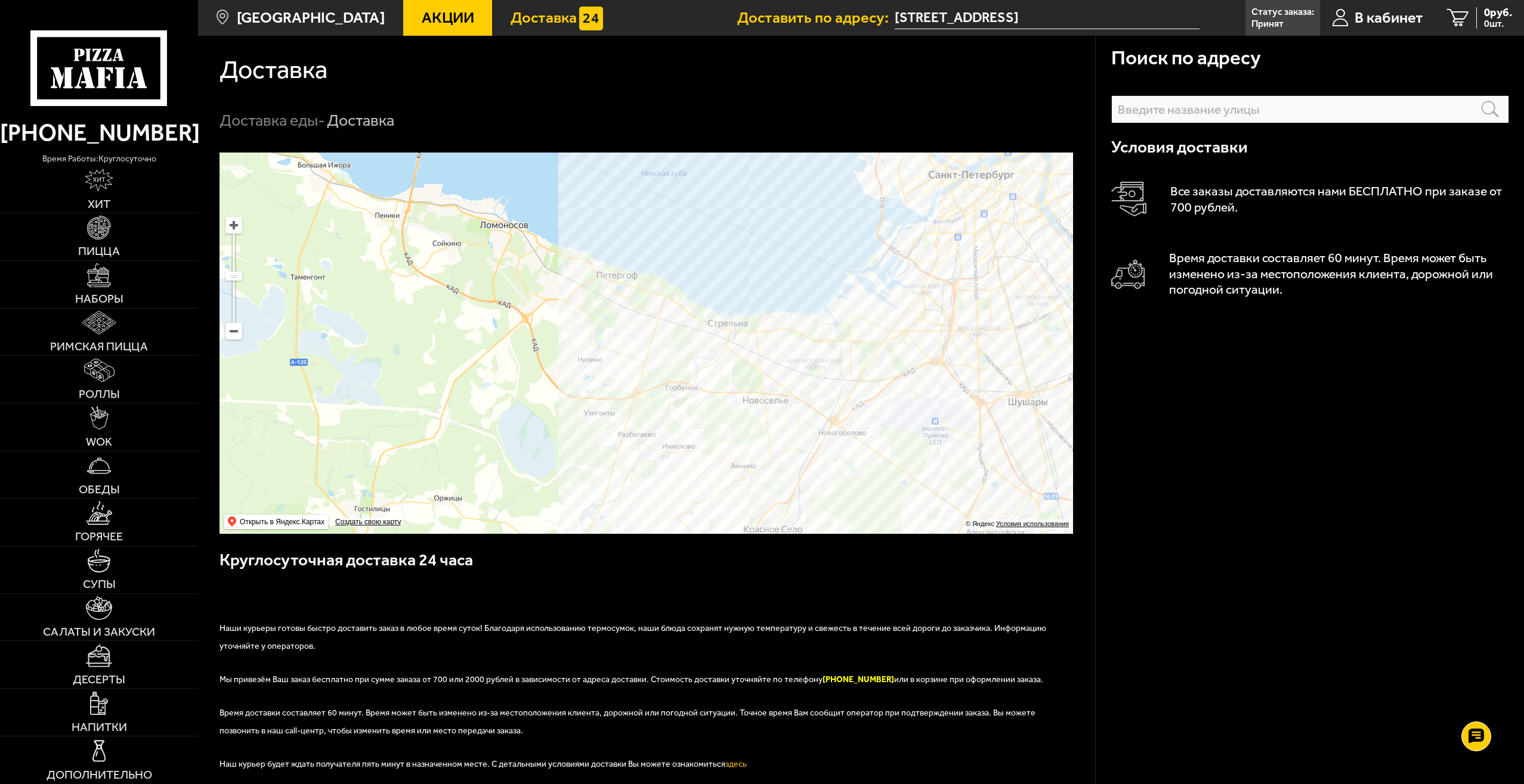
drag, startPoint x: 823, startPoint y: 276, endPoint x: 742, endPoint y: 405, distance: 152.3
click at [746, 411] on ymaps at bounding box center [645, 343] width 853 height 381
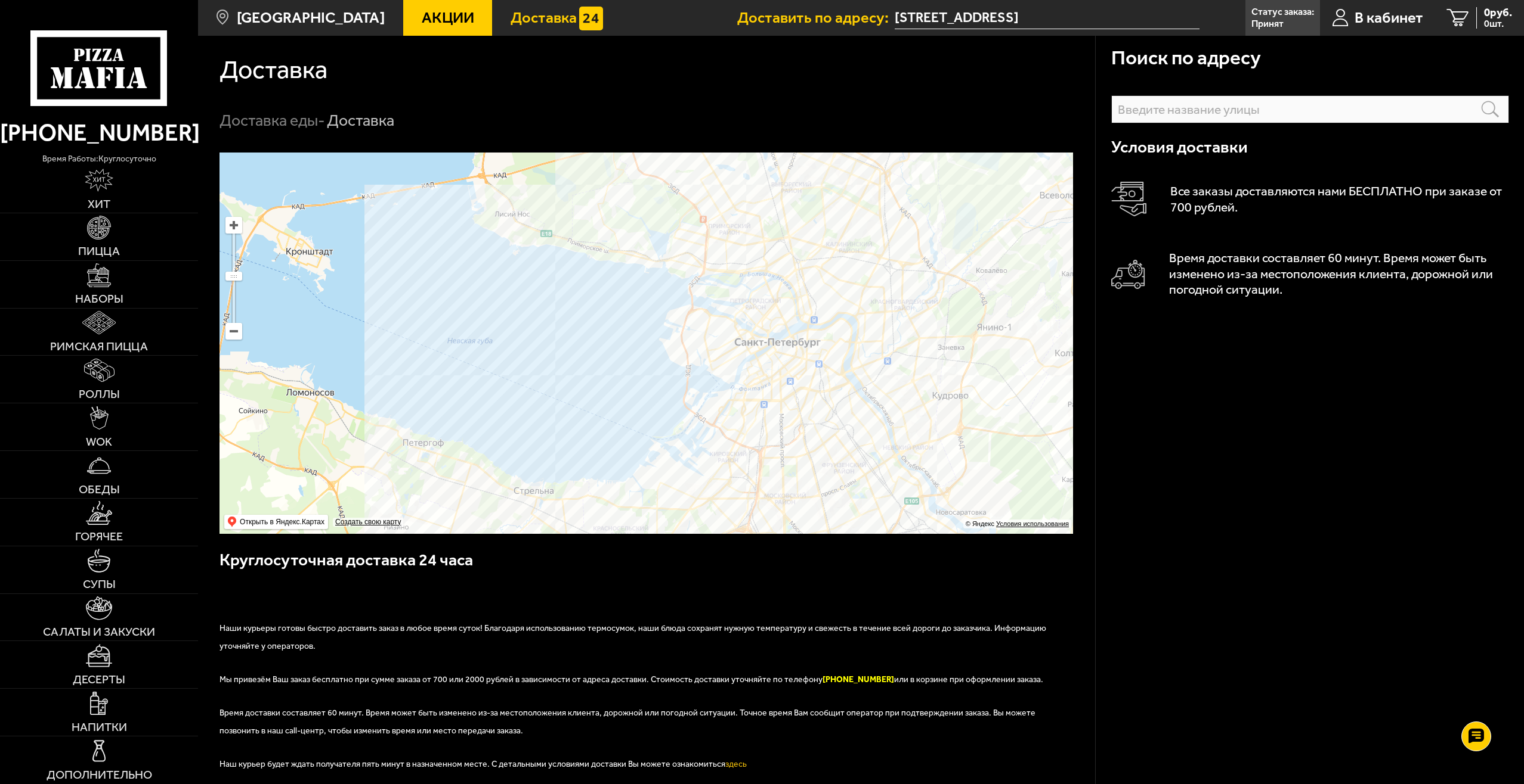
drag, startPoint x: 760, startPoint y: 255, endPoint x: 626, endPoint y: 393, distance: 192.4
click at [626, 393] on ymaps at bounding box center [645, 343] width 853 height 381
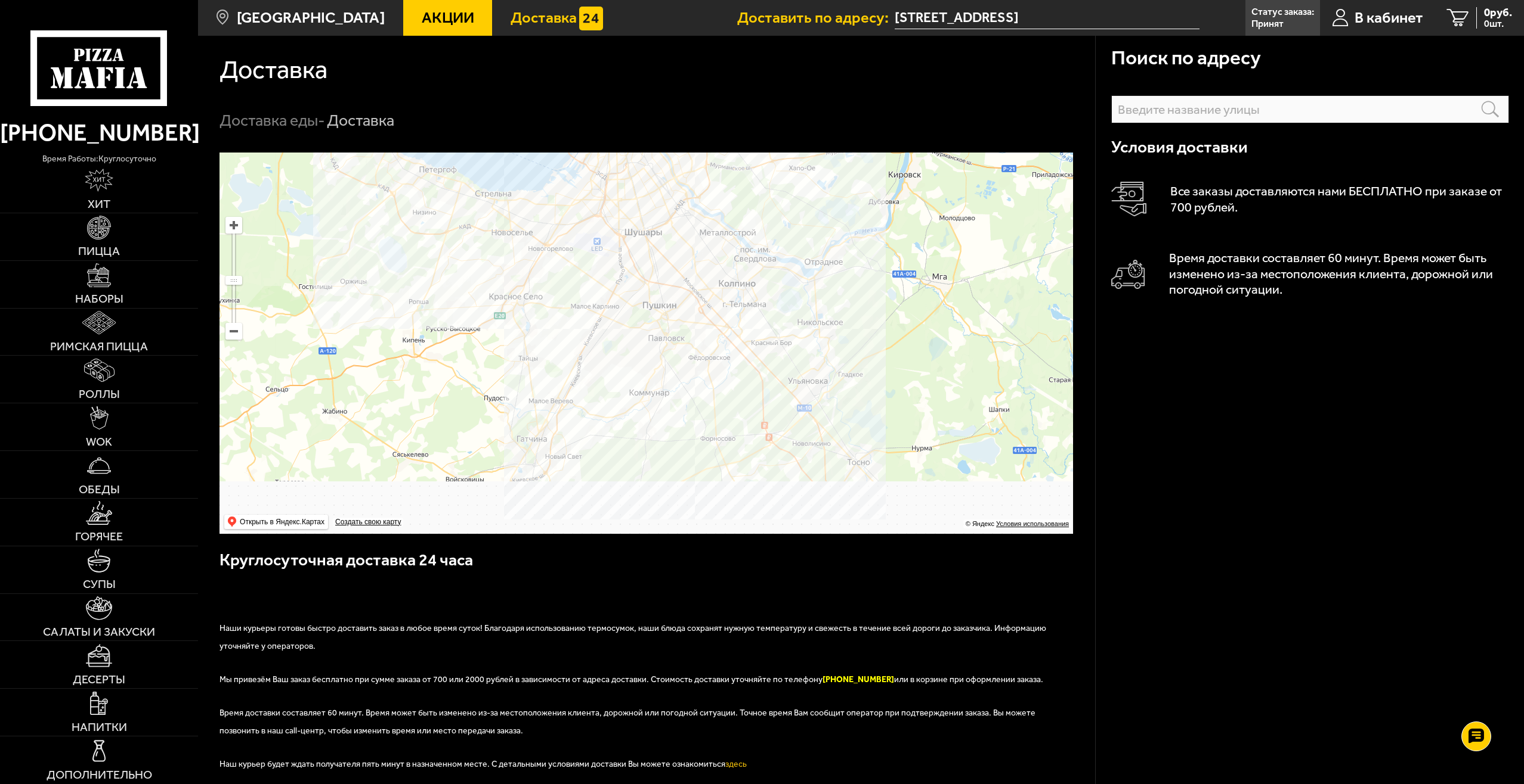
drag, startPoint x: 683, startPoint y: 386, endPoint x: 635, endPoint y: 218, distance: 174.7
click at [635, 218] on ymaps at bounding box center [645, 343] width 853 height 381
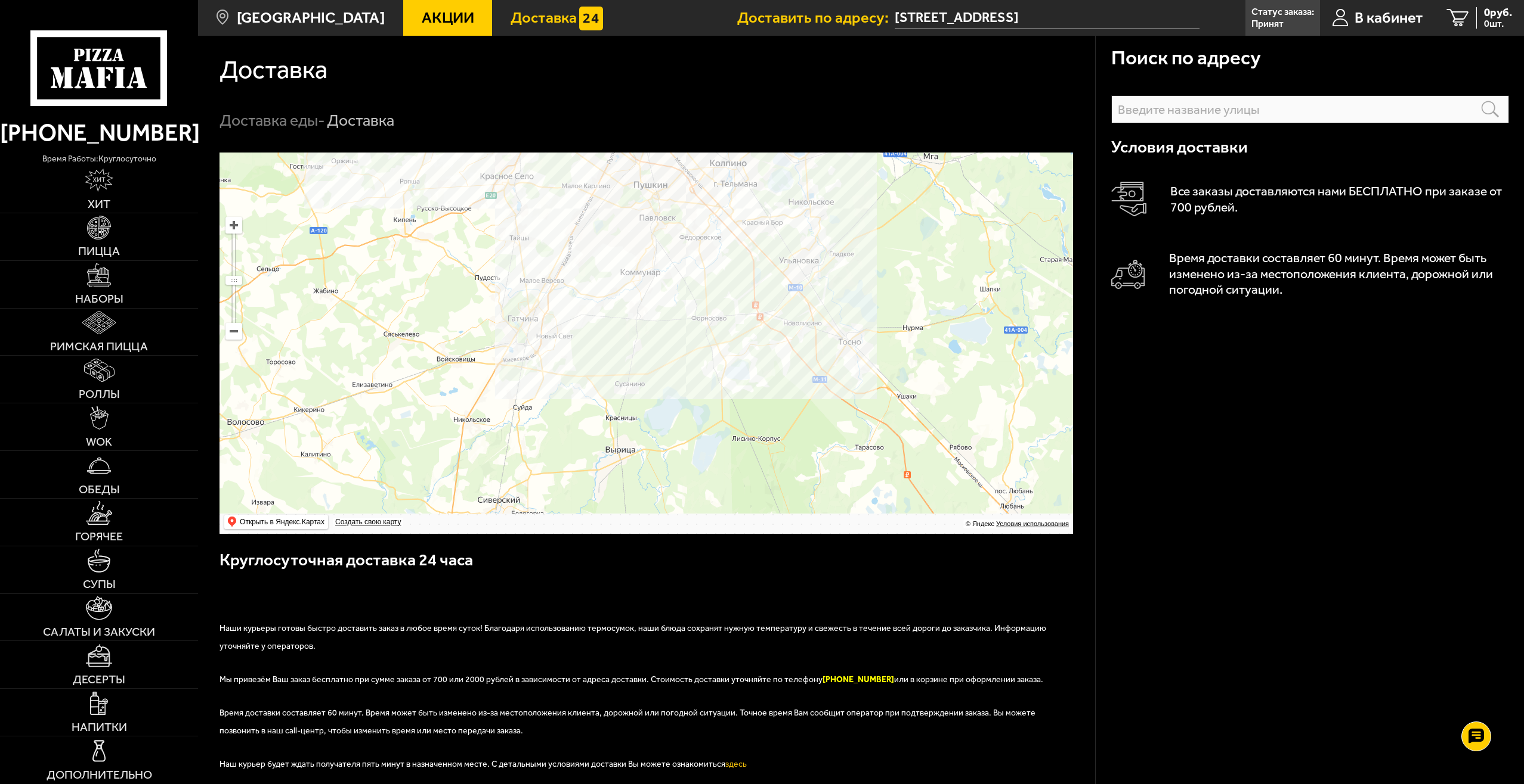
drag, startPoint x: 671, startPoint y: 402, endPoint x: 665, endPoint y: 277, distance: 125.1
click at [665, 277] on ymaps at bounding box center [645, 343] width 853 height 381
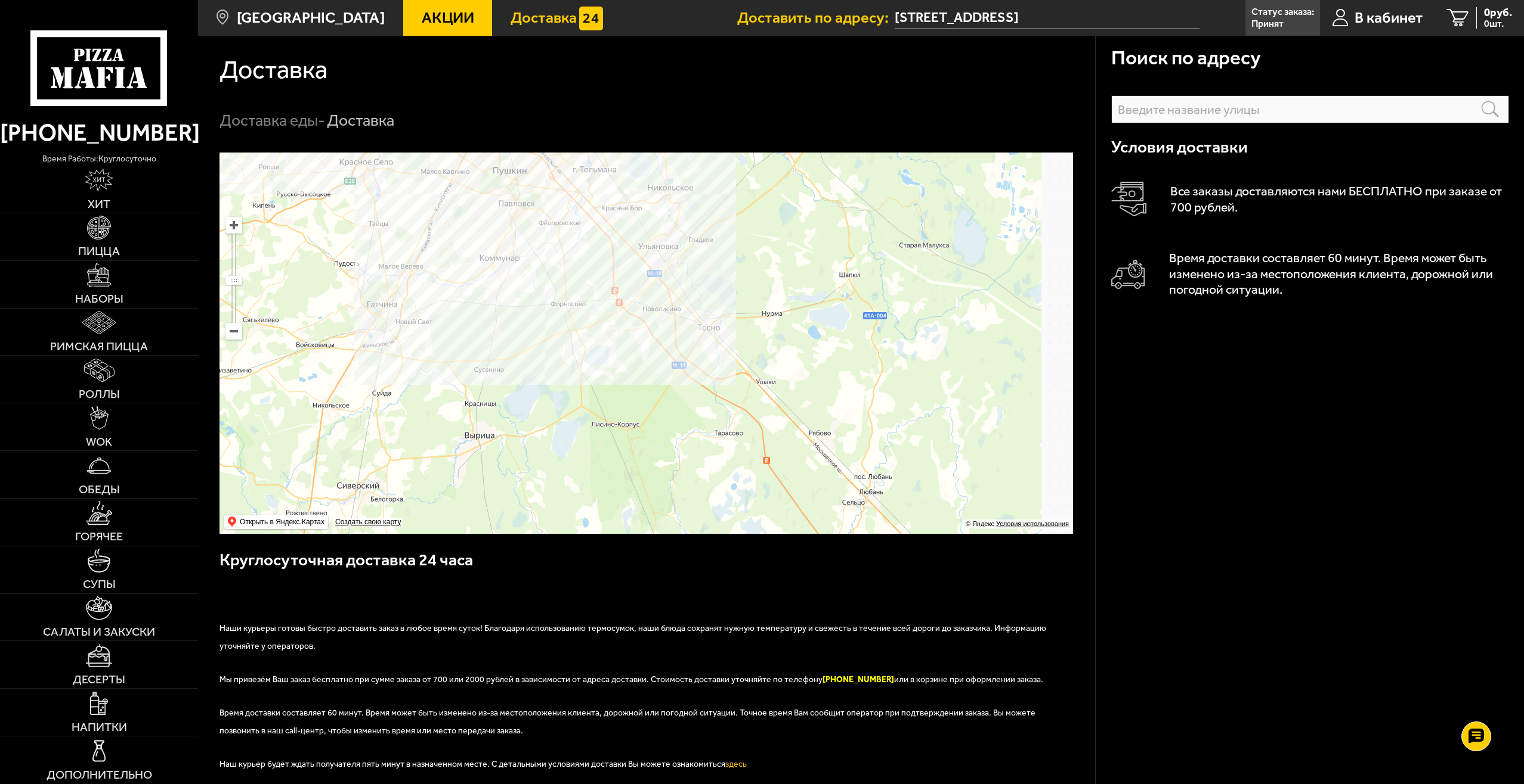
drag, startPoint x: 709, startPoint y: 356, endPoint x: 590, endPoint y: 379, distance: 121.2
click at [590, 379] on ymaps at bounding box center [645, 343] width 853 height 381
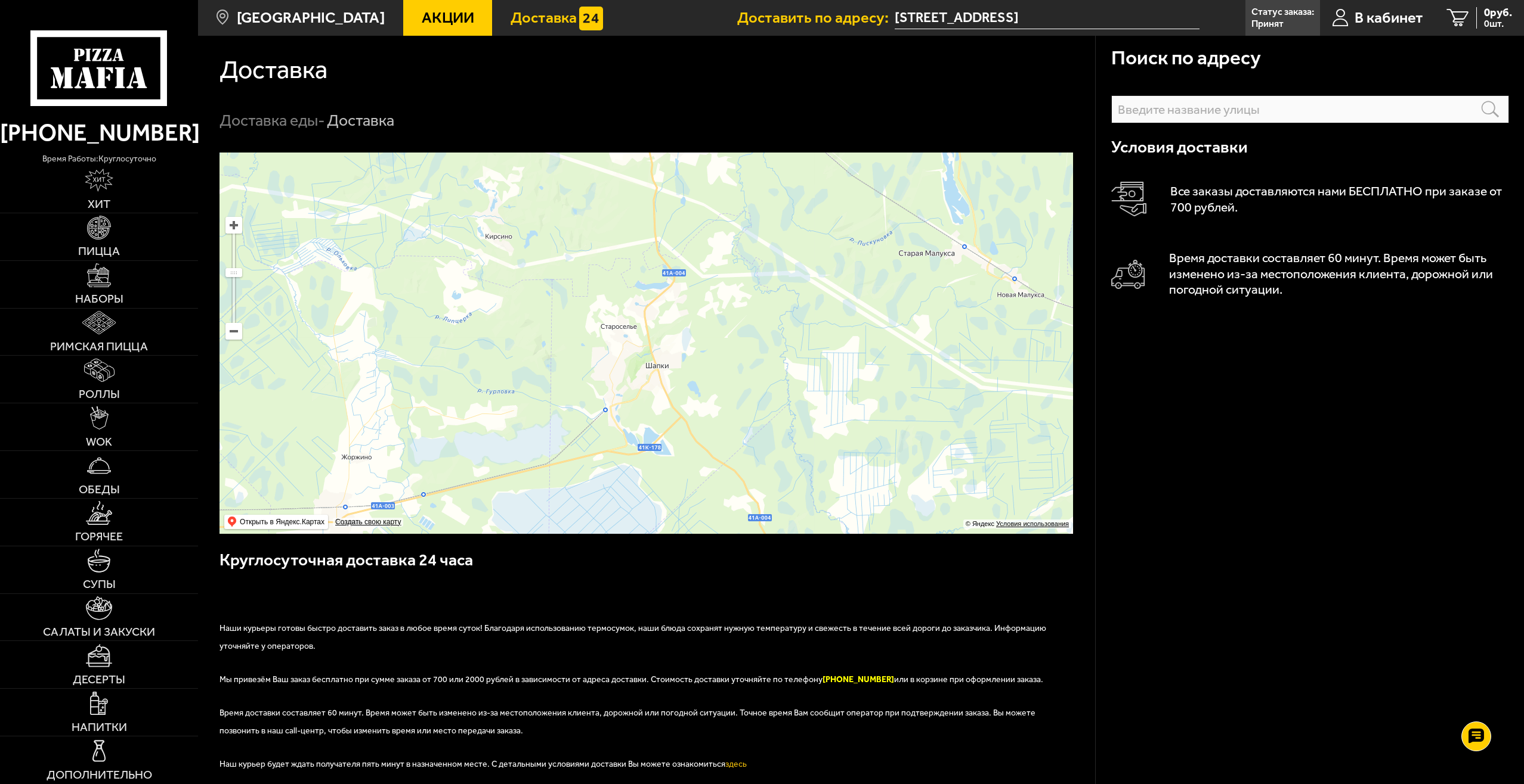
drag, startPoint x: 885, startPoint y: 283, endPoint x: 698, endPoint y: 403, distance: 222.2
click at [698, 403] on ymaps at bounding box center [645, 343] width 853 height 381
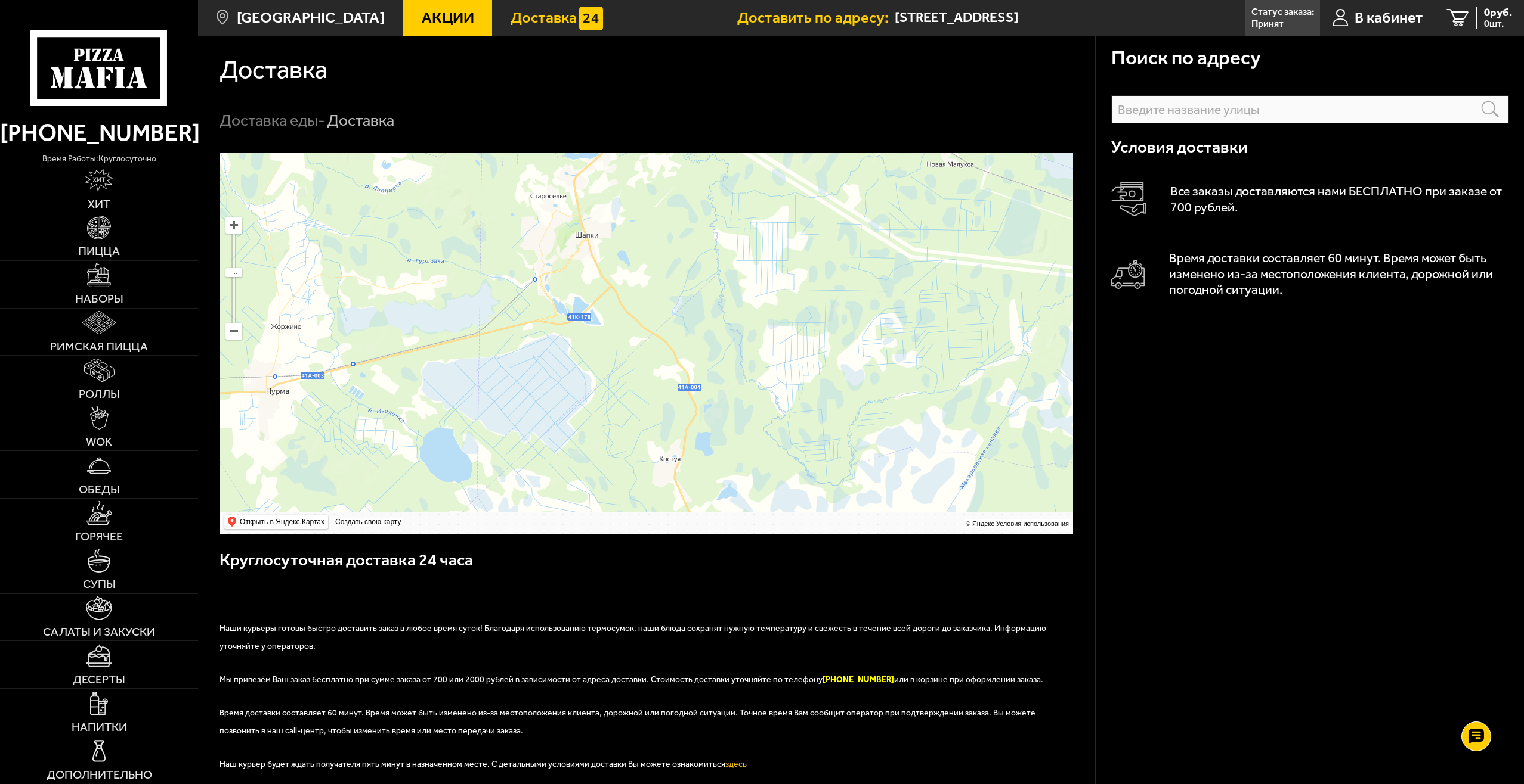
drag, startPoint x: 903, startPoint y: 405, endPoint x: 819, endPoint y: 249, distance: 177.2
click at [819, 249] on ymaps at bounding box center [645, 343] width 853 height 381
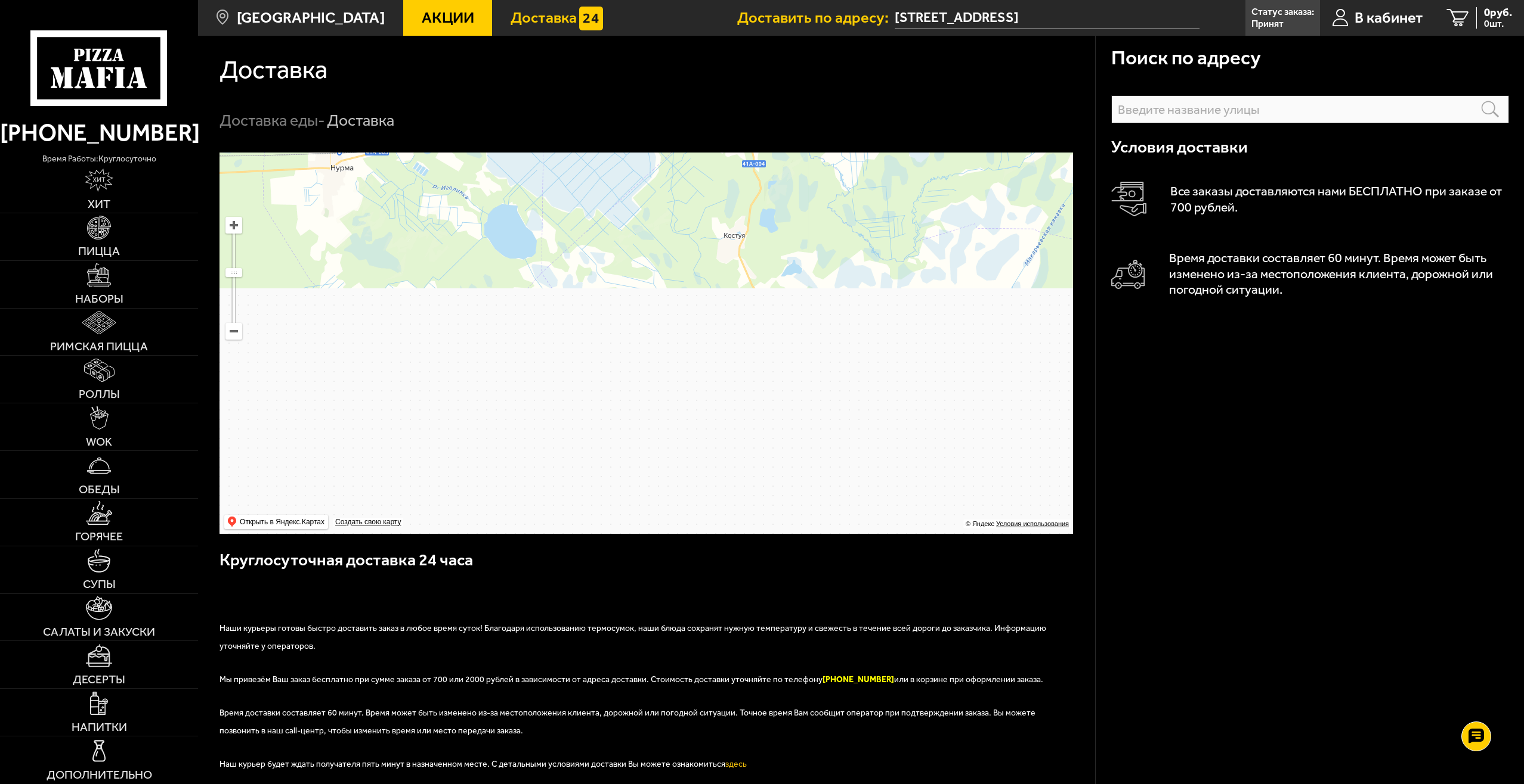
drag, startPoint x: 784, startPoint y: 408, endPoint x: 902, endPoint y: 182, distance: 255.0
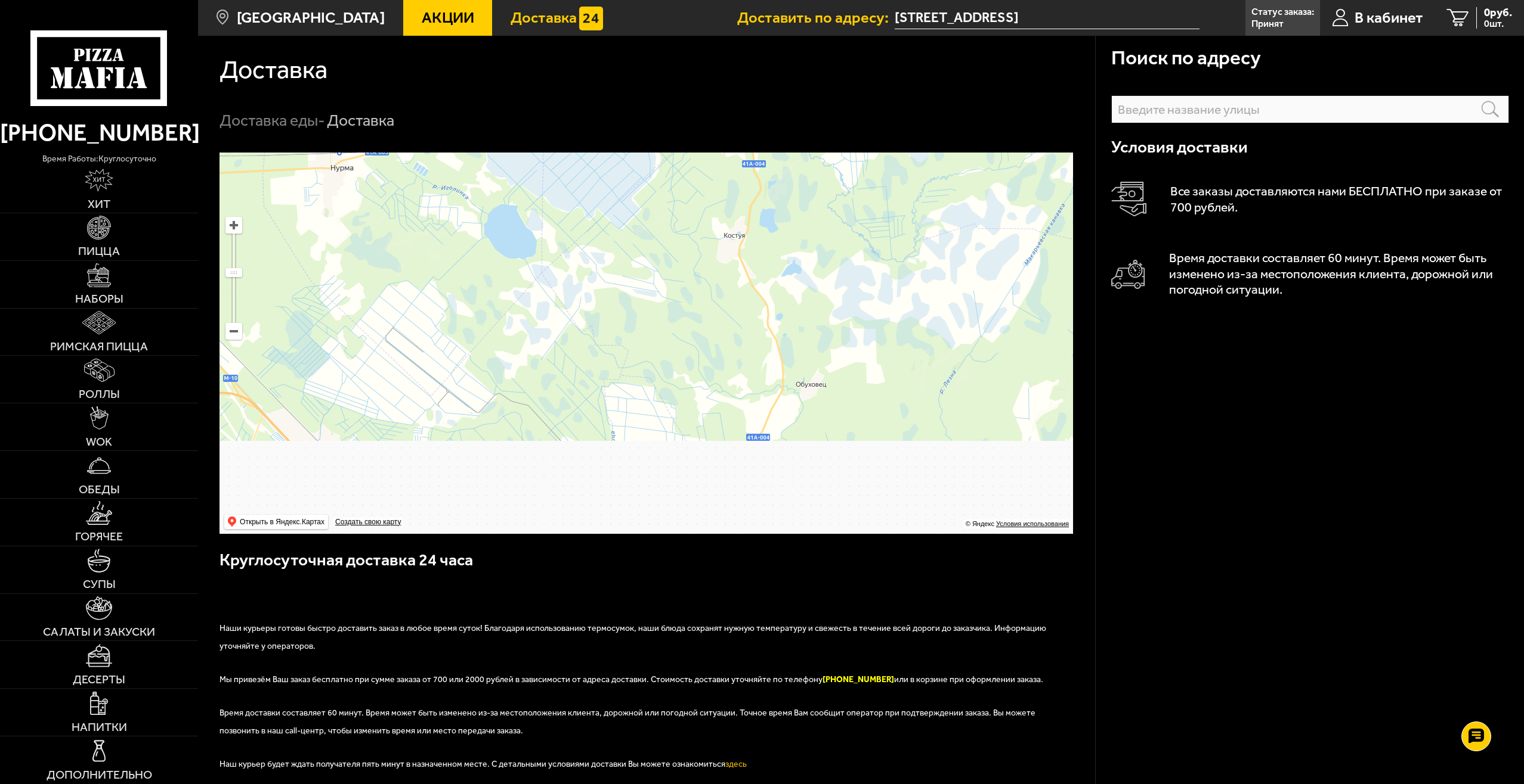
click at [893, 185] on ymaps at bounding box center [645, 343] width 853 height 381
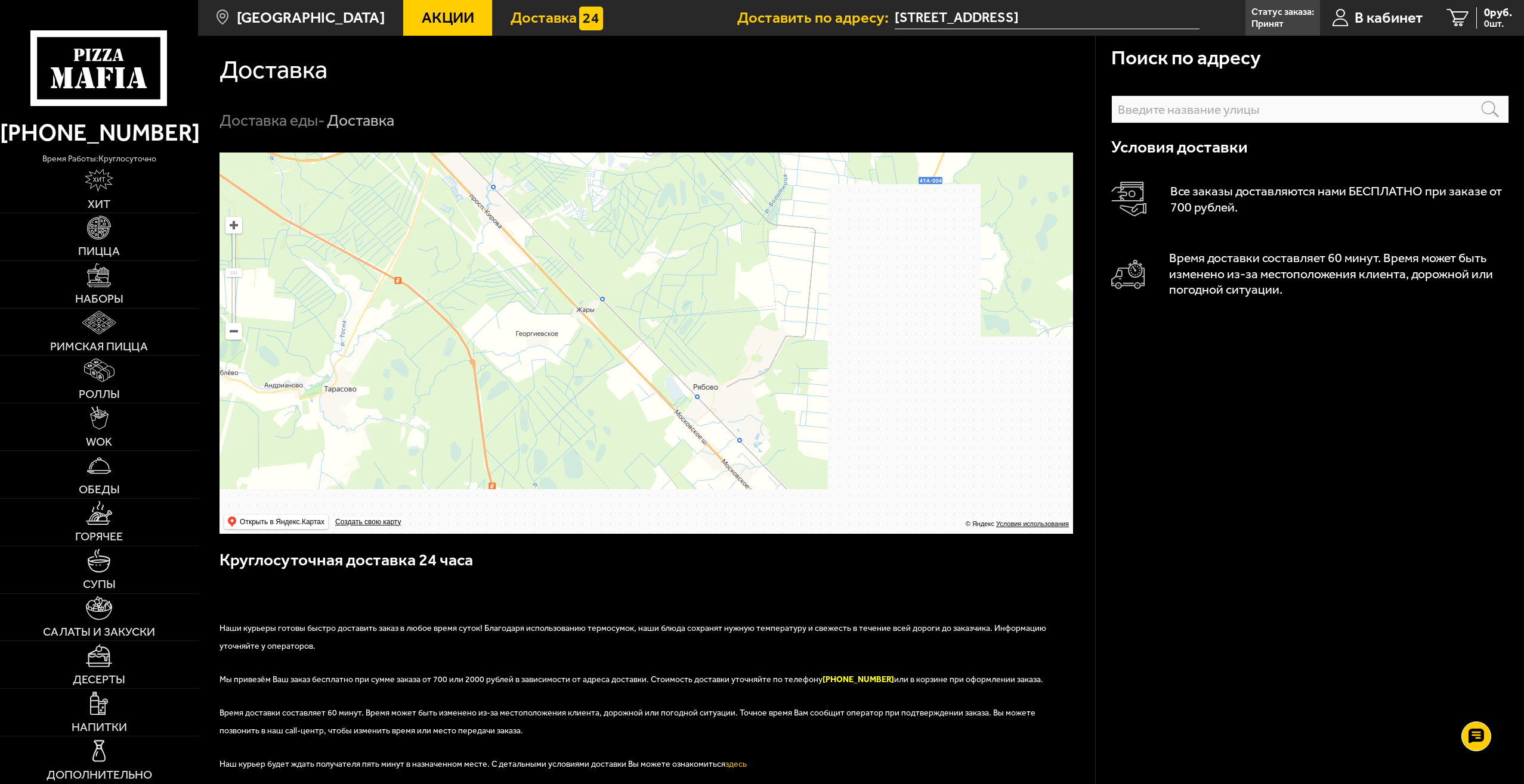
drag, startPoint x: 725, startPoint y: 348, endPoint x: 642, endPoint y: 208, distance: 162.8
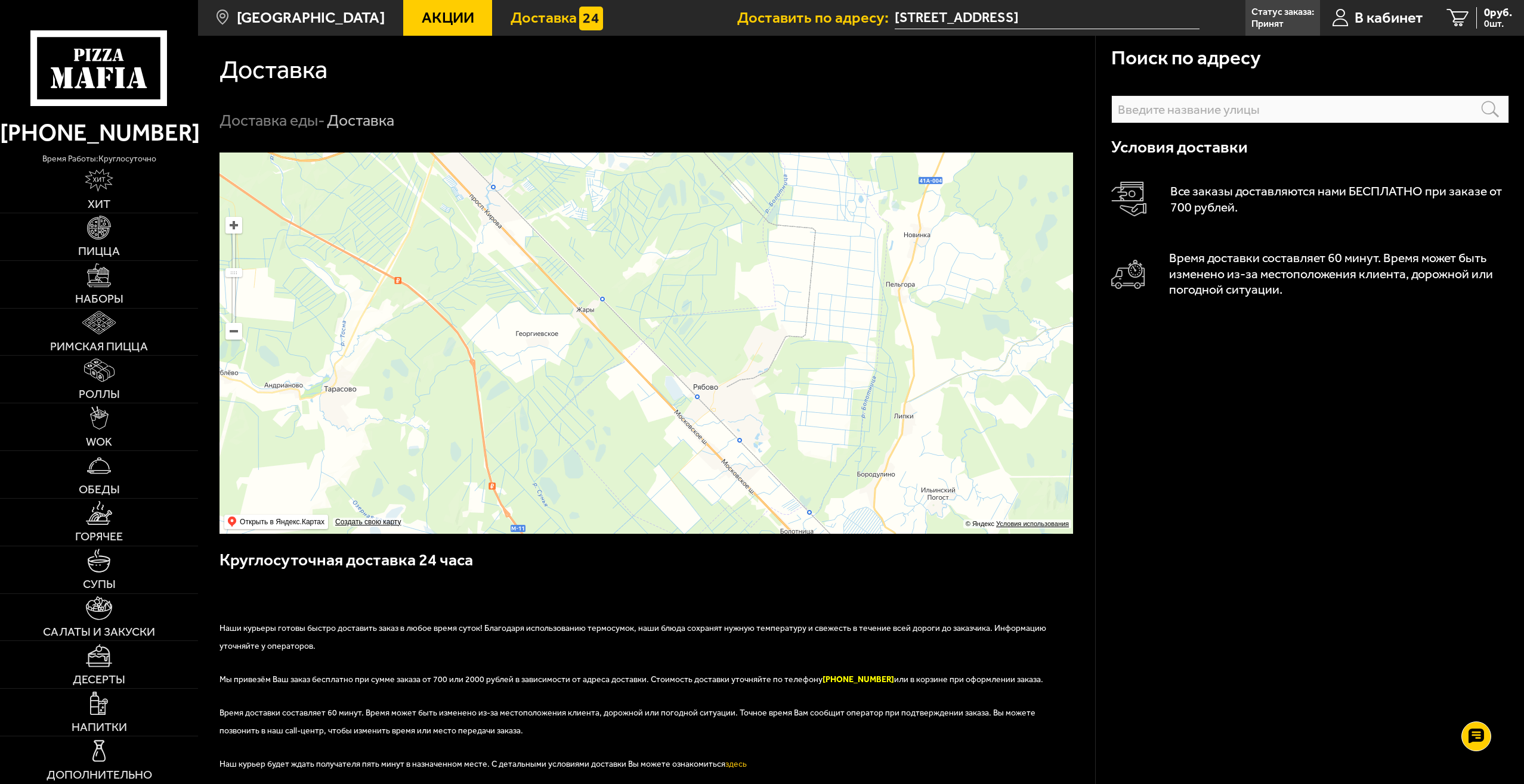
click at [645, 207] on ymaps at bounding box center [645, 343] width 853 height 381
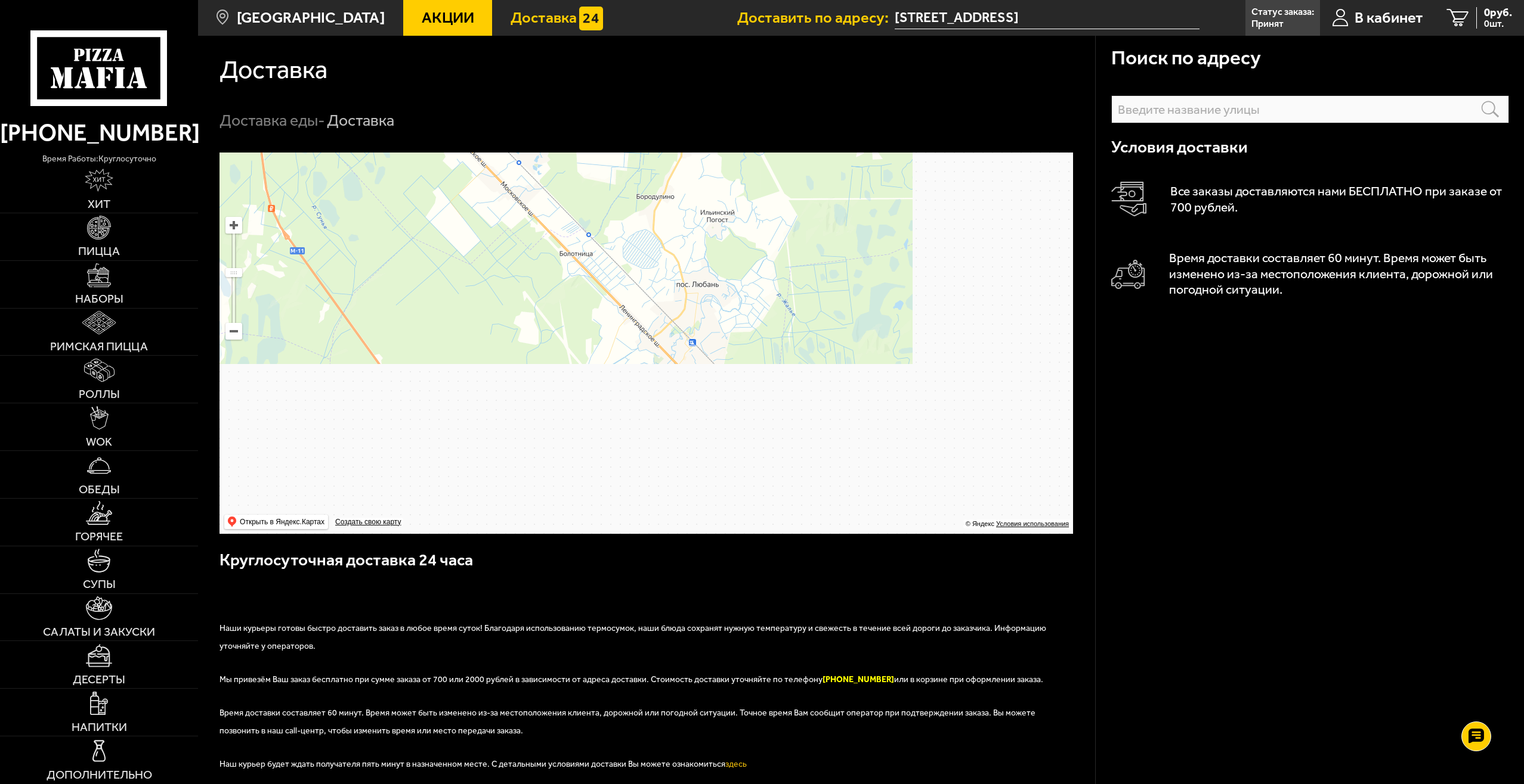
drag, startPoint x: 760, startPoint y: 389, endPoint x: 639, endPoint y: 211, distance: 215.2
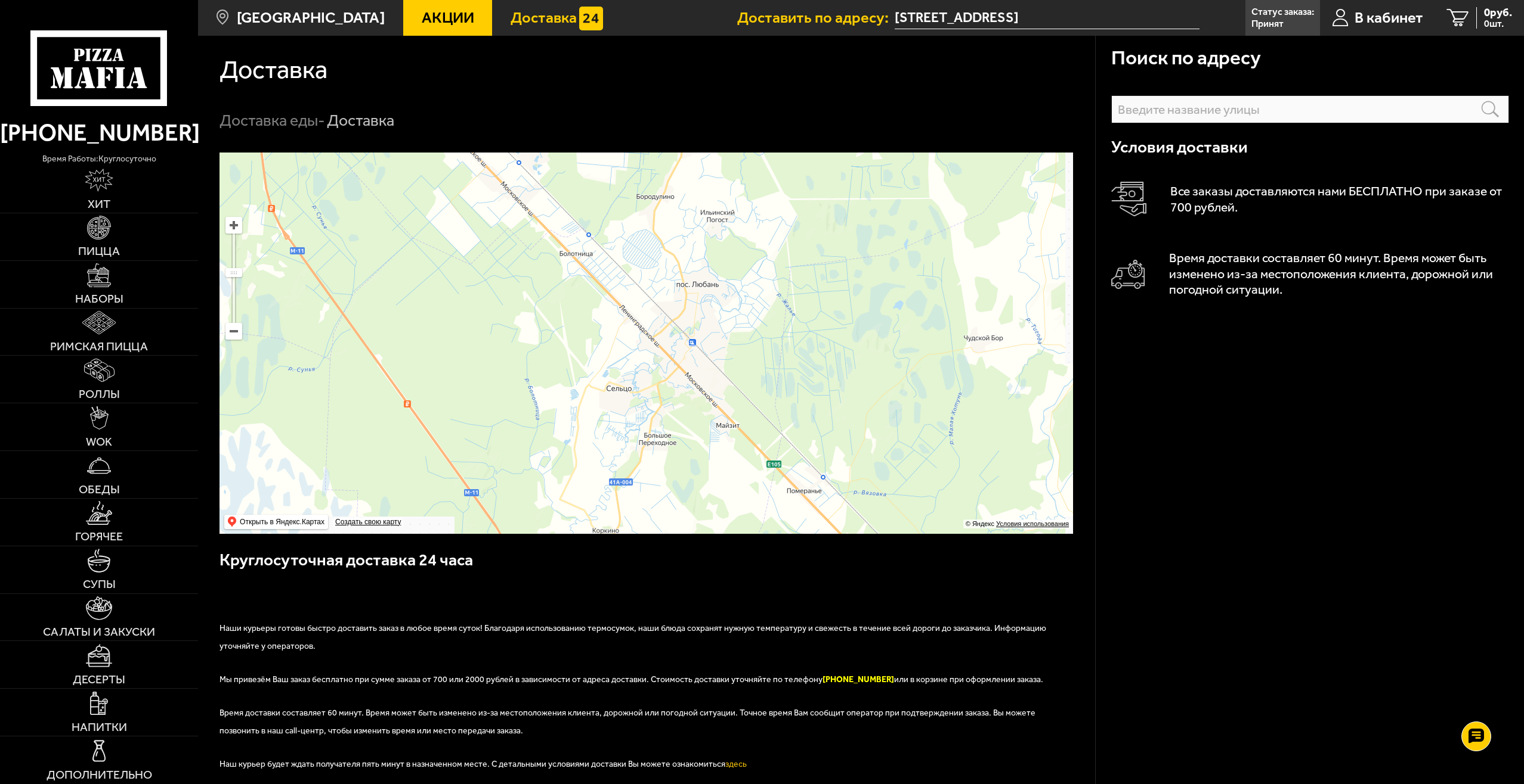
click at [639, 211] on ymaps at bounding box center [645, 343] width 853 height 381
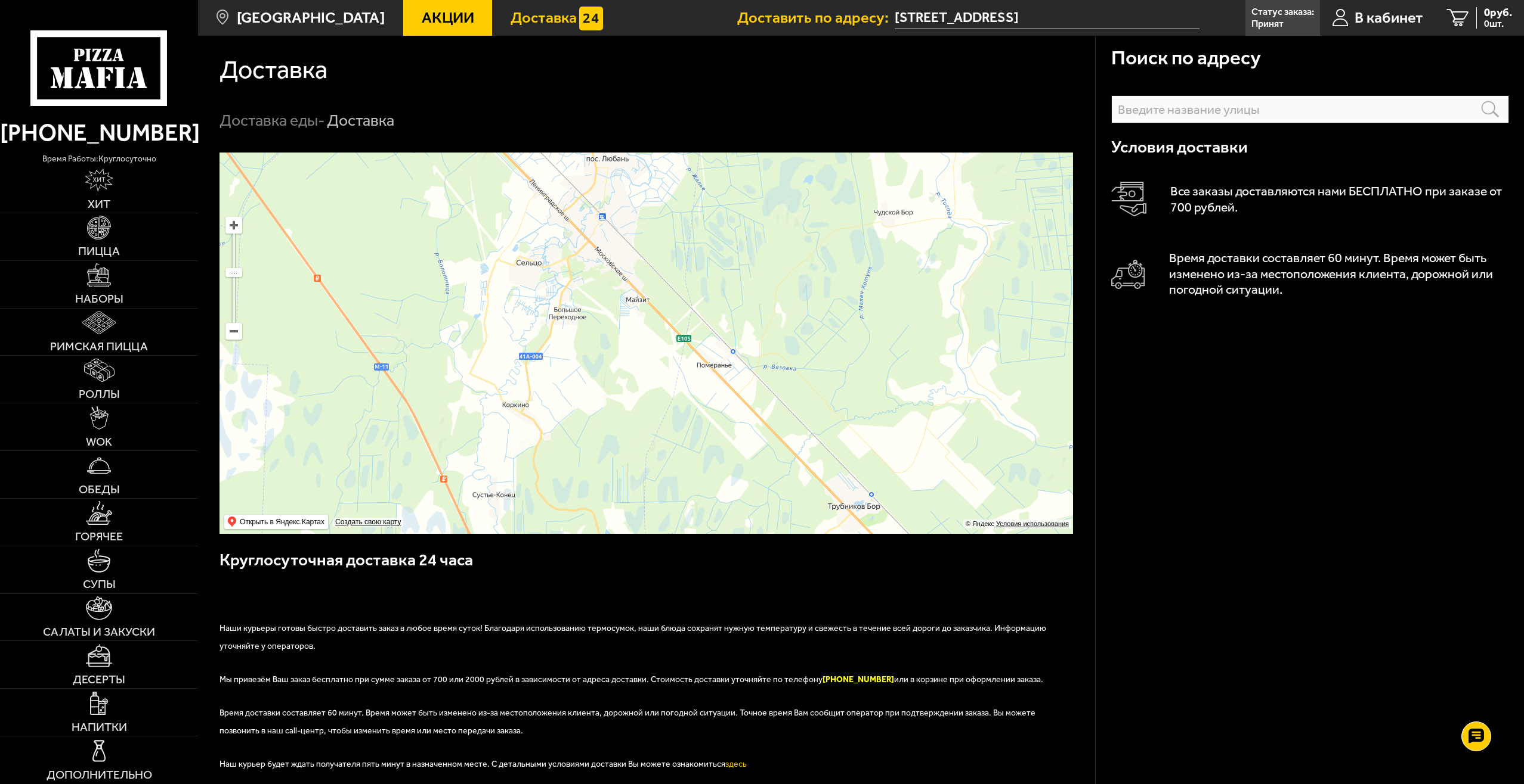
drag, startPoint x: 807, startPoint y: 350, endPoint x: 723, endPoint y: 241, distance: 137.6
click at [723, 241] on ymaps at bounding box center [645, 343] width 853 height 381
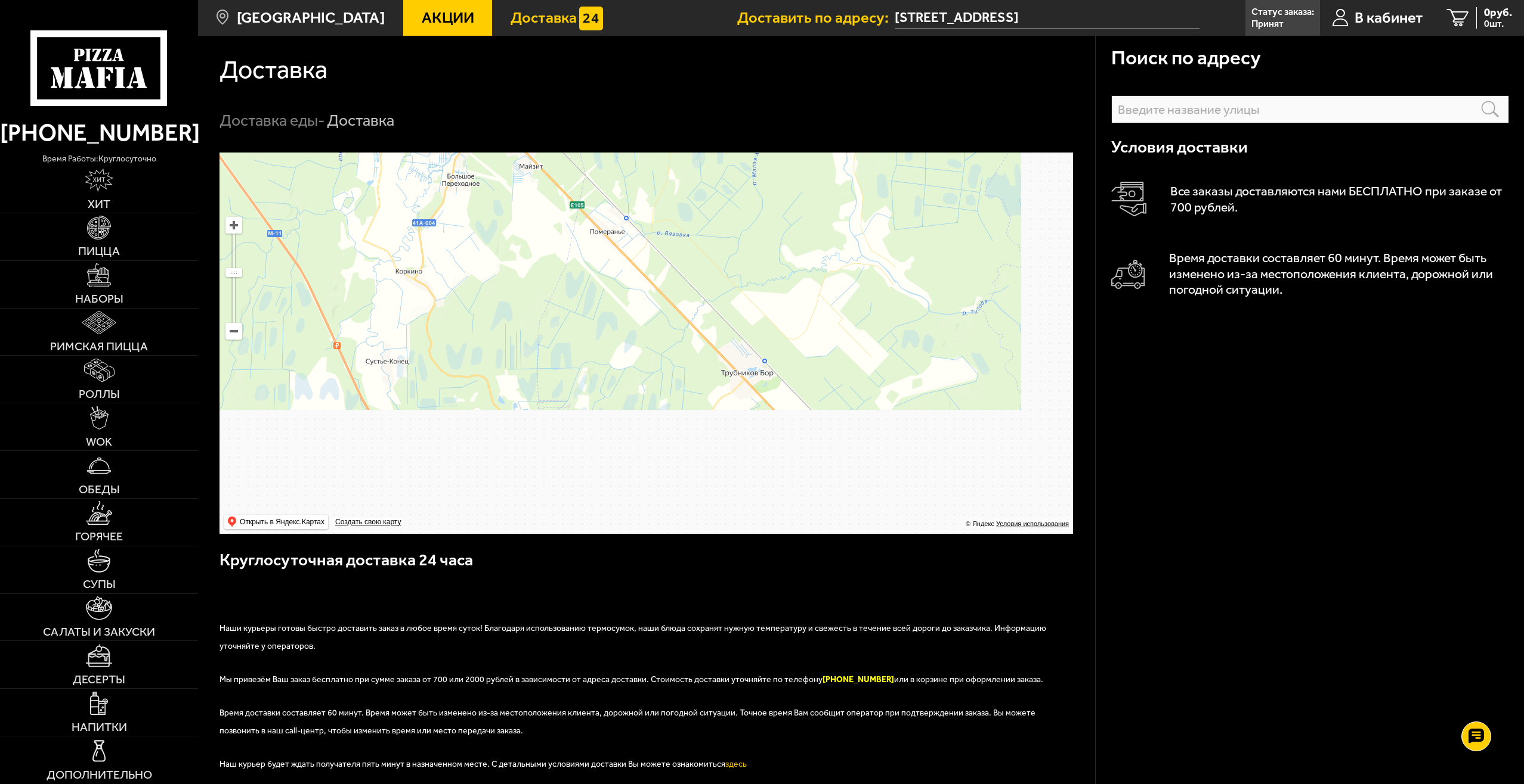
drag, startPoint x: 829, startPoint y: 373, endPoint x: 799, endPoint y: 341, distance: 43.9
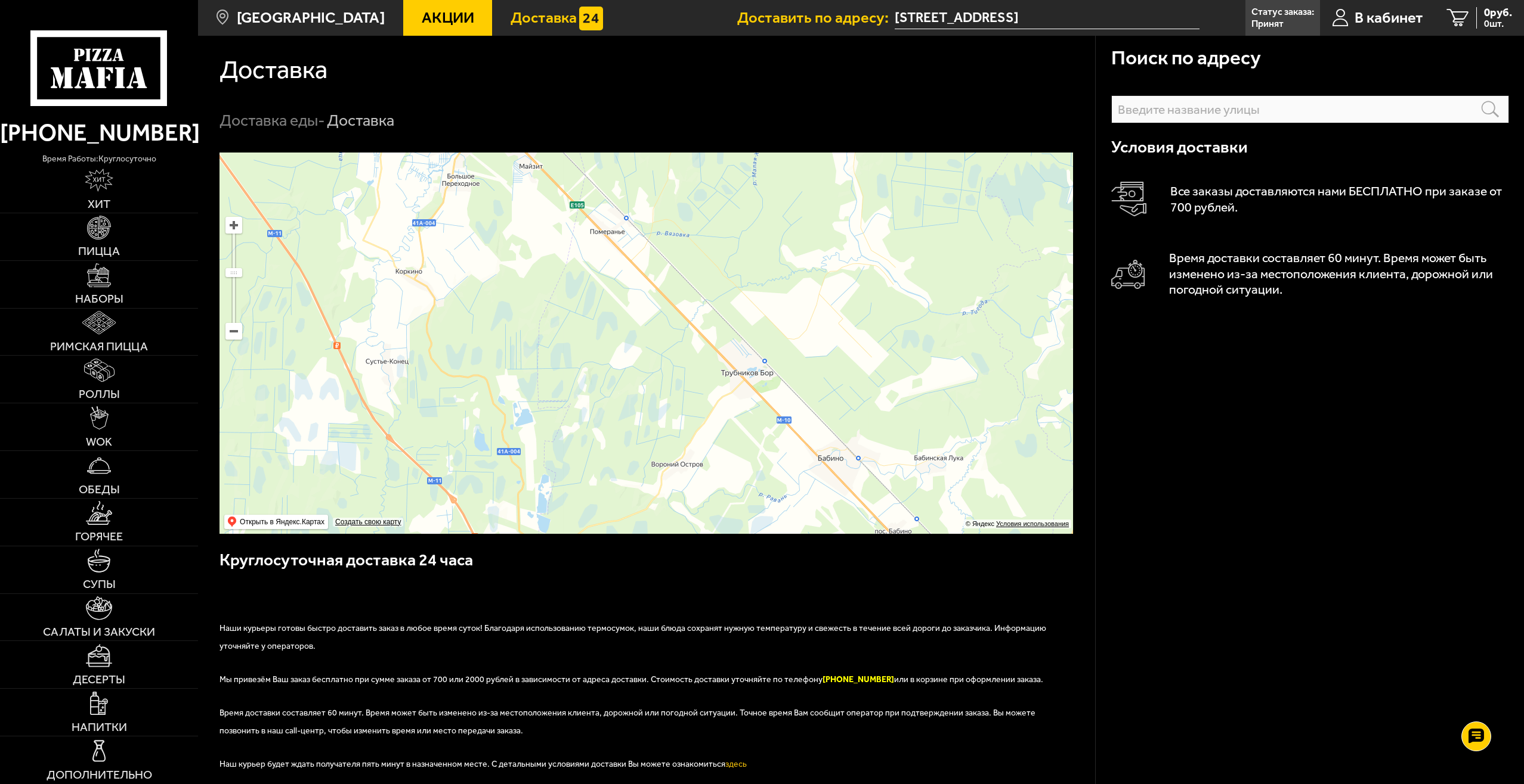
click at [800, 341] on ymaps at bounding box center [645, 343] width 853 height 381
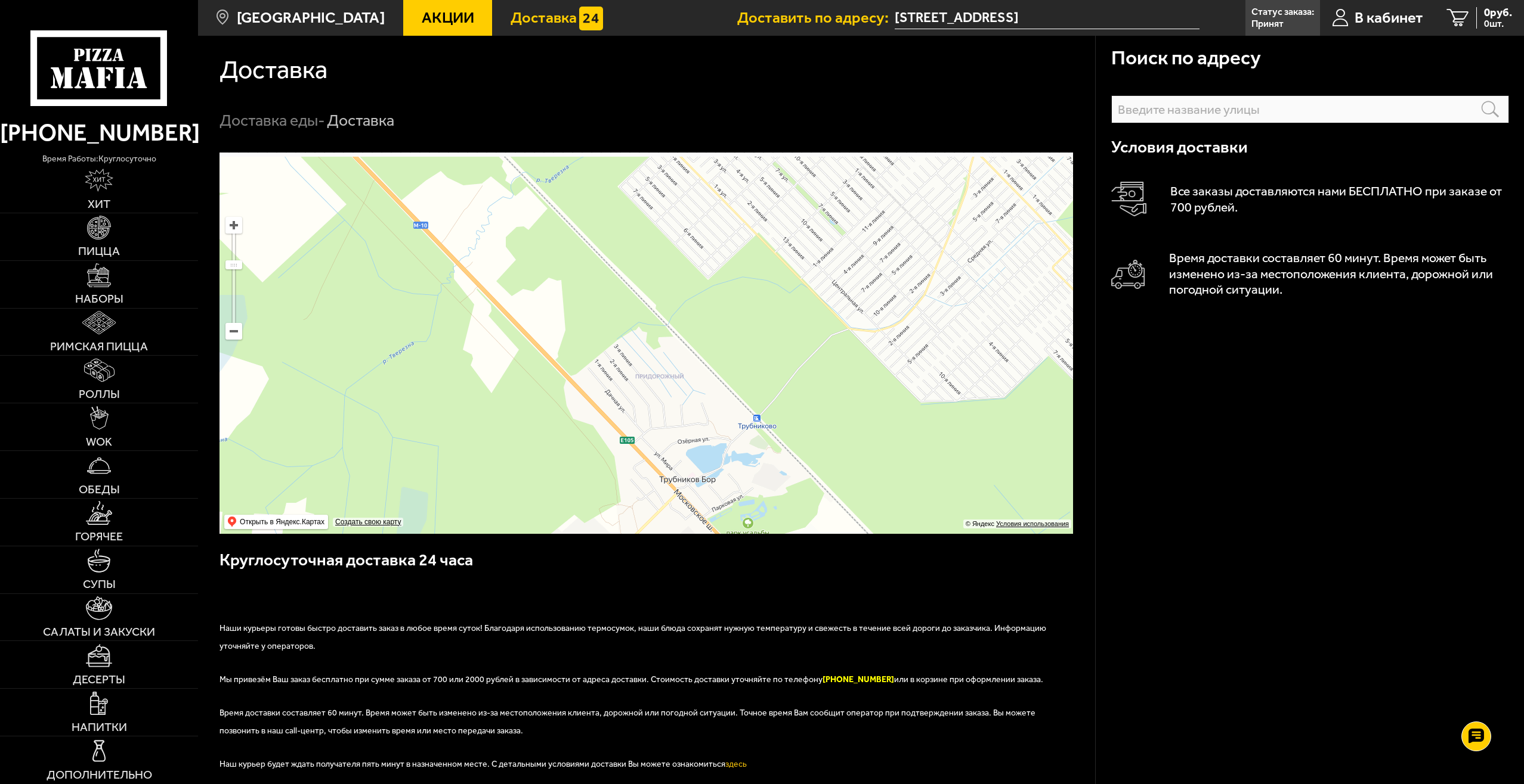
drag, startPoint x: 759, startPoint y: 318, endPoint x: 764, endPoint y: 448, distance: 130.1
click at [764, 448] on ymaps at bounding box center [645, 343] width 853 height 381
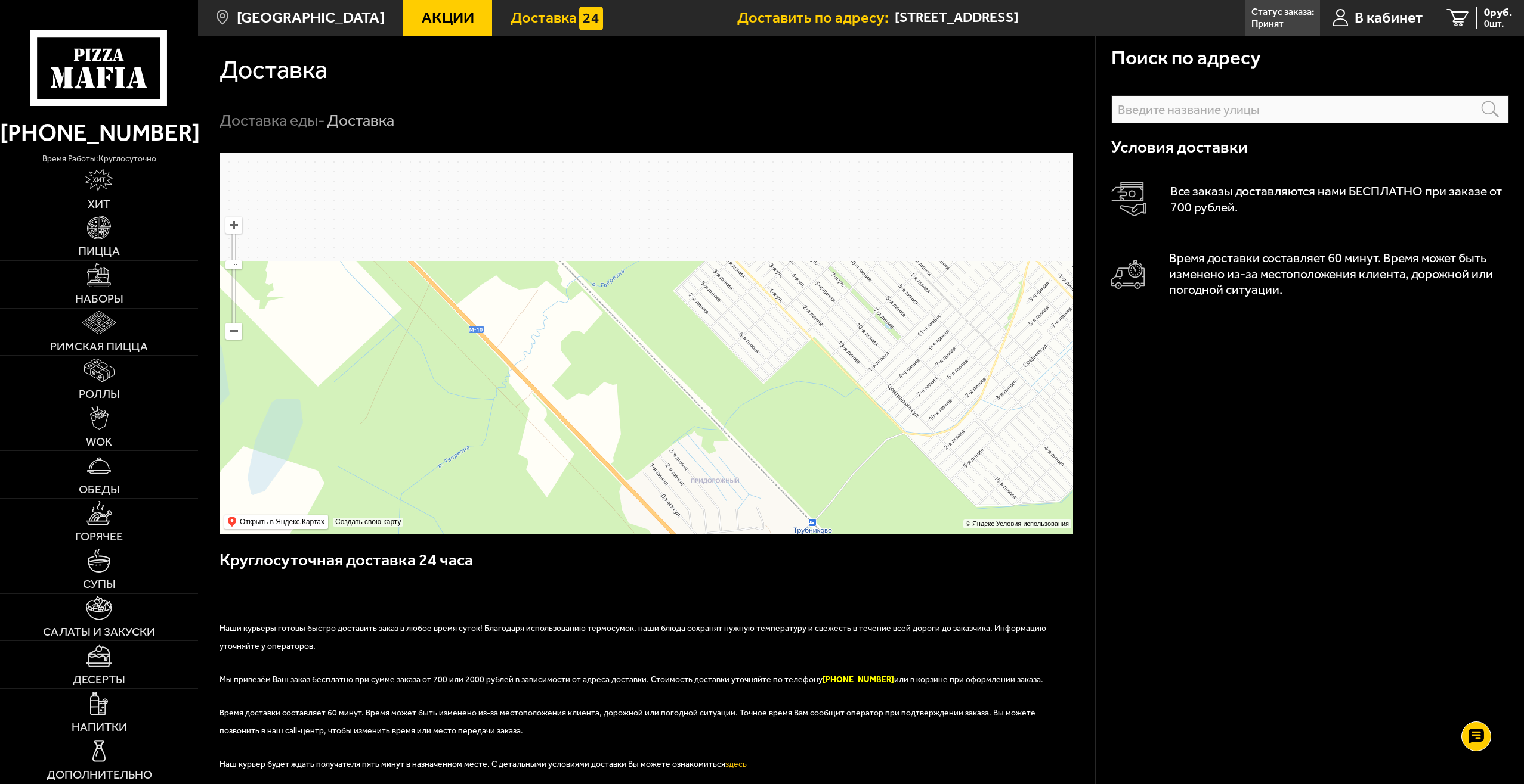
drag, startPoint x: 837, startPoint y: 329, endPoint x: 871, endPoint y: 404, distance: 82.3
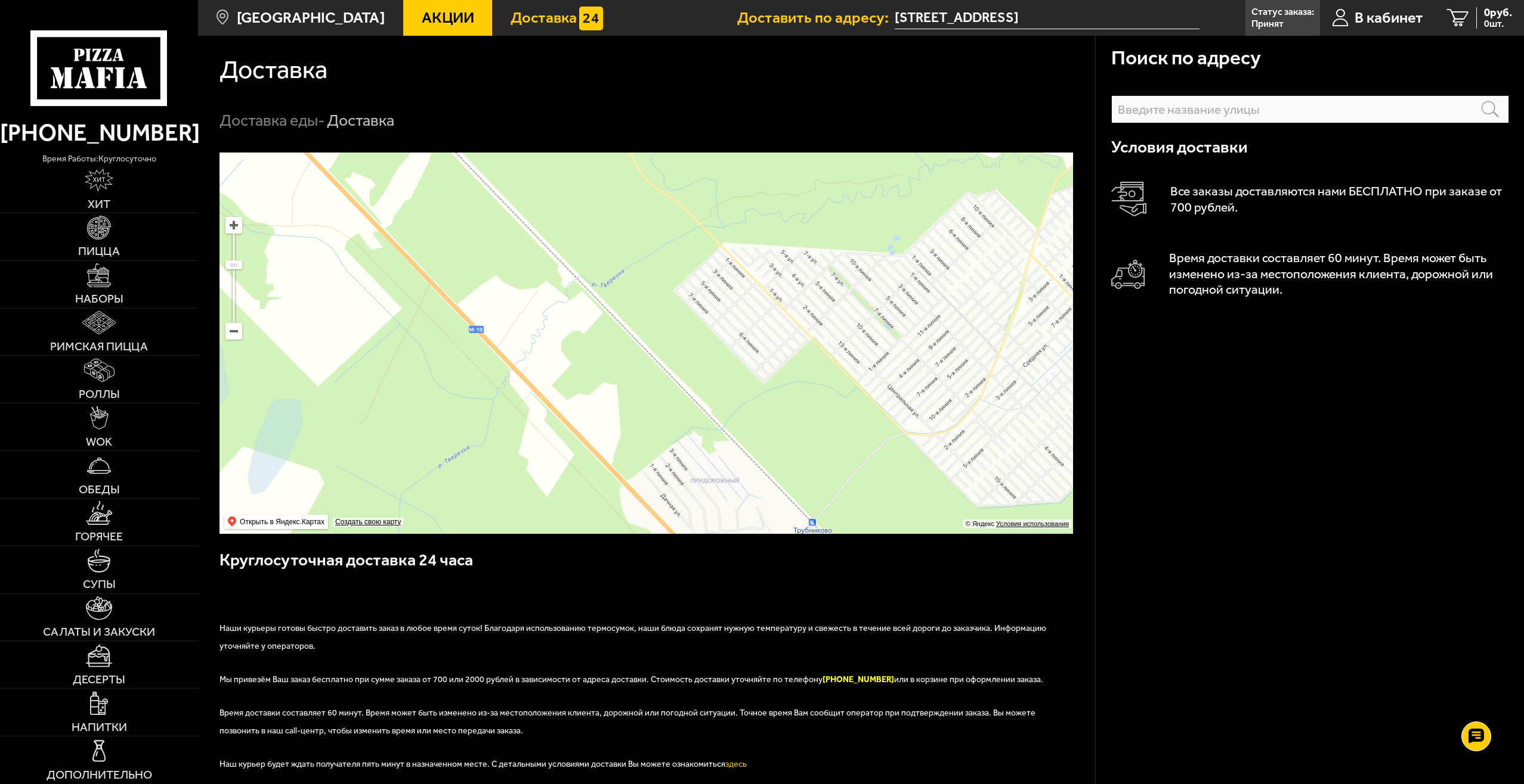
click at [871, 404] on ymaps at bounding box center [645, 343] width 853 height 381
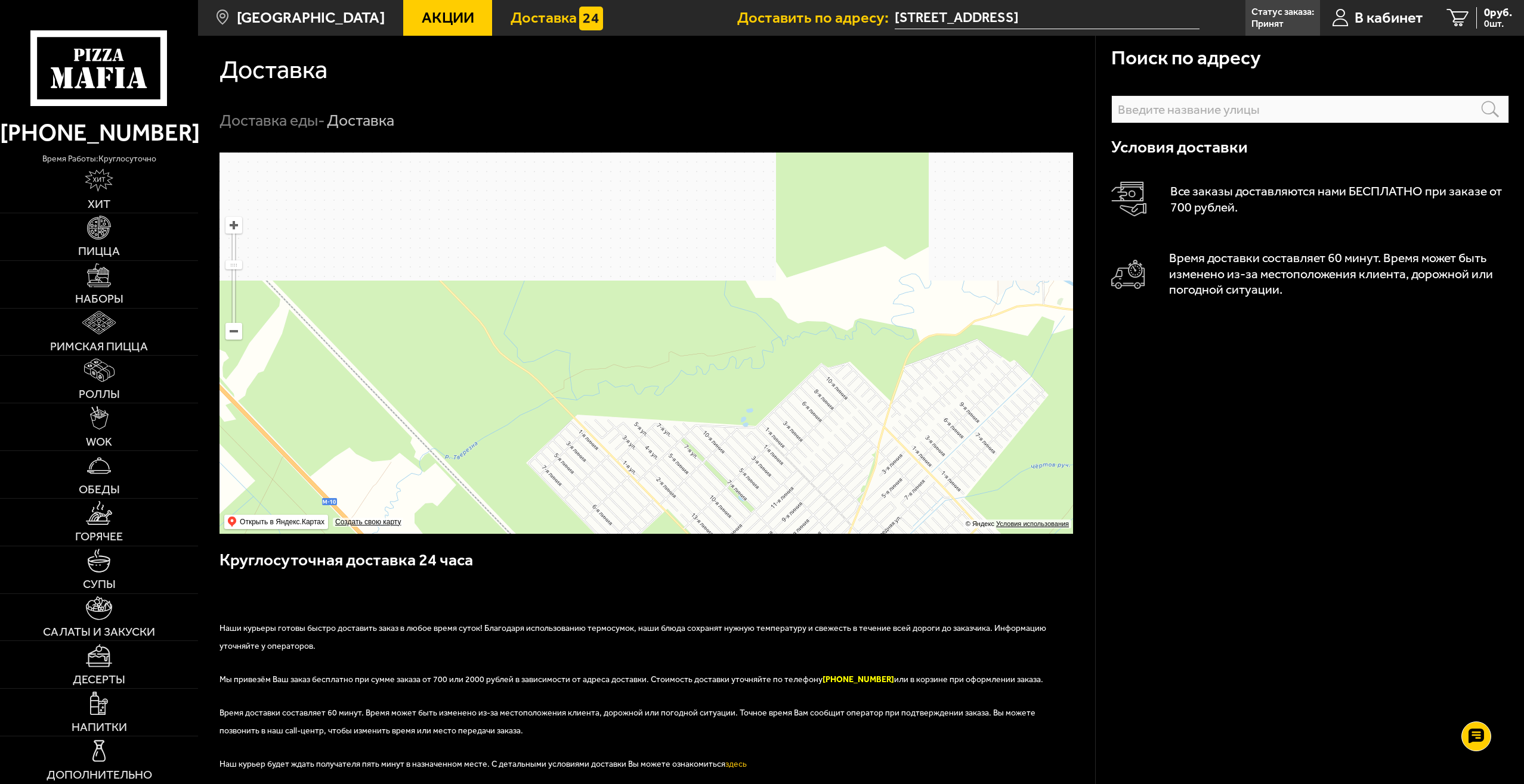
drag, startPoint x: 985, startPoint y: 353, endPoint x: 818, endPoint y: 486, distance: 213.5
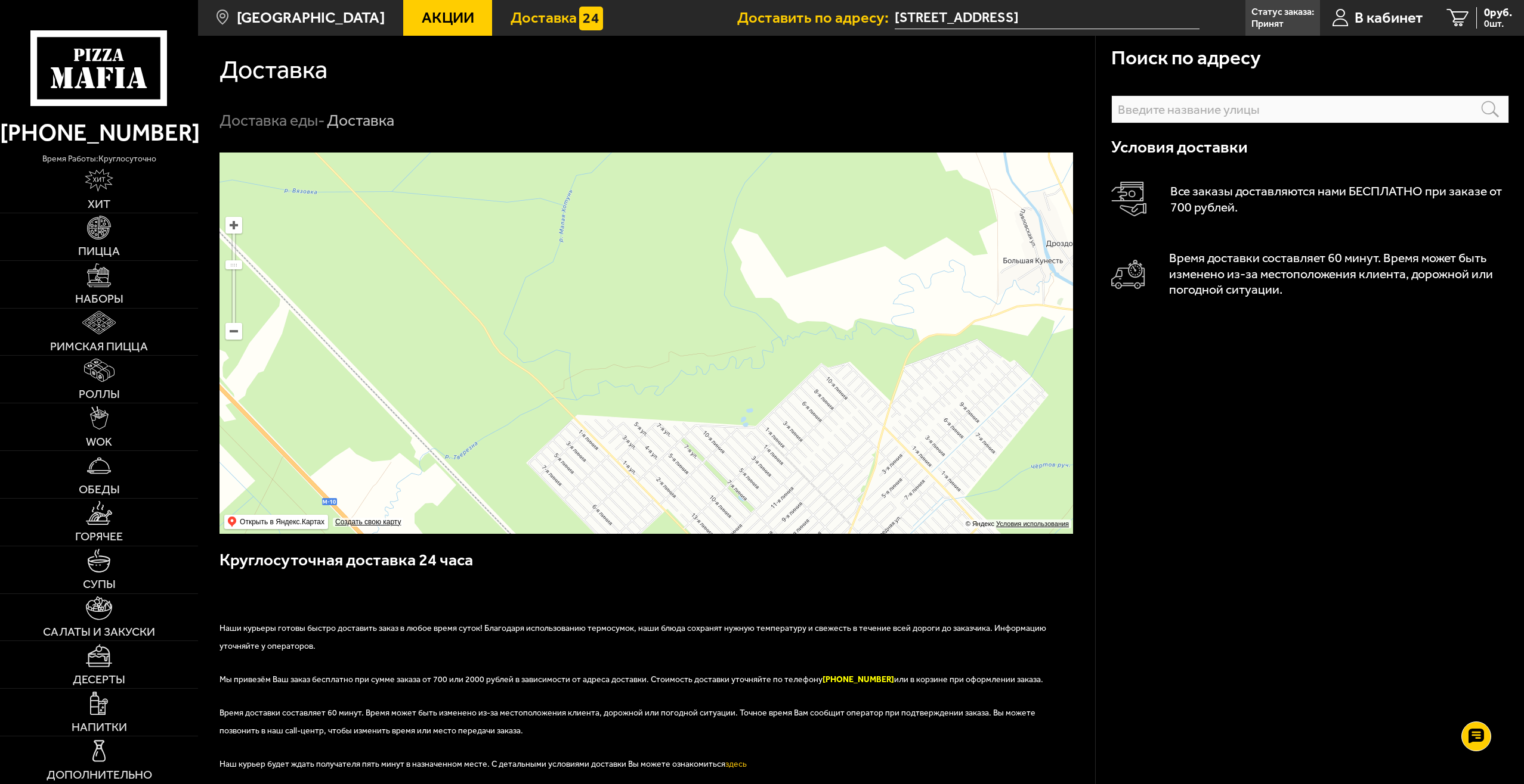
click at [818, 486] on ymaps at bounding box center [645, 343] width 853 height 381
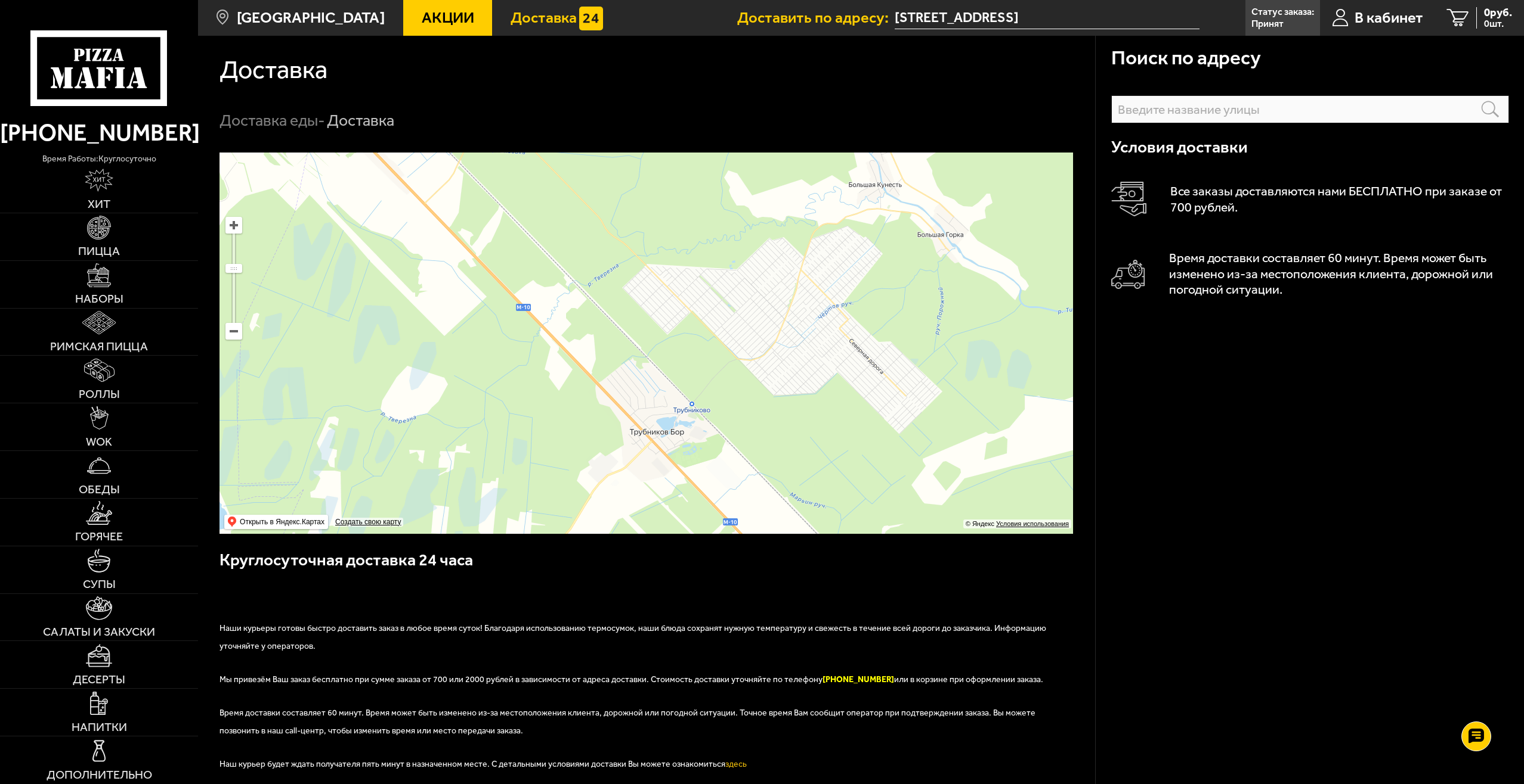
drag, startPoint x: 839, startPoint y: 455, endPoint x: 784, endPoint y: 296, distance: 168.2
click at [784, 296] on ymaps at bounding box center [645, 343] width 853 height 381
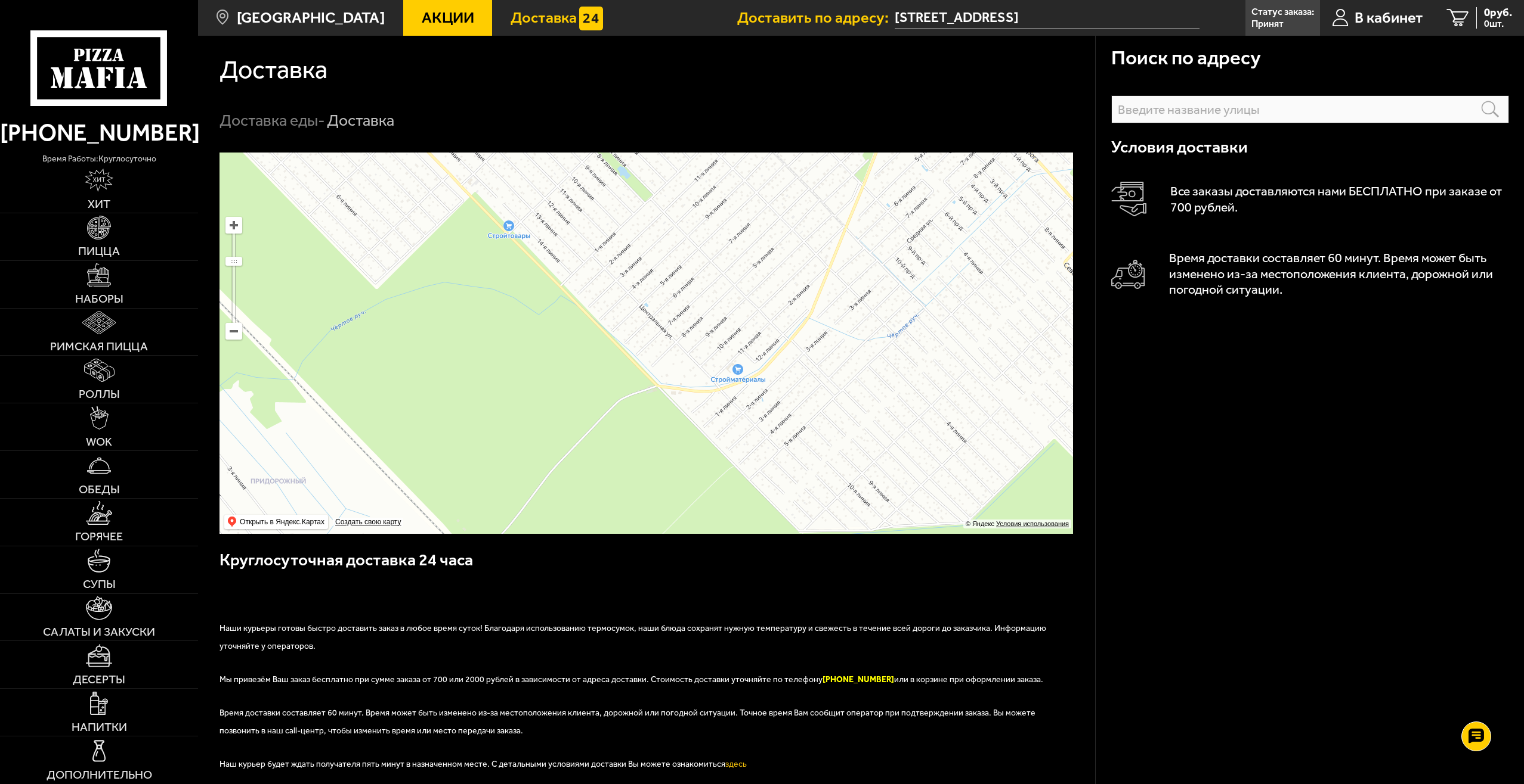
drag, startPoint x: 679, startPoint y: 403, endPoint x: 687, endPoint y: 341, distance: 62.5
click at [687, 341] on ymaps at bounding box center [645, 343] width 853 height 381
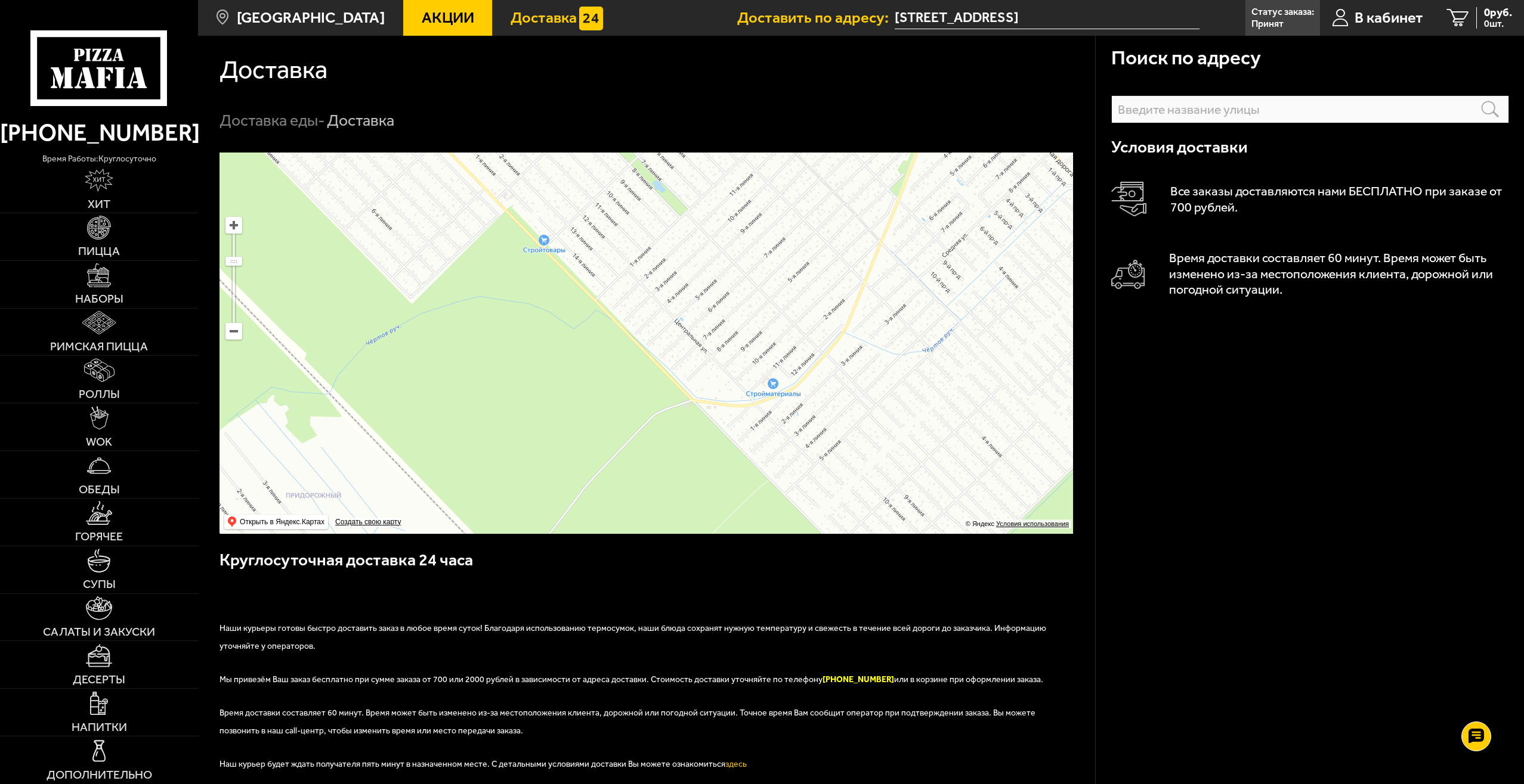
drag, startPoint x: 640, startPoint y: 329, endPoint x: 665, endPoint y: 344, distance: 29.2
click at [672, 345] on ymaps at bounding box center [645, 343] width 853 height 381
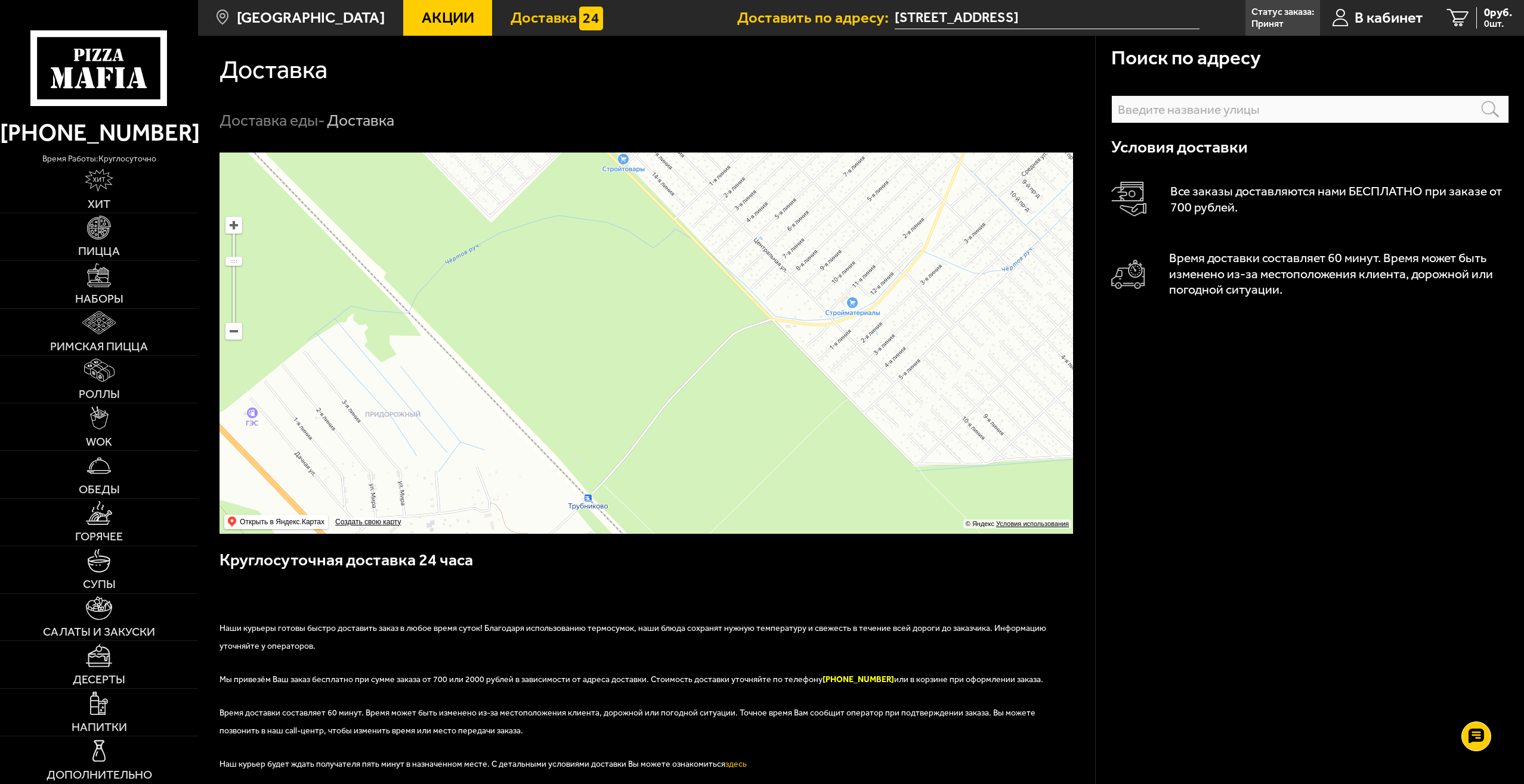
drag, startPoint x: 719, startPoint y: 332, endPoint x: 712, endPoint y: 300, distance: 32.8
click at [712, 300] on ymaps at bounding box center [645, 343] width 853 height 381
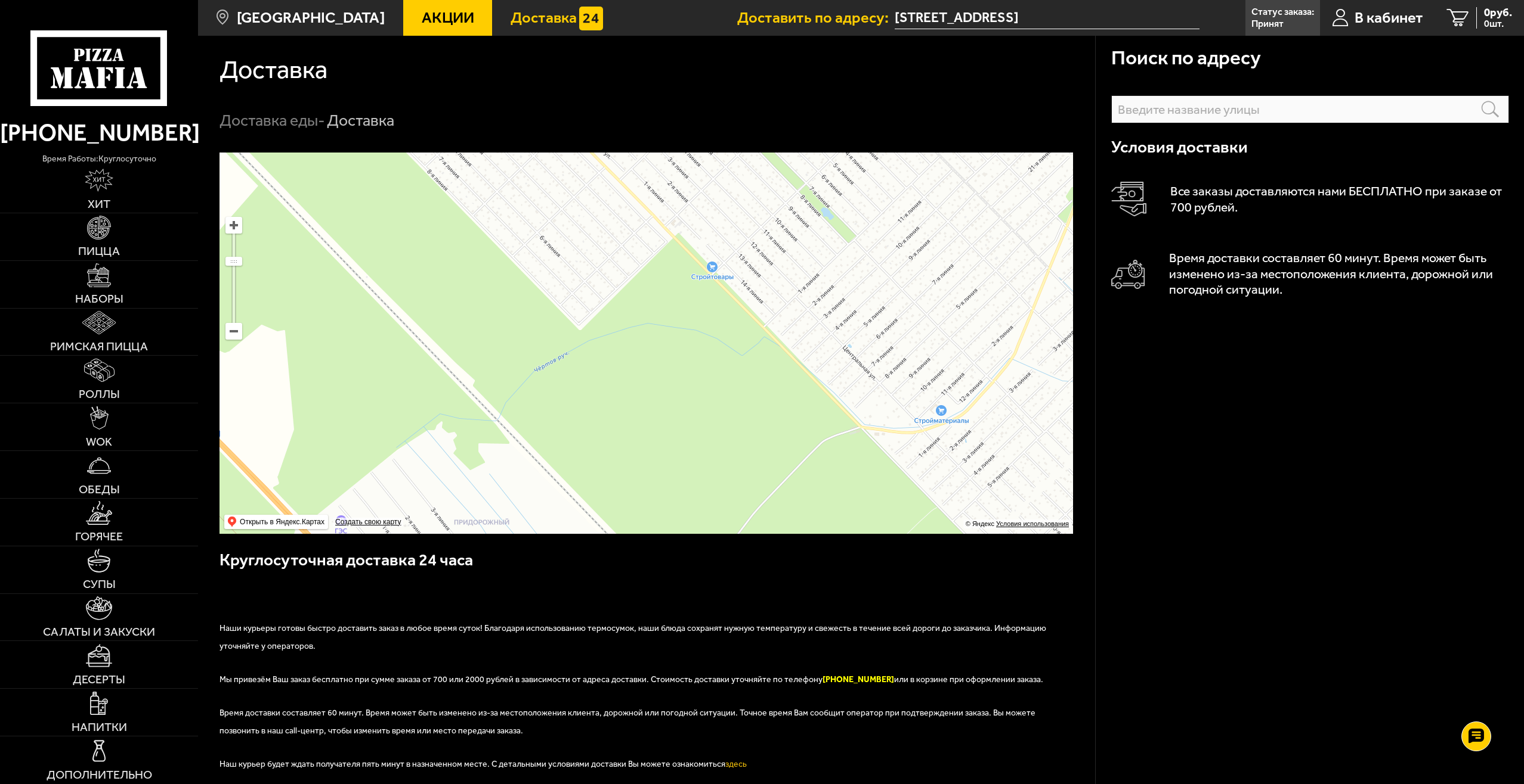
drag, startPoint x: 618, startPoint y: 246, endPoint x: 714, endPoint y: 395, distance: 177.2
click at [715, 395] on ymaps at bounding box center [645, 343] width 853 height 381
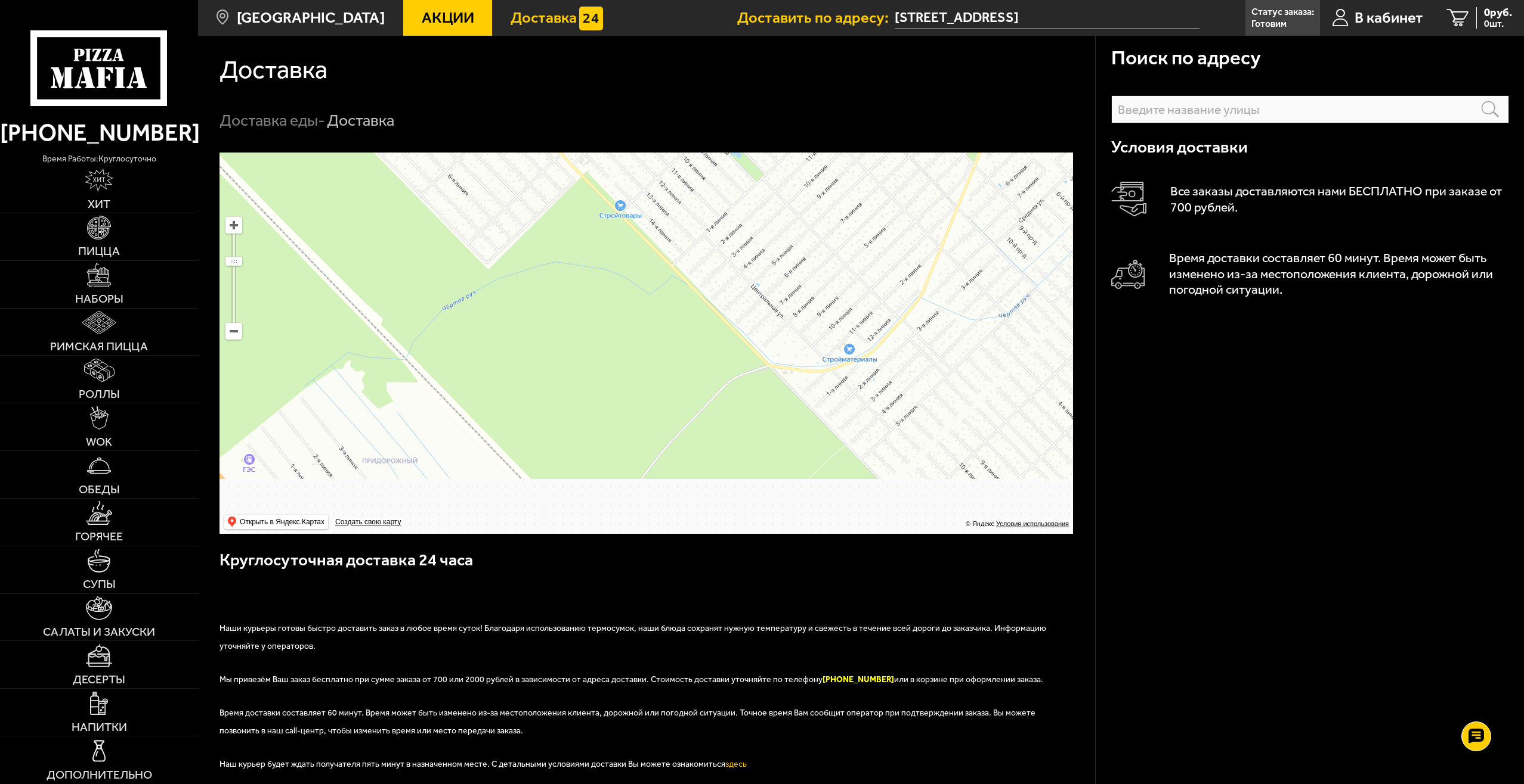
drag, startPoint x: 787, startPoint y: 396, endPoint x: 669, endPoint y: 182, distance: 244.4
click at [669, 182] on ymaps at bounding box center [645, 343] width 853 height 381
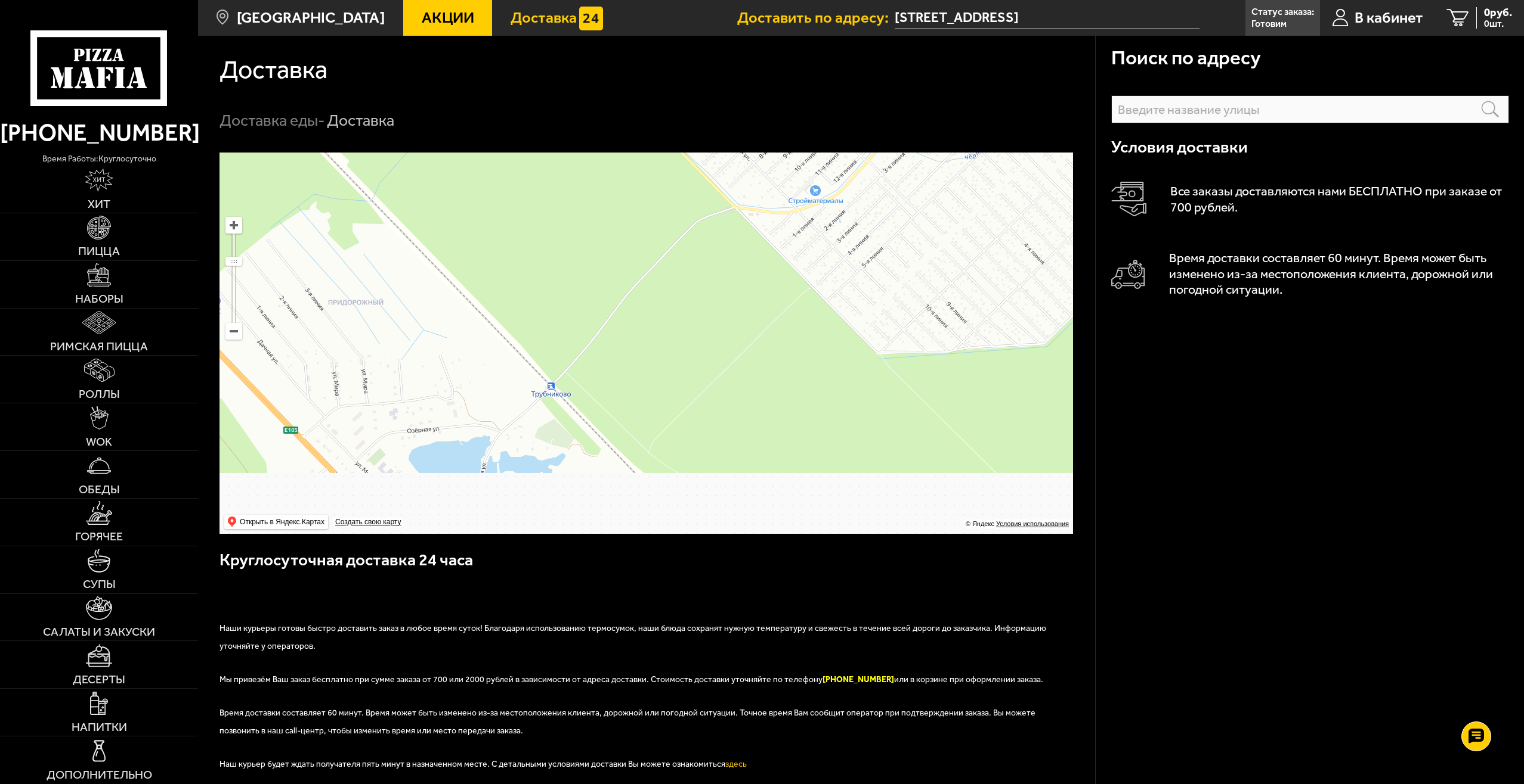
drag, startPoint x: 674, startPoint y: 300, endPoint x: 658, endPoint y: 205, distance: 96.3
click at [658, 205] on ymaps at bounding box center [645, 343] width 853 height 381
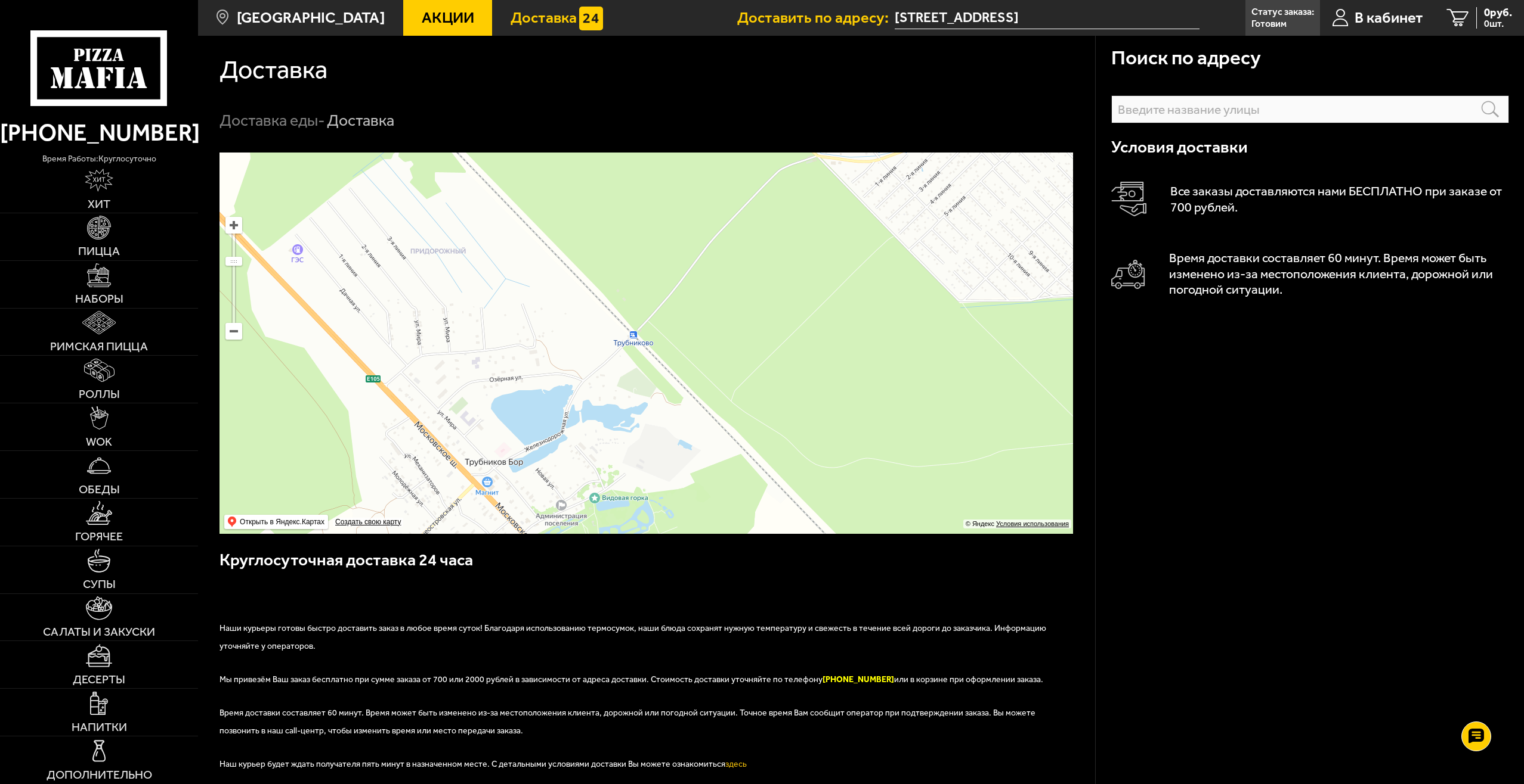
drag, startPoint x: 615, startPoint y: 358, endPoint x: 685, endPoint y: 325, distance: 77.4
click at [685, 325] on ymaps at bounding box center [645, 343] width 853 height 381
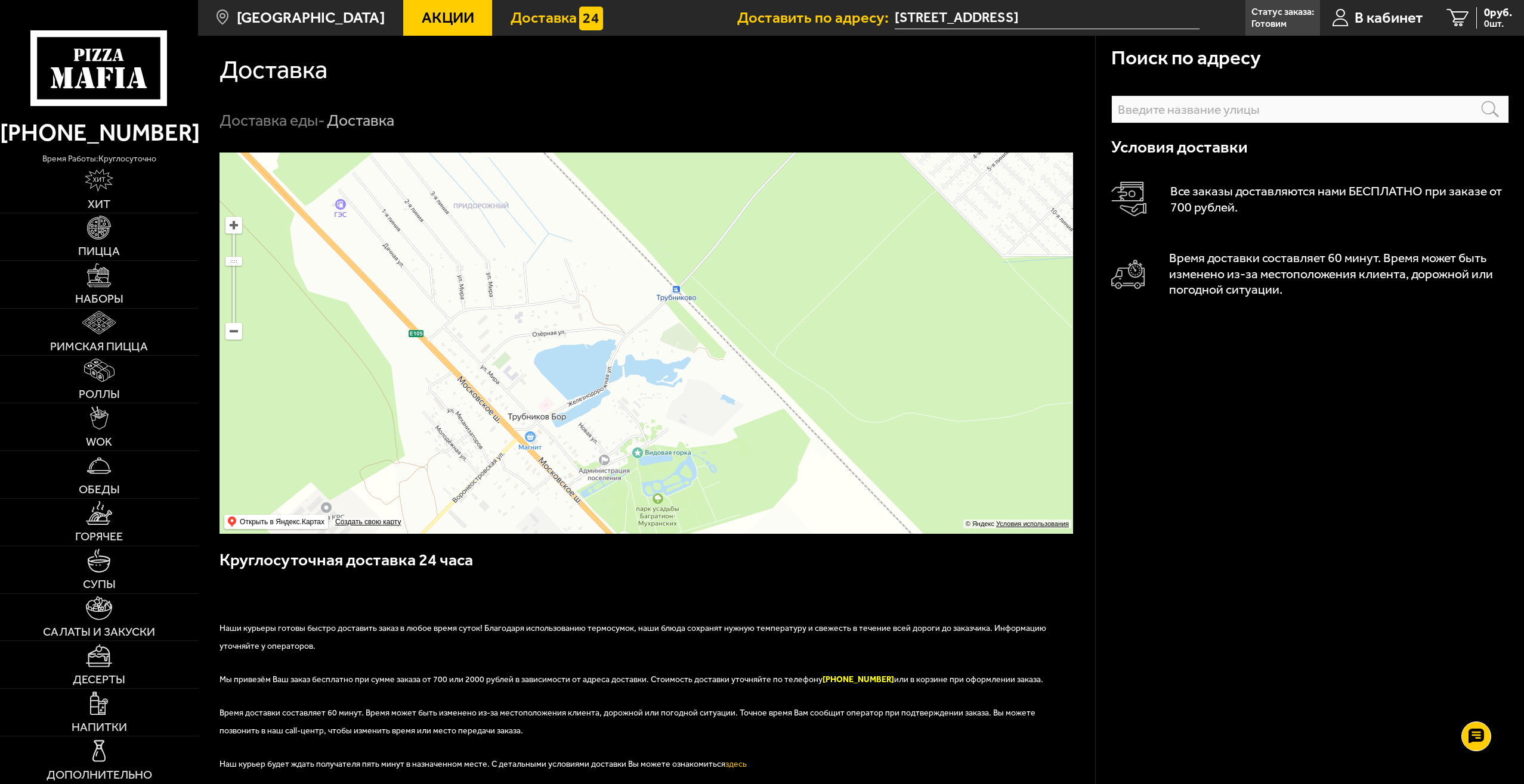
drag, startPoint x: 601, startPoint y: 369, endPoint x: 636, endPoint y: 329, distance: 53.2
click at [636, 329] on ymaps at bounding box center [645, 343] width 853 height 381
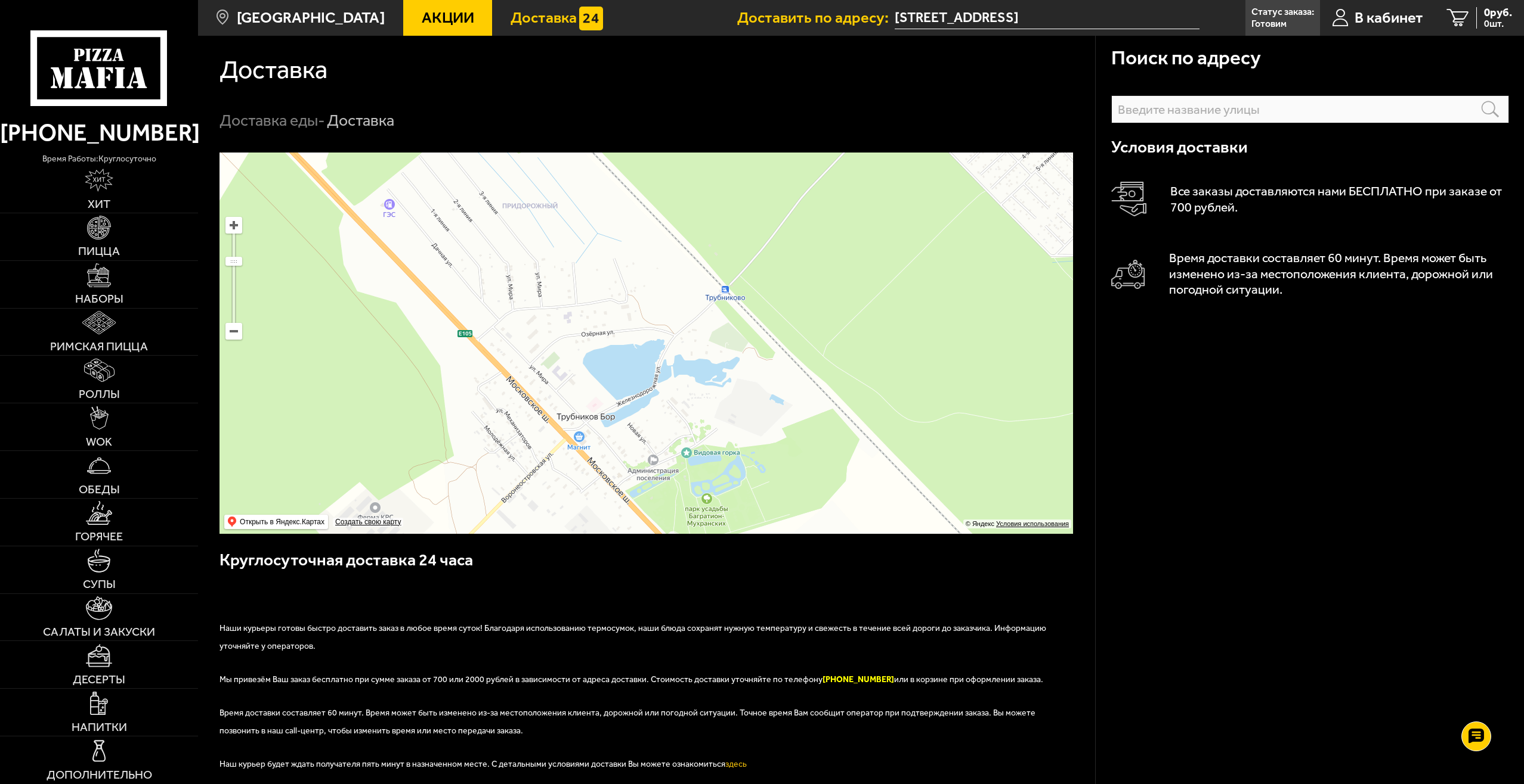
drag, startPoint x: 580, startPoint y: 254, endPoint x: 691, endPoint y: 391, distance: 176.3
click at [691, 391] on ymaps at bounding box center [645, 343] width 853 height 381
